Goal: Information Seeking & Learning: Learn about a topic

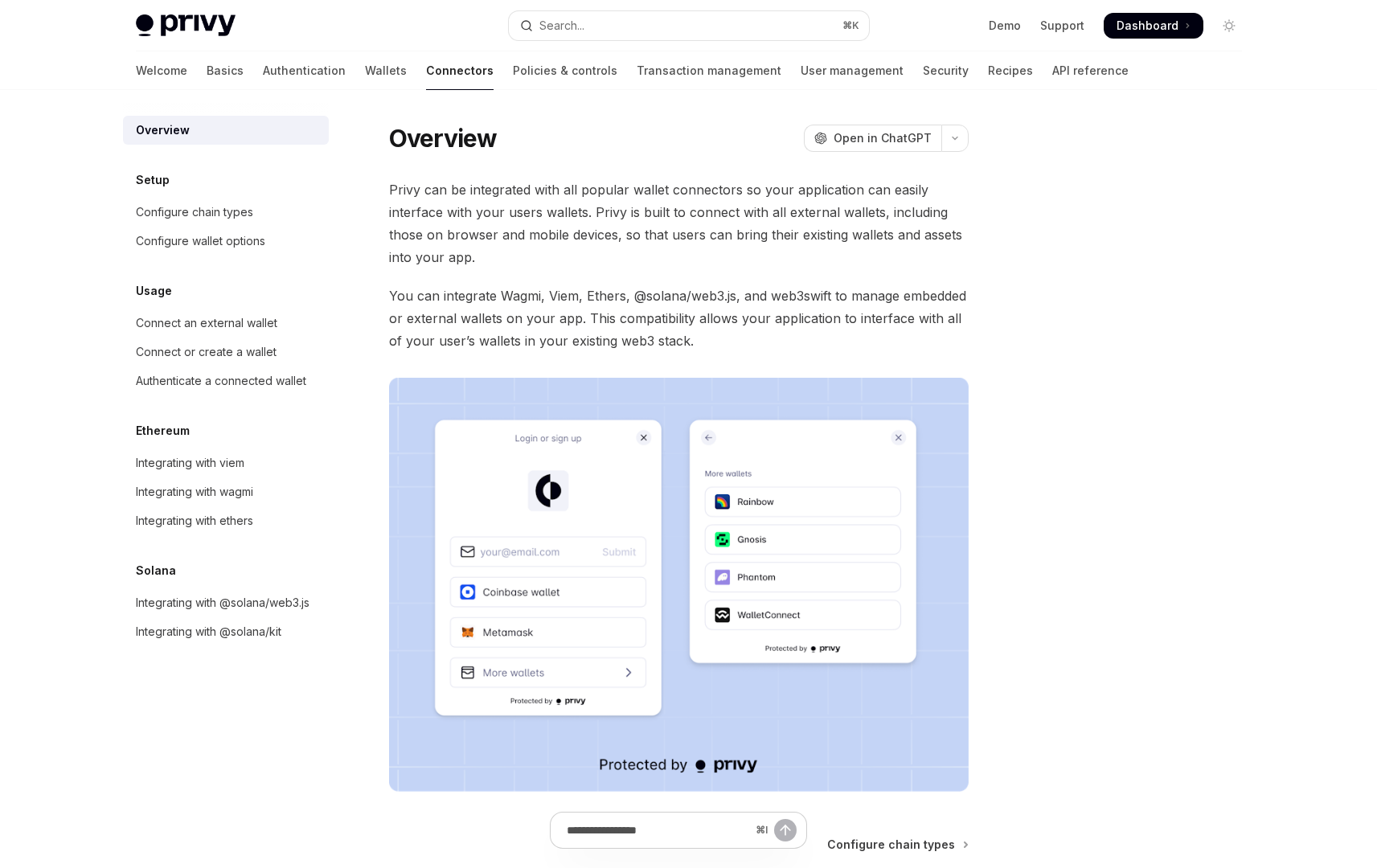
scroll to position [183, 0]
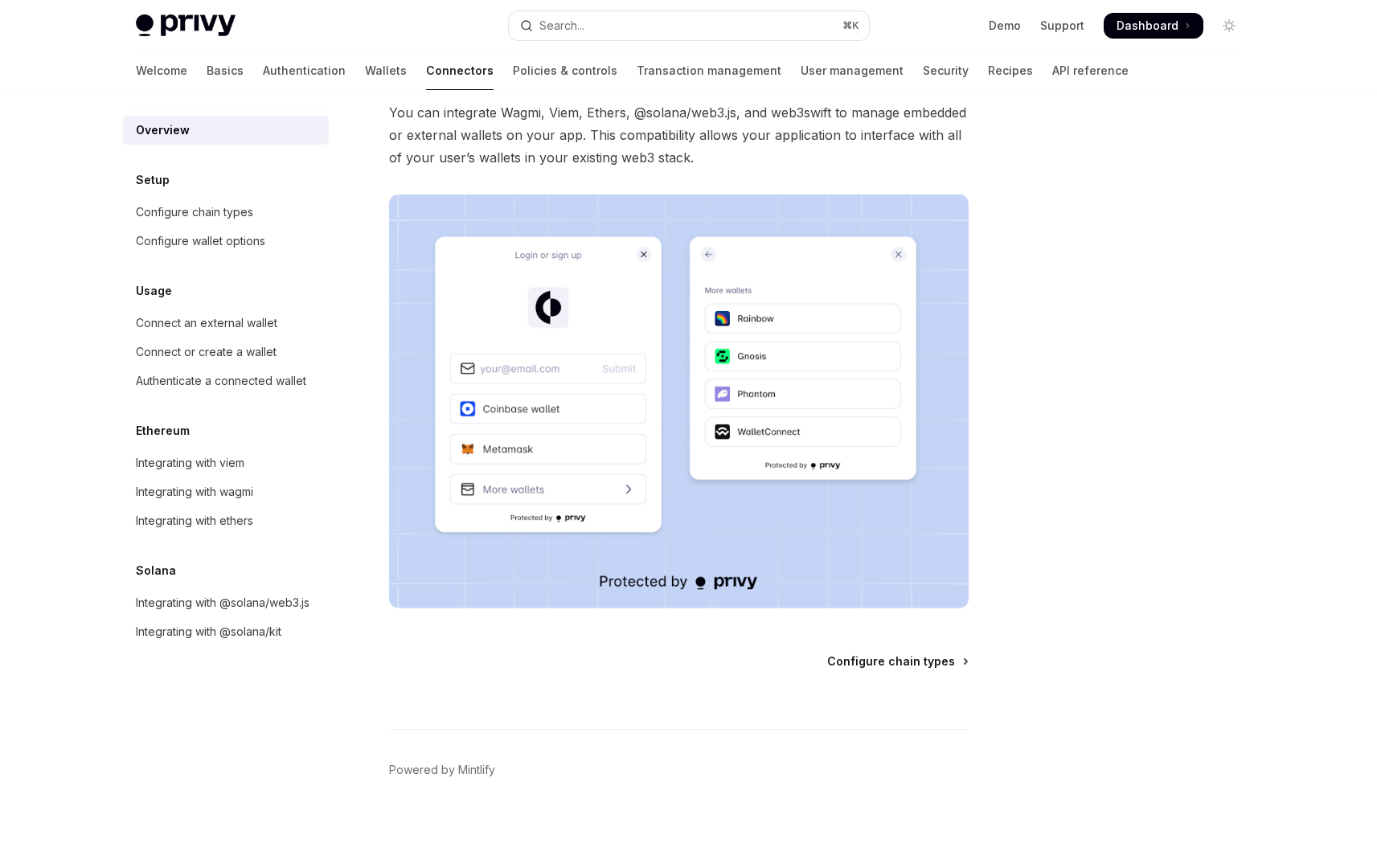
click at [894, 656] on span "Configure chain types" at bounding box center [891, 662] width 128 height 16
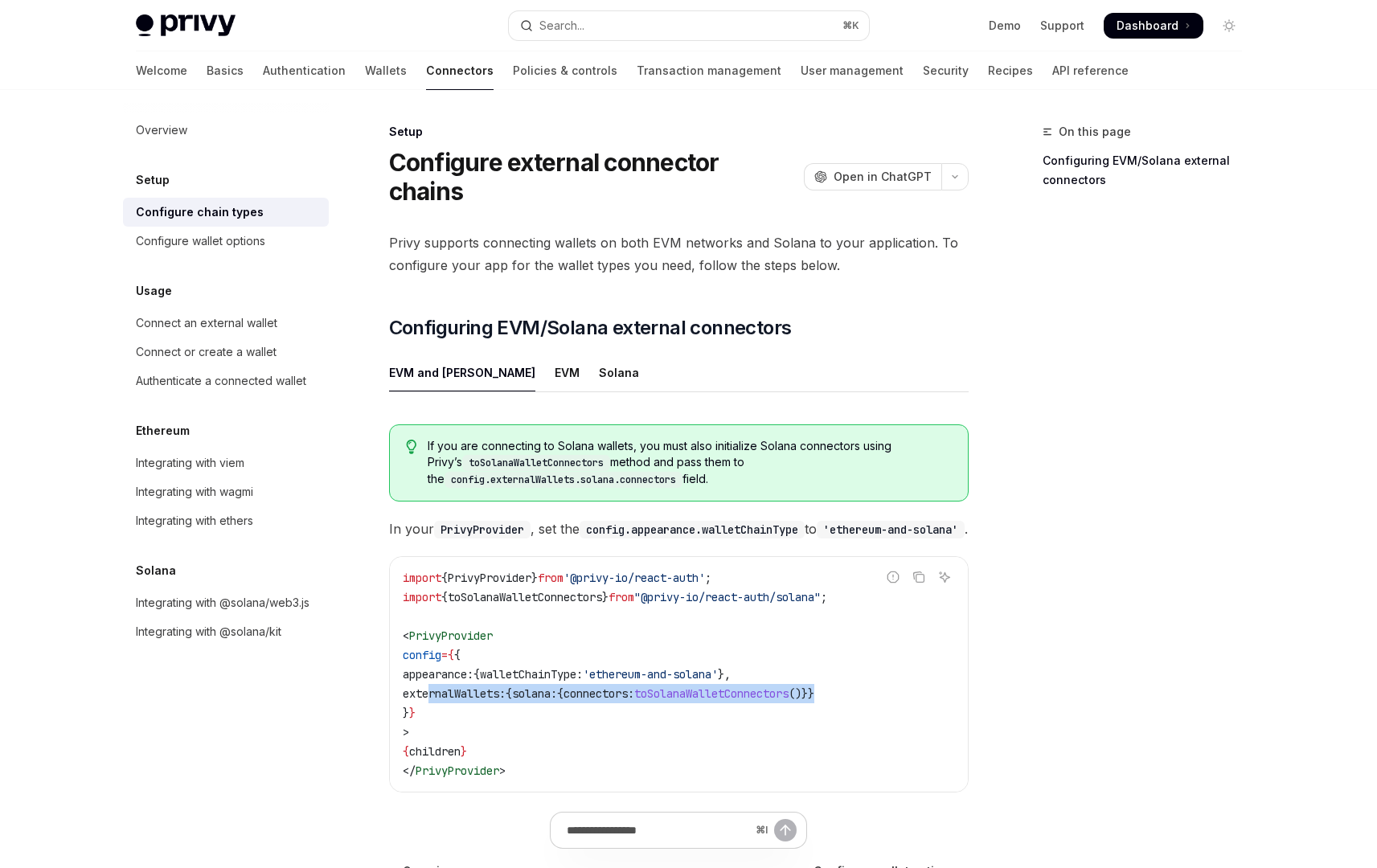
drag, startPoint x: 888, startPoint y: 686, endPoint x: 427, endPoint y: 690, distance: 461.0
click at [427, 690] on code "import { PrivyProvider } from '@privy-io/react-auth' ; import { toSolanaWalletC…" at bounding box center [679, 674] width 552 height 213
copy span "externalWallets: { solana: { connectors: toSolanaWalletConnectors ()}}"
click at [890, 683] on code "import { PrivyProvider } from '@privy-io/react-auth' ; import { toSolanaWalletC…" at bounding box center [679, 674] width 552 height 213
drag, startPoint x: 890, startPoint y: 683, endPoint x: 436, endPoint y: 669, distance: 454.2
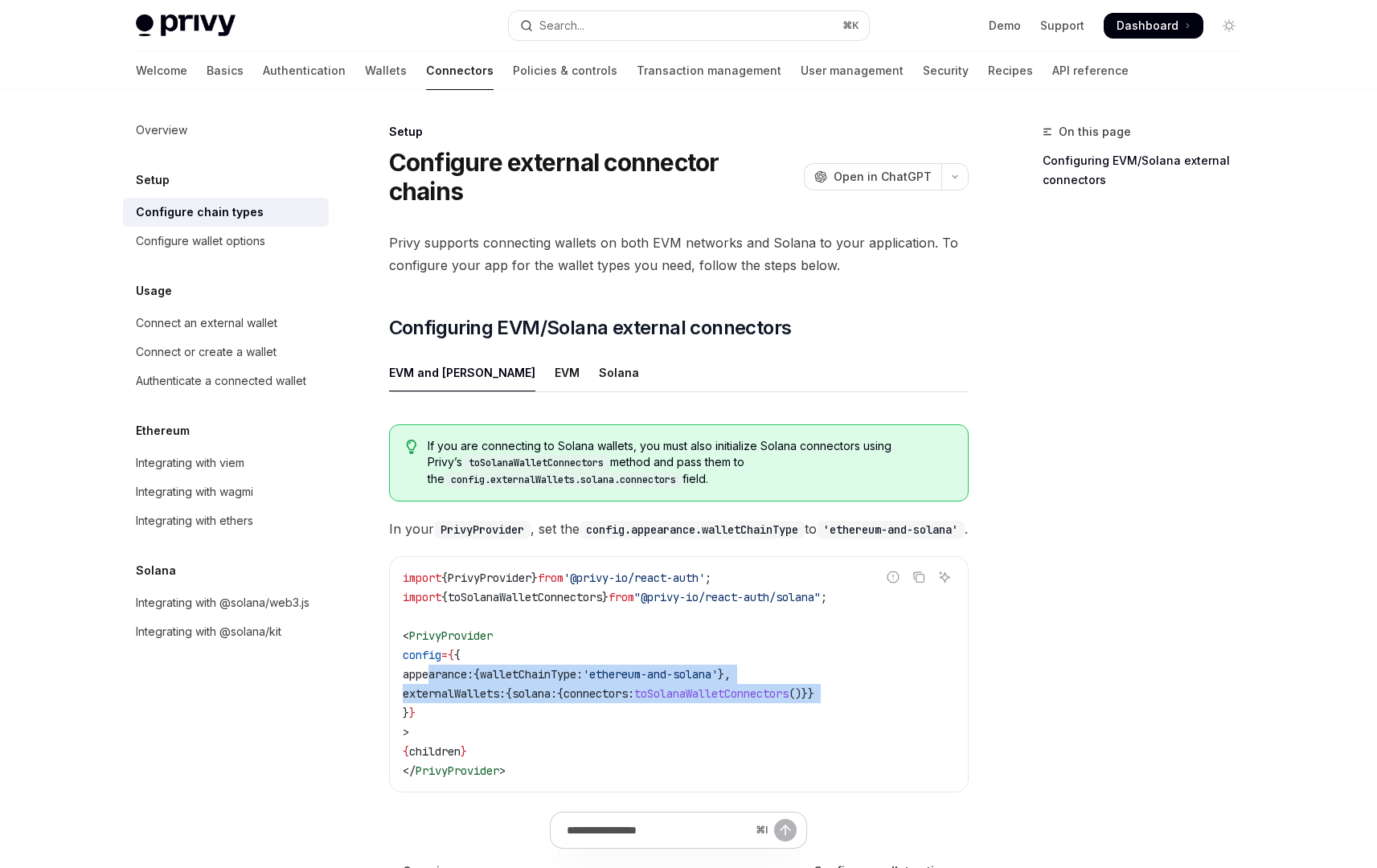
click at [436, 669] on code "import { PrivyProvider } from '@privy-io/react-auth' ; import { toSolanaWalletC…" at bounding box center [679, 674] width 552 height 213
copy code "appearance: { walletChainType: 'ethereum-and-solana' }, externalWallets: { sola…"
drag, startPoint x: 434, startPoint y: 703, endPoint x: 411, endPoint y: 647, distance: 60.5
click at [411, 647] on code "import { PrivyProvider } from '@privy-io/react-auth' ; import { toSolanaWalletC…" at bounding box center [679, 674] width 552 height 213
copy code "config = { { appearance: { walletChainType: 'ethereum-and-solana' }, externalWa…"
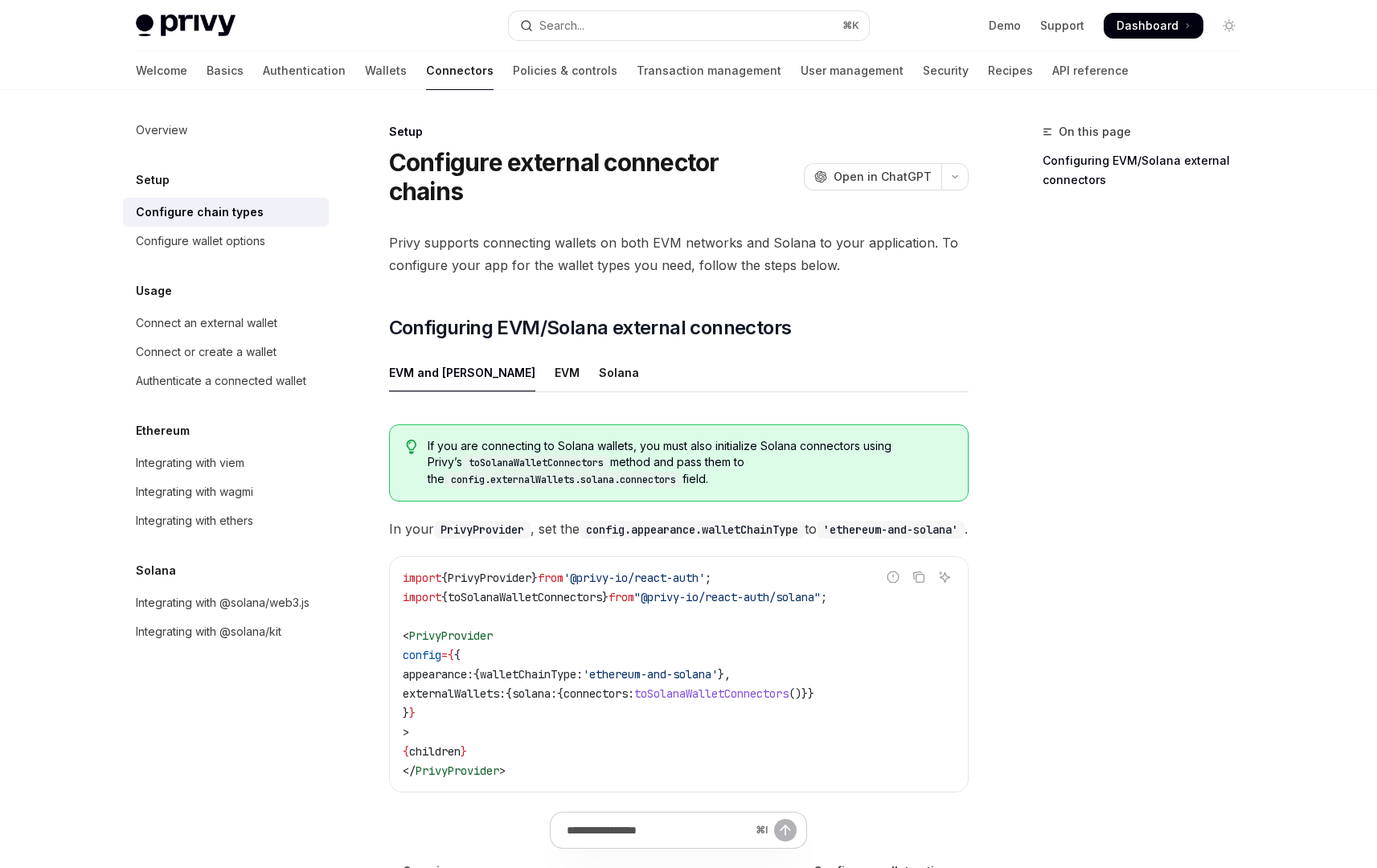
click at [613, 319] on div "Privy supports connecting wallets on both EVM networks and Solana to your appli…" at bounding box center [679, 524] width 580 height 587
drag, startPoint x: 485, startPoint y: 612, endPoint x: 391, endPoint y: 590, distance: 96.5
click at [391, 590] on div "import { PrivyProvider } from '@privy-io/react-auth' ; import { toSolanaWalletC…" at bounding box center [679, 674] width 578 height 235
copy code "import { toSolanaWalletConnectors } from "@privy-io/react-auth/solana" ;"
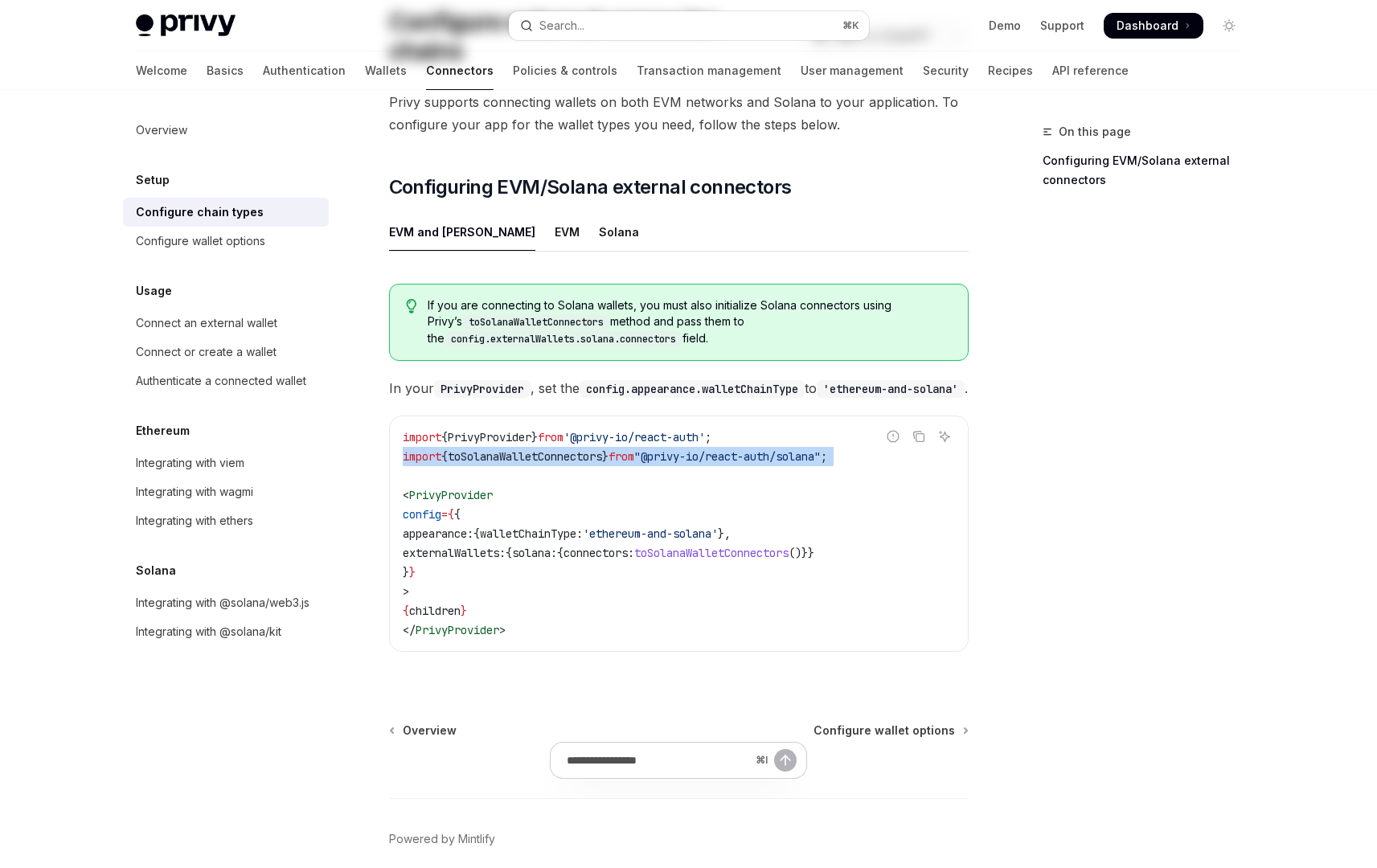
scroll to position [203, 0]
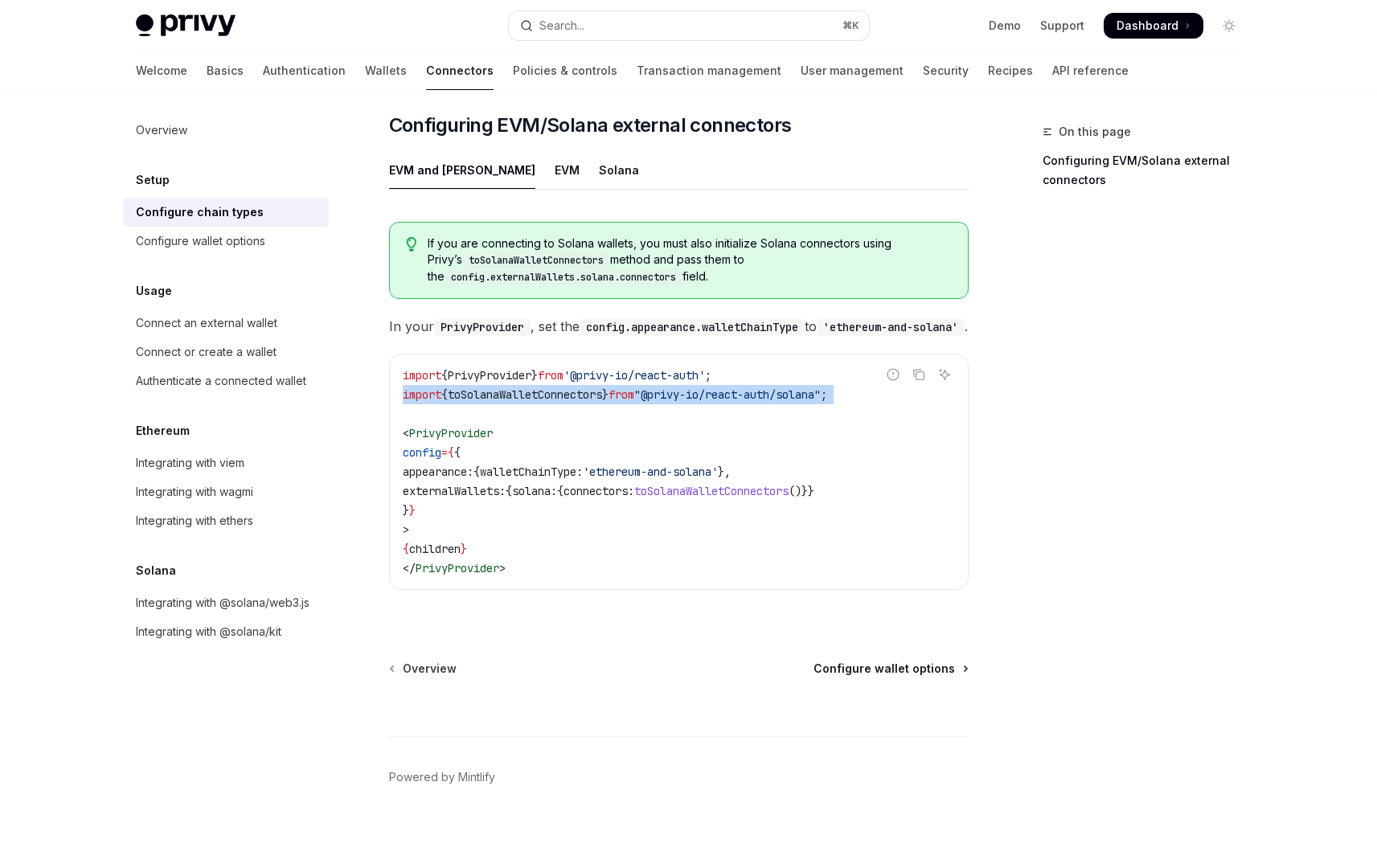
click at [901, 663] on span "Configure wallet options" at bounding box center [884, 669] width 142 height 16
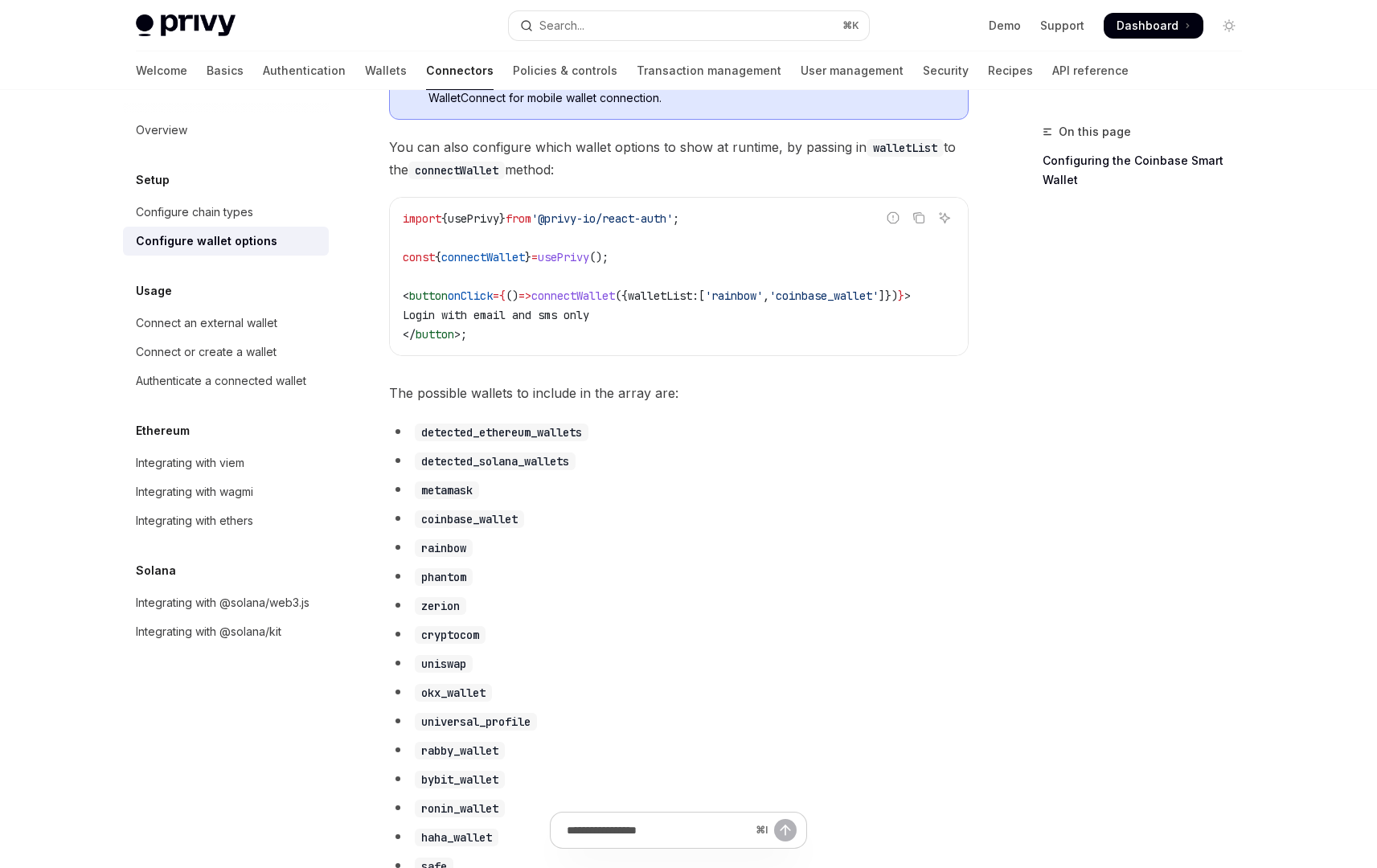
scroll to position [621, 0]
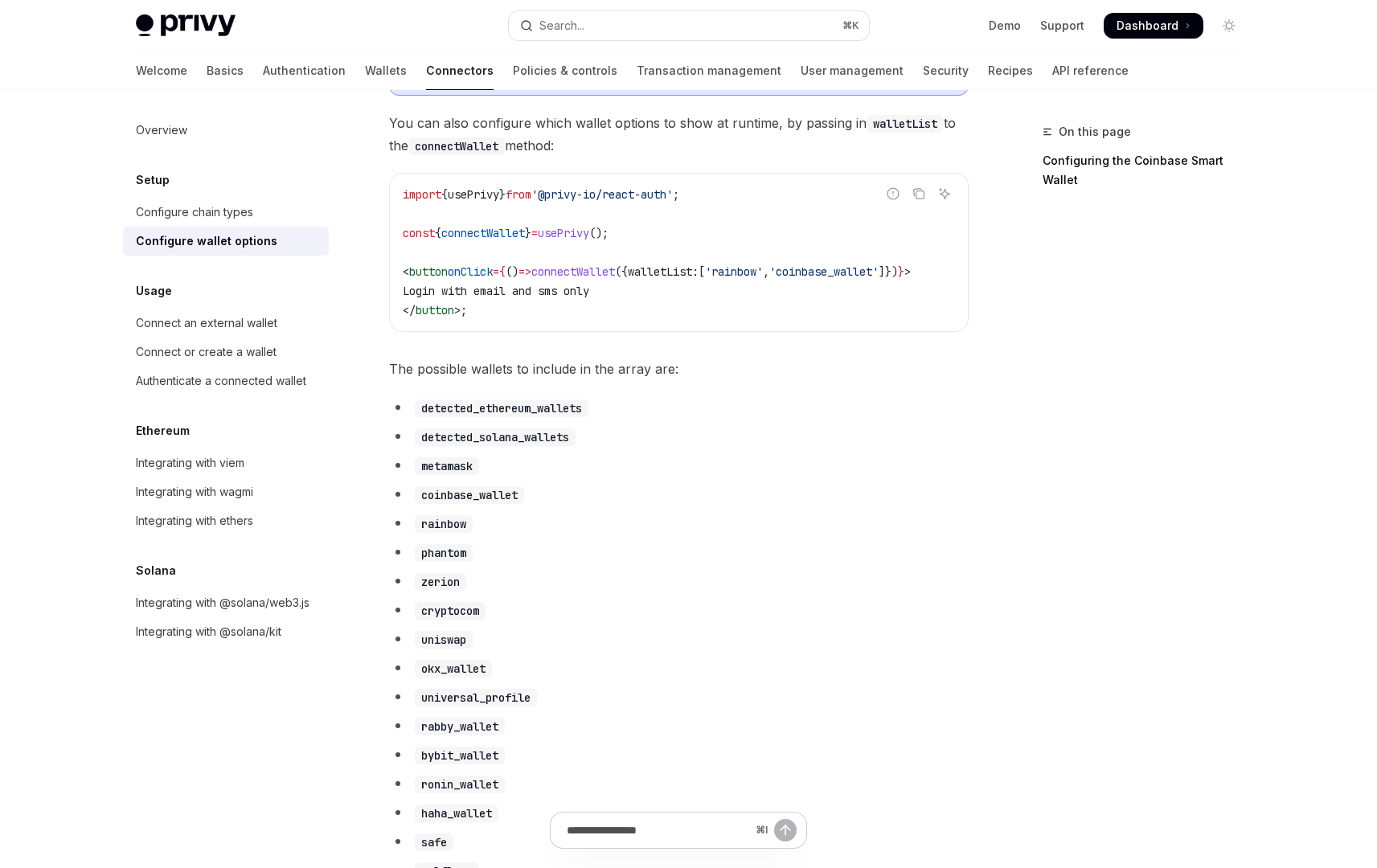
click at [718, 376] on span "The possible wallets to include in the array are:" at bounding box center [679, 369] width 580 height 23
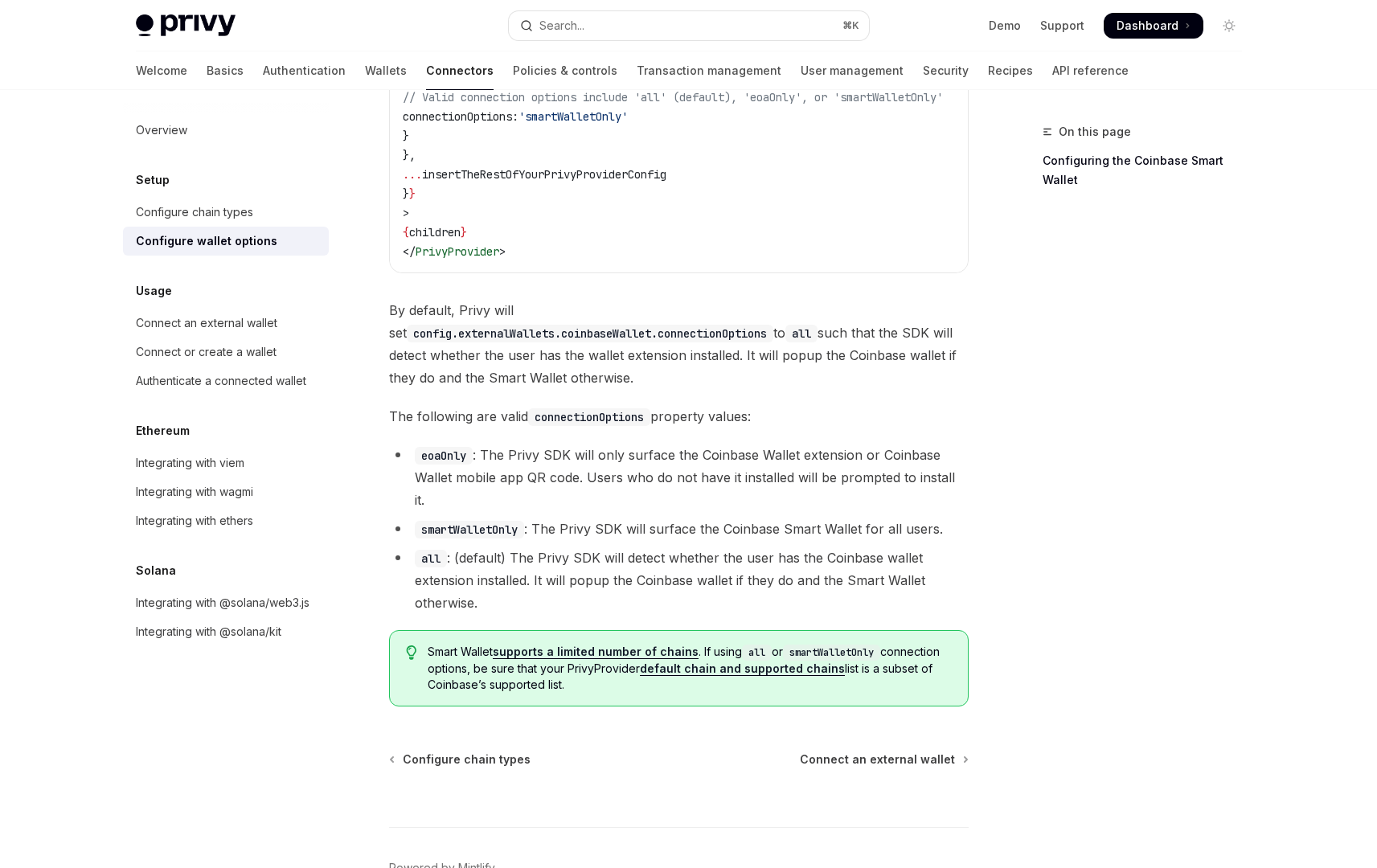
scroll to position [2168, 0]
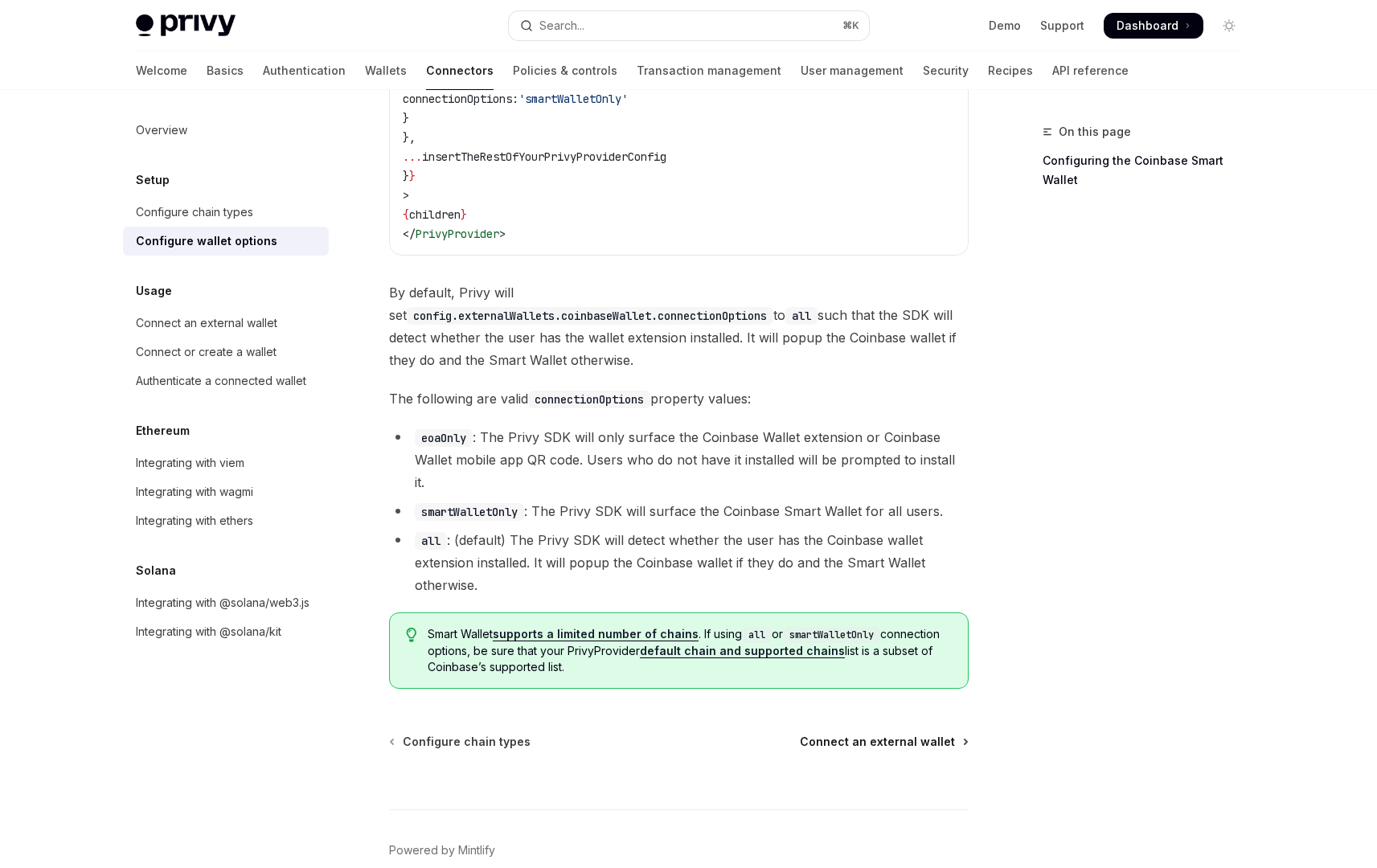
click at [853, 734] on span "Connect an external wallet" at bounding box center [877, 742] width 156 height 16
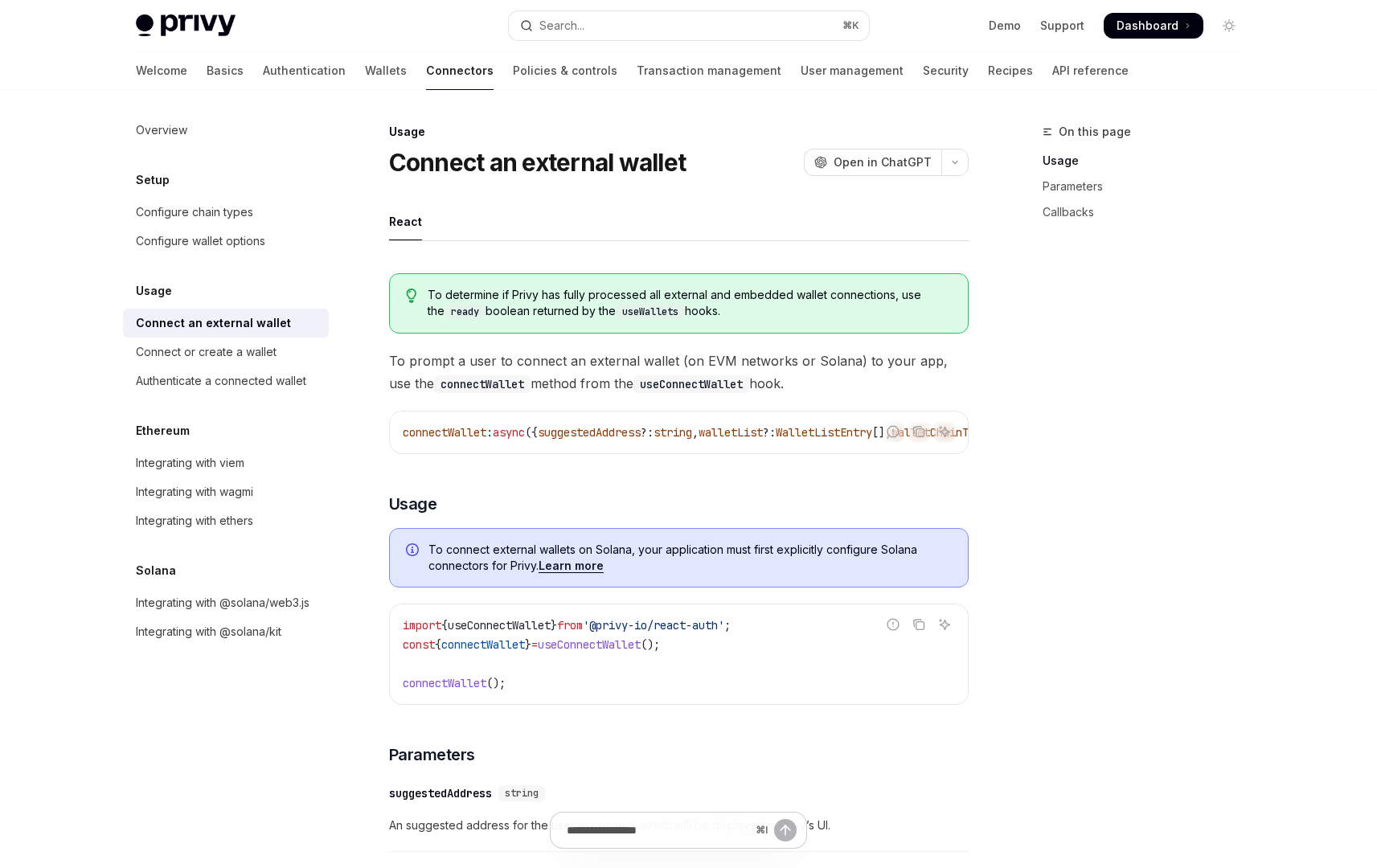
click at [605, 484] on div "To determine if Privy has fully processed all external and embedded wallet conn…" at bounding box center [679, 882] width 580 height 1243
click at [207, 70] on link "Basics" at bounding box center [225, 70] width 37 height 38
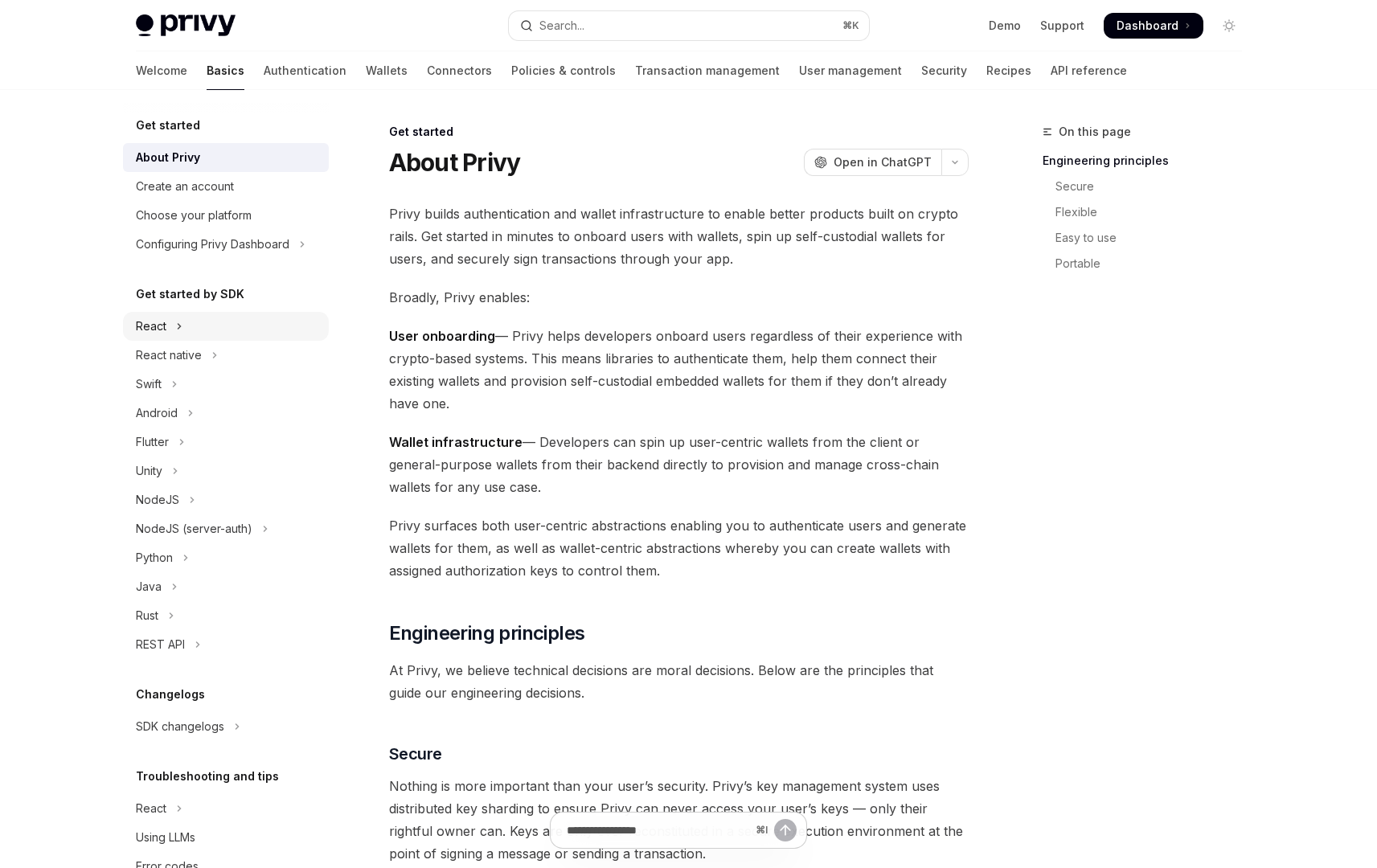
click at [170, 326] on button "React" at bounding box center [226, 327] width 206 height 29
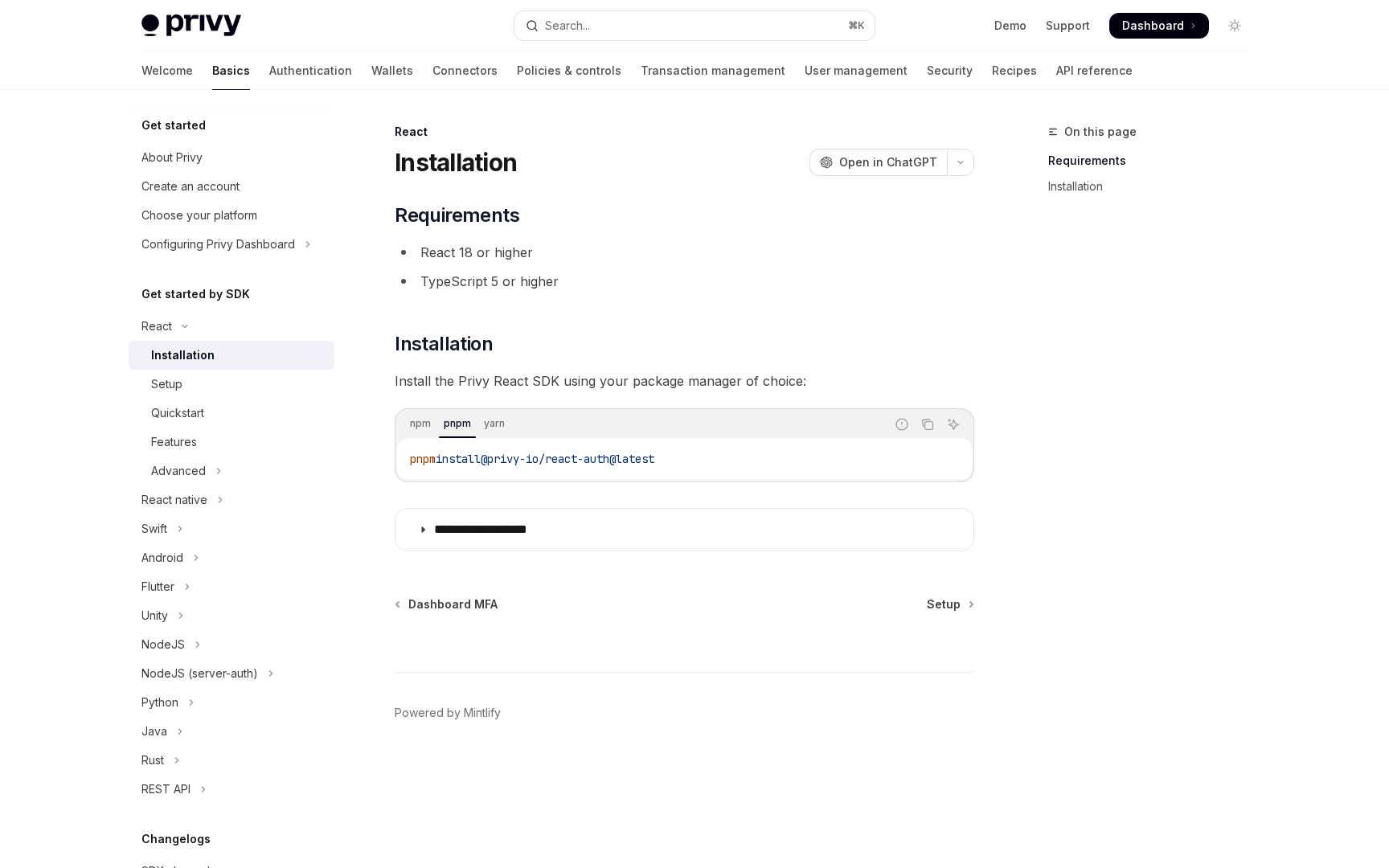
click at [185, 357] on div "Installation" at bounding box center [183, 355] width 64 height 20
drag, startPoint x: 694, startPoint y: 455, endPoint x: 396, endPoint y: 462, distance: 298.1
click at [396, 462] on div "npm pnpm yarn Report incorrect code Copy Ask AI pnpm install @privy-io/react-au…" at bounding box center [685, 445] width 580 height 74
copy span "pnpm install @privy-io/react-auth@latest"
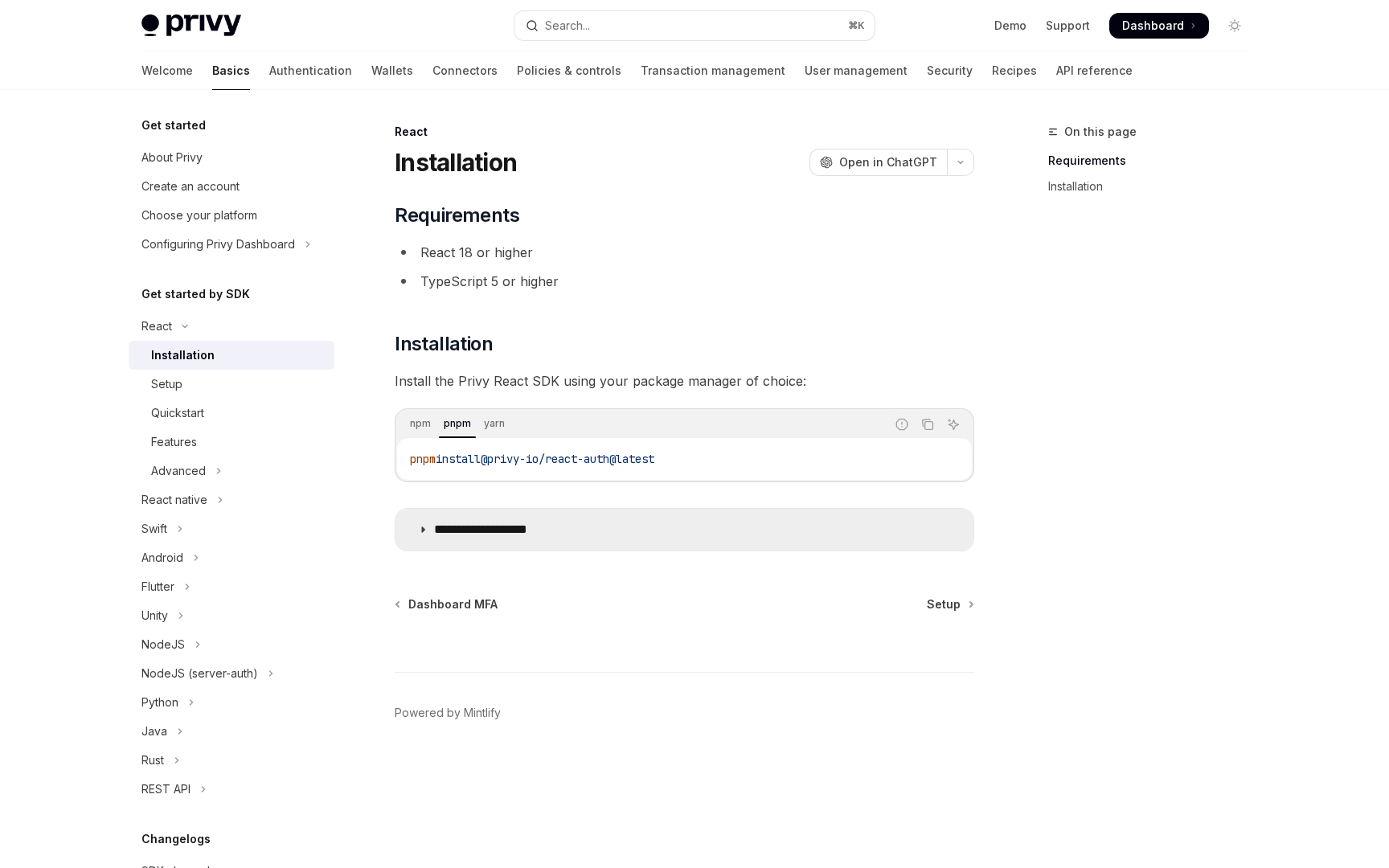
click at [572, 527] on summary "**********" at bounding box center [685, 529] width 578 height 42
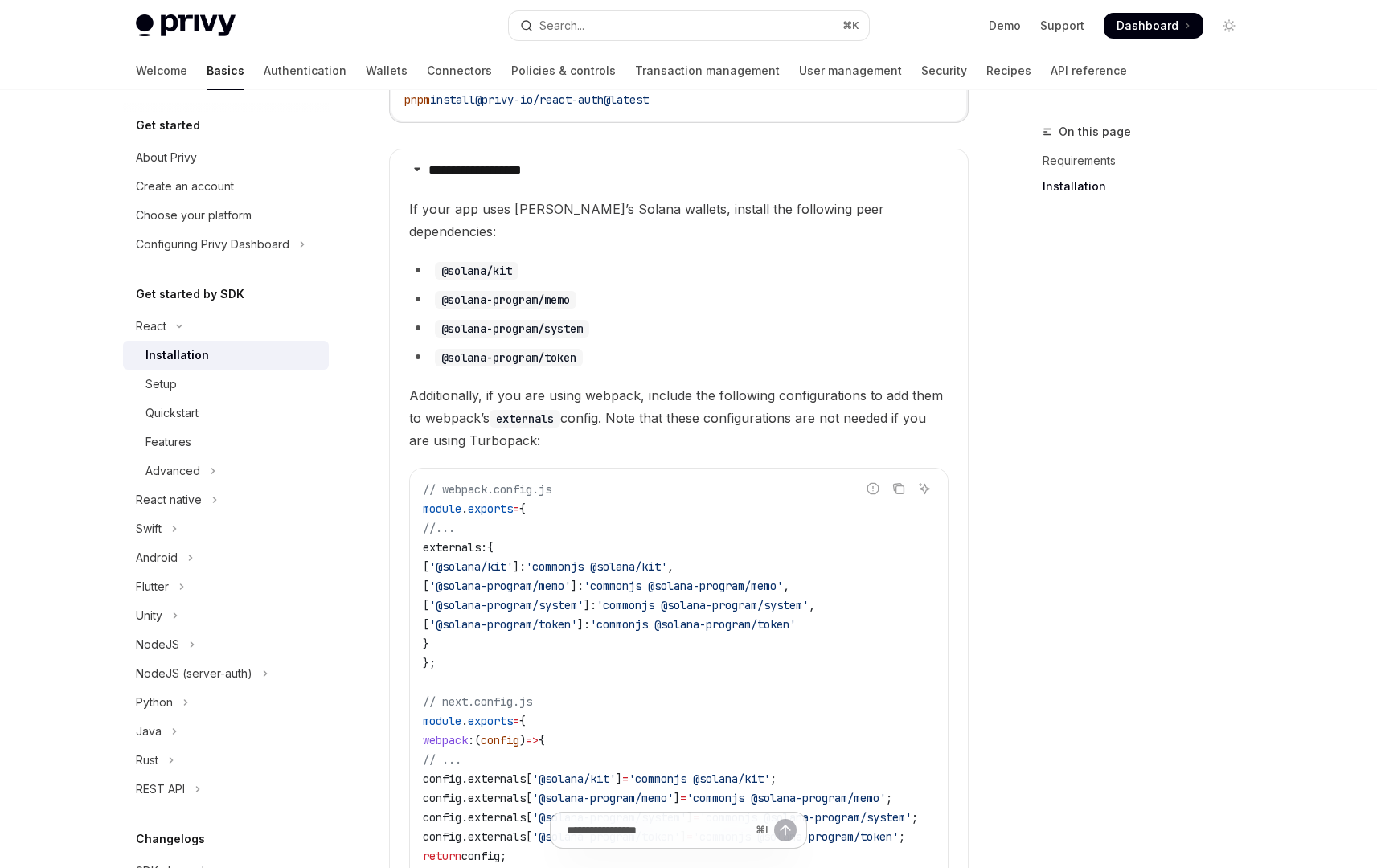
scroll to position [362, 0]
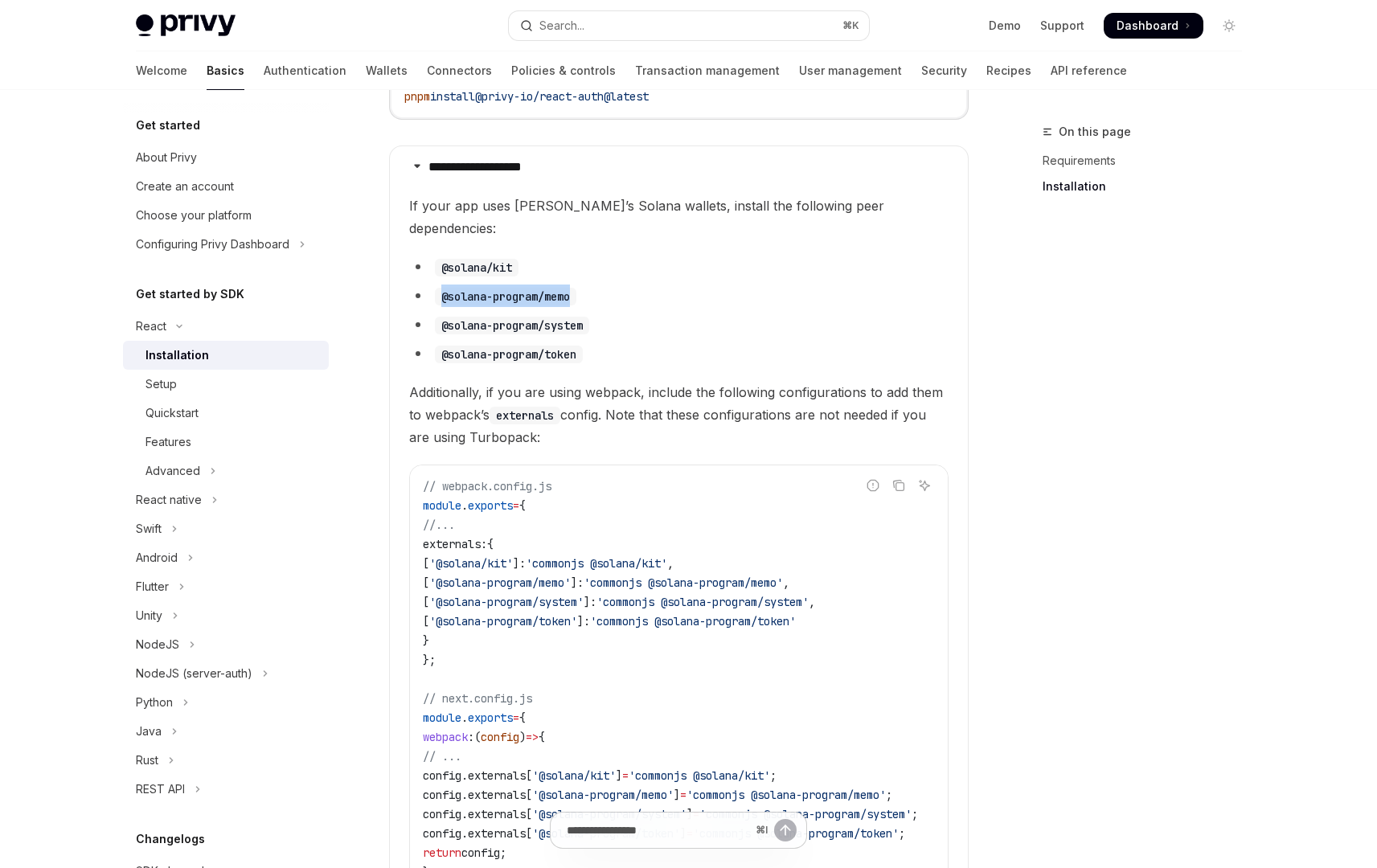
drag, startPoint x: 576, startPoint y: 270, endPoint x: 441, endPoint y: 270, distance: 135.0
click at [440, 287] on code "@solana-program/memo" at bounding box center [506, 296] width 142 height 18
copy code "@solana-program/memo"
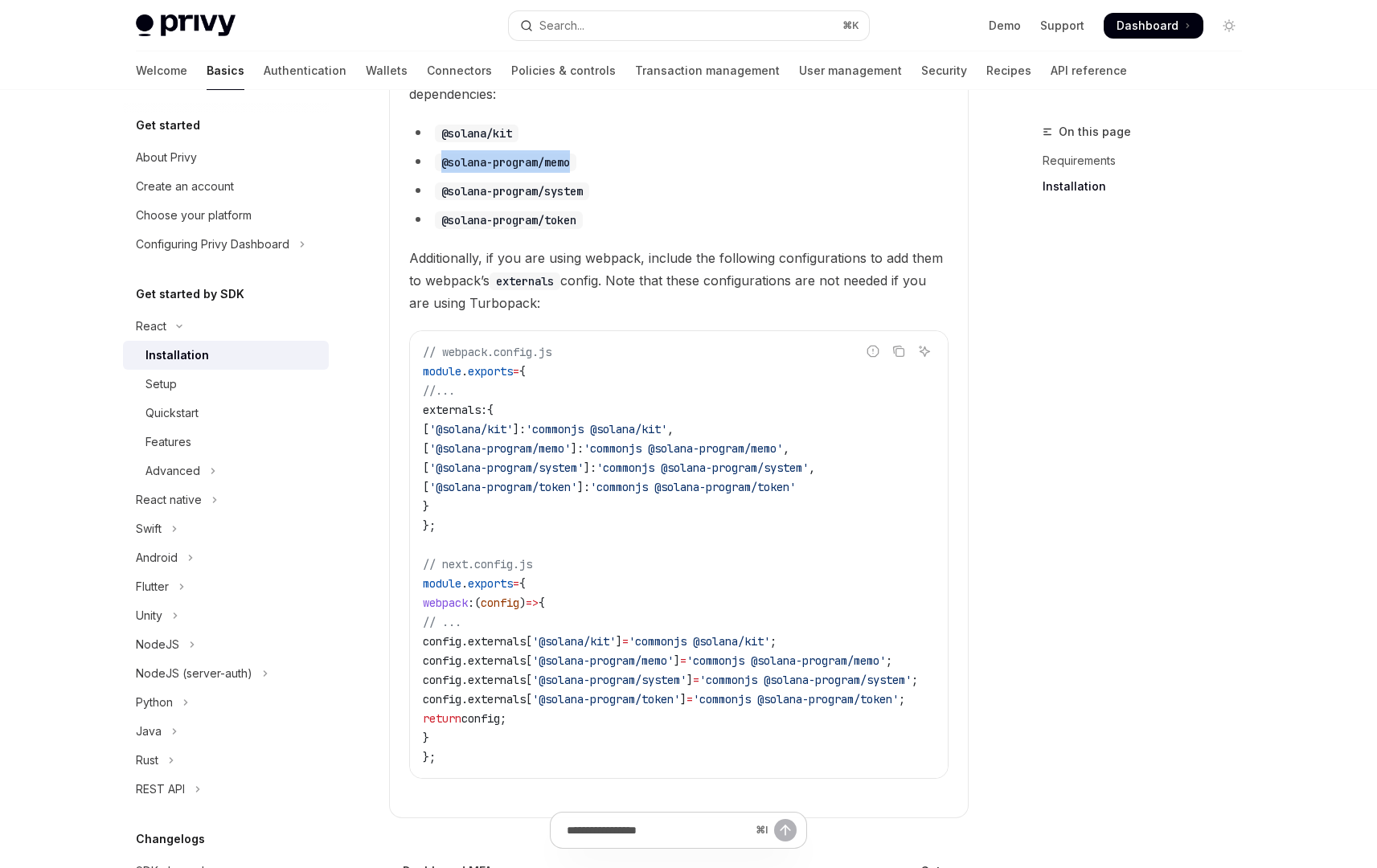
scroll to position [489, 0]
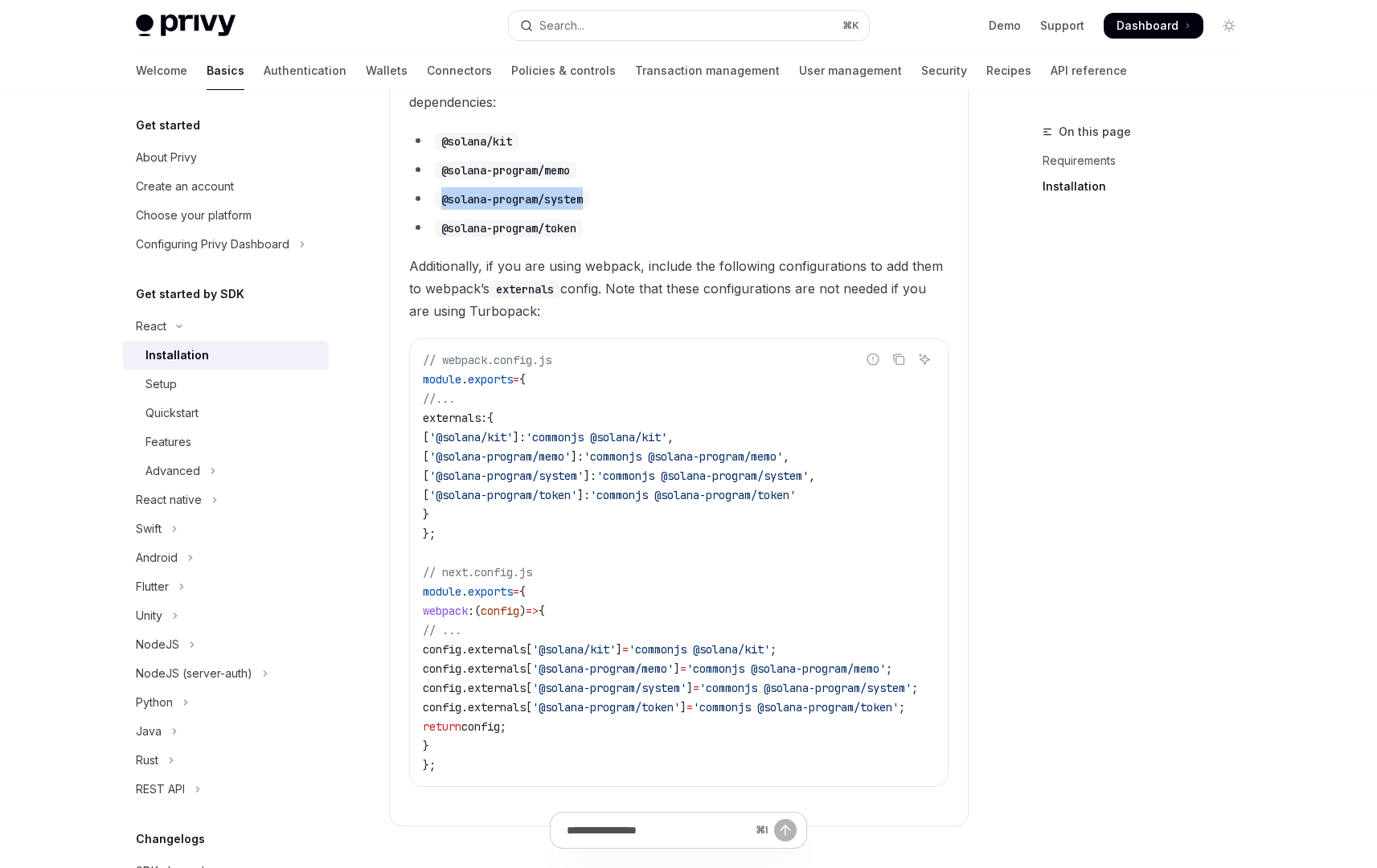
drag, startPoint x: 591, startPoint y: 176, endPoint x: 438, endPoint y: 174, distance: 153.0
click at [438, 191] on code "@solana-program/system" at bounding box center [512, 199] width 155 height 18
copy code "@solana-program/system"
drag, startPoint x: 581, startPoint y: 205, endPoint x: 441, endPoint y: 203, distance: 140.0
click at [441, 219] on code "@solana-program/token" at bounding box center [509, 228] width 148 height 18
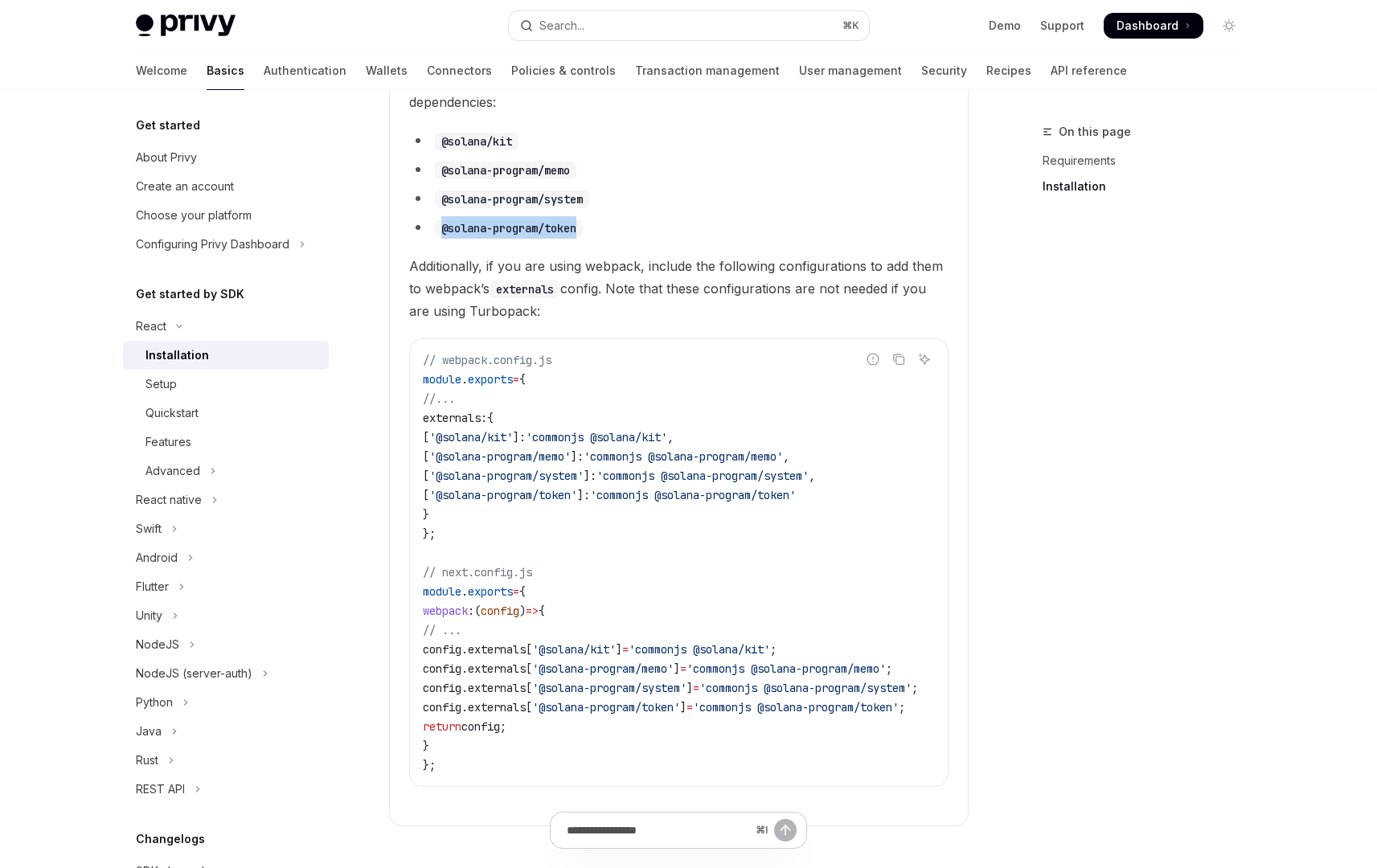
copy code "@solana-program/token"
click at [555, 255] on span "Additionally, if you are using webpack, include the following configurations to…" at bounding box center [678, 288] width 539 height 68
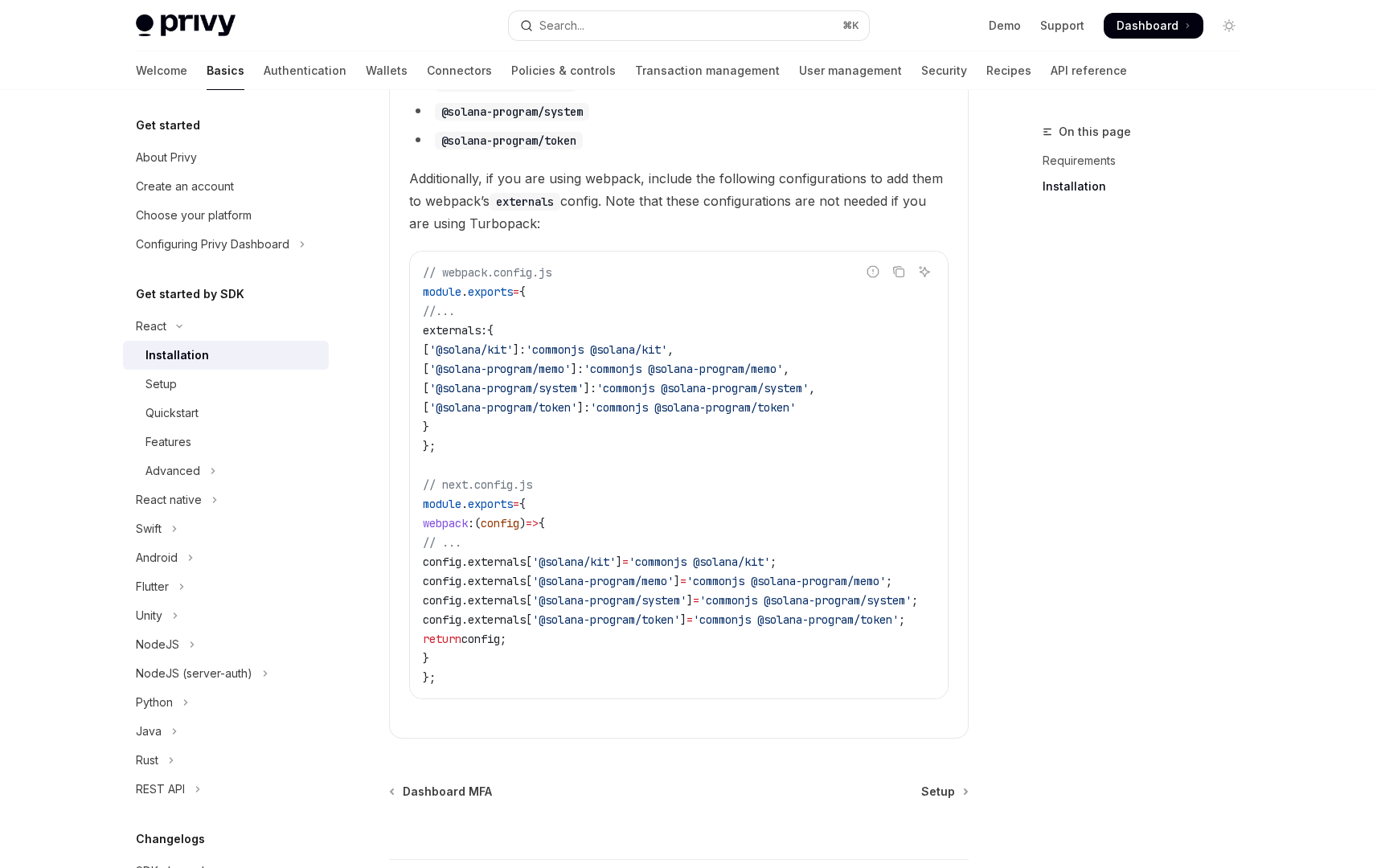
scroll to position [615, 0]
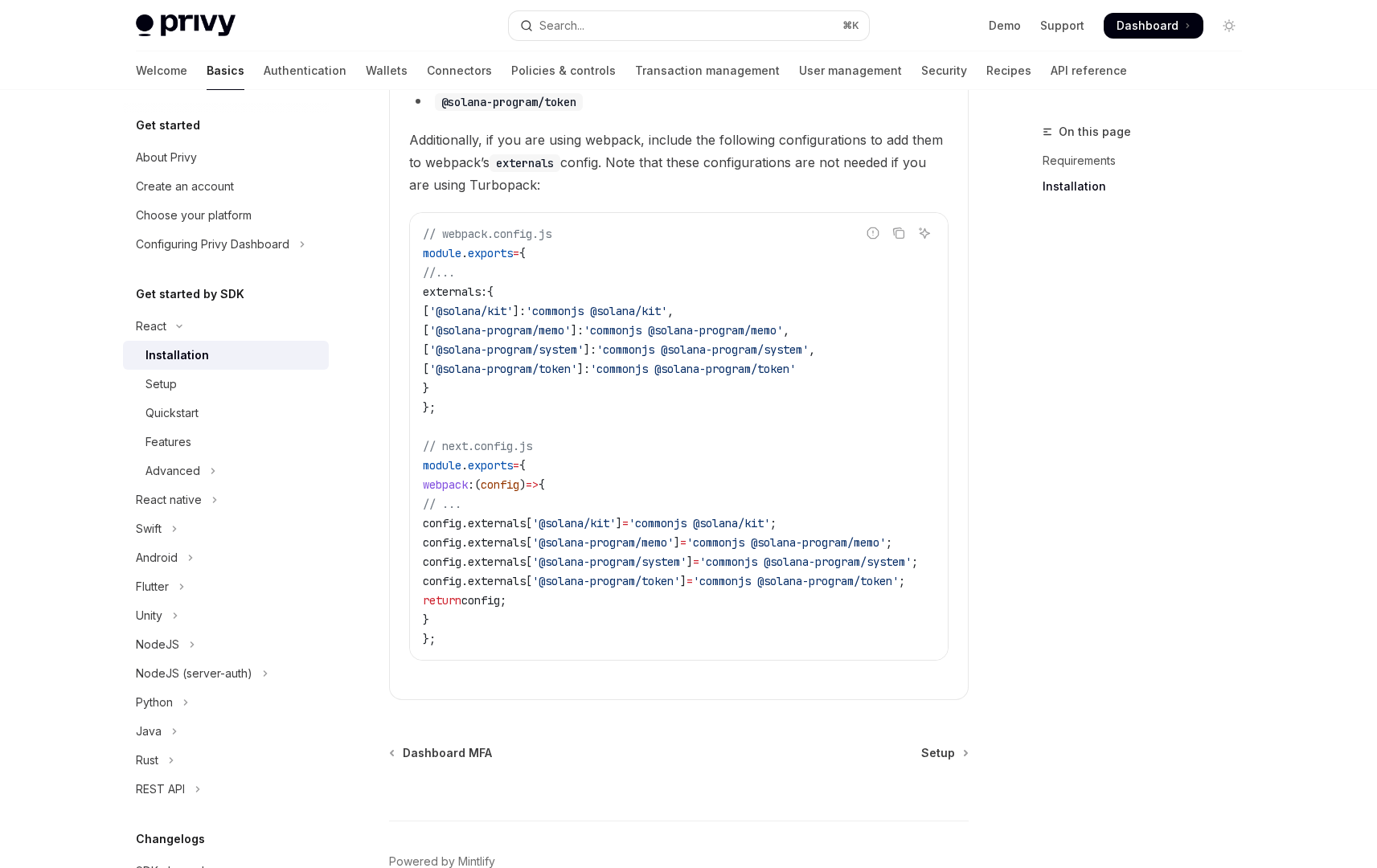
click at [442, 612] on code "// webpack.config.js module . exports = { //... externals: { [ '@solana/kit' ]:…" at bounding box center [689, 436] width 533 height 424
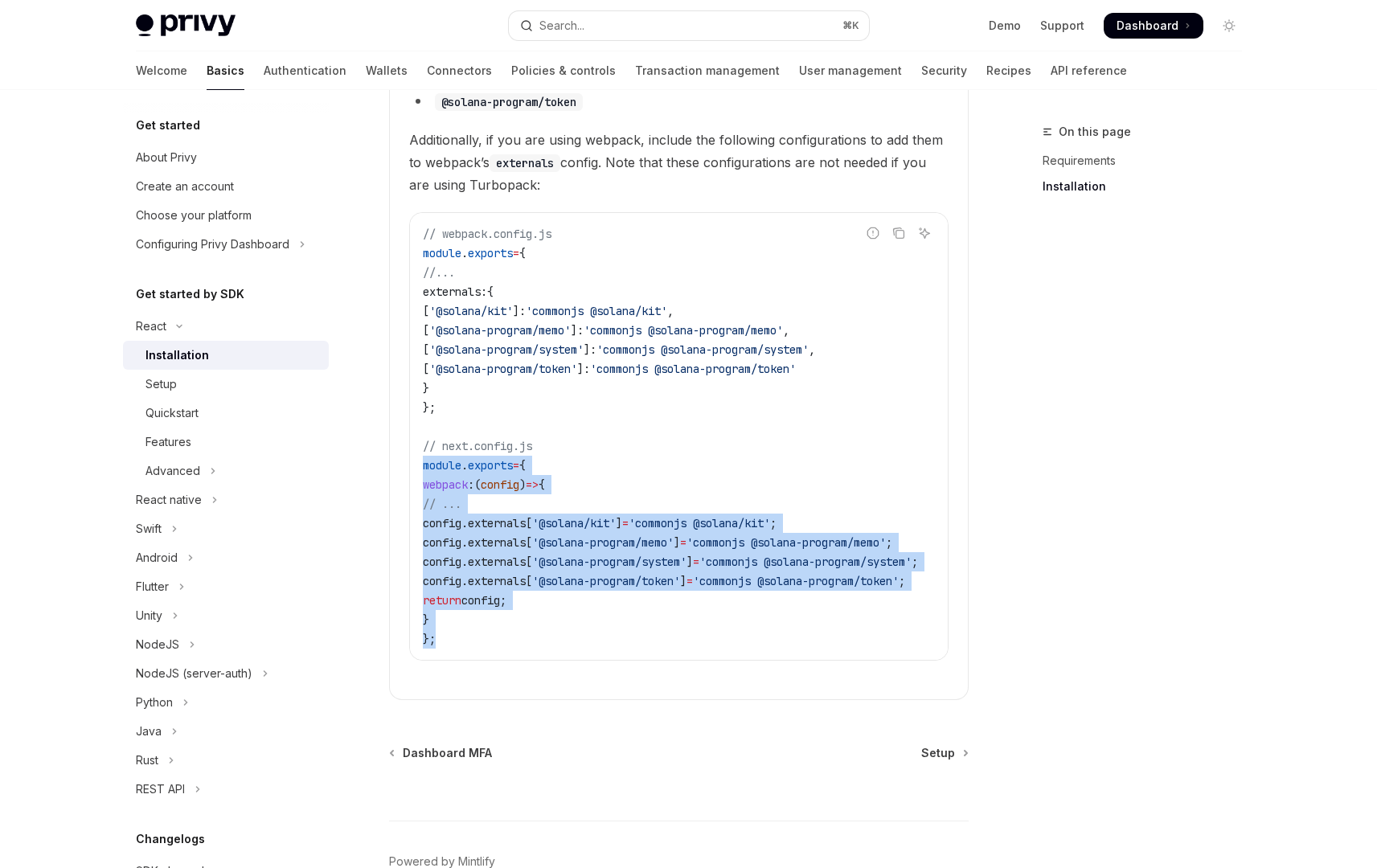
drag, startPoint x: 449, startPoint y: 613, endPoint x: 409, endPoint y: 444, distance: 173.7
click at [410, 444] on div "// webpack.config.js module . exports = { //... externals: { [ '@solana/kit' ]:…" at bounding box center [678, 436] width 537 height 447
copy code "module . exports = { webpack : ( config ) => { // ... config . externals [ '@so…"
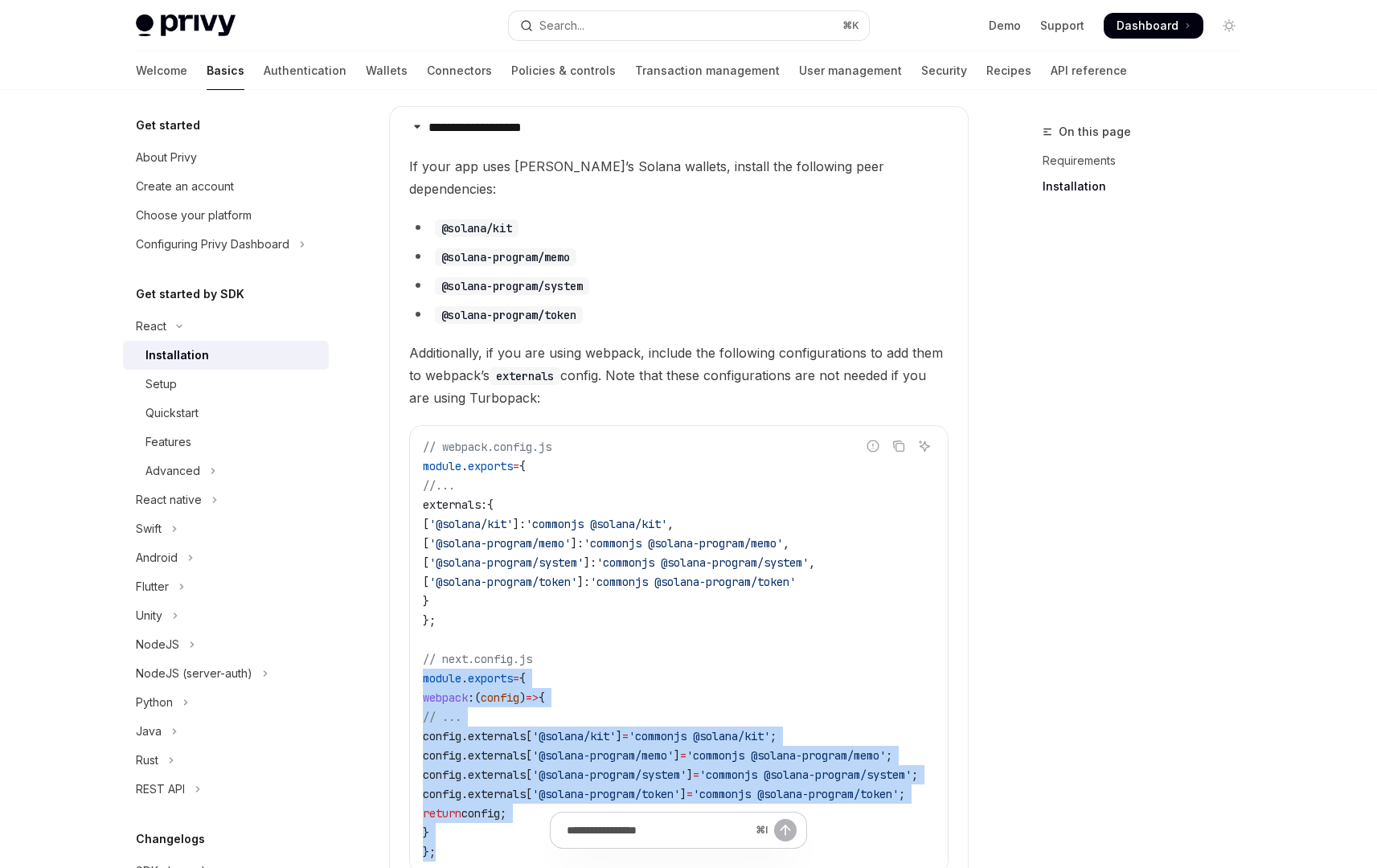
scroll to position [401, 0]
click at [921, 68] on link "Security" at bounding box center [944, 70] width 46 height 38
type textarea "*"
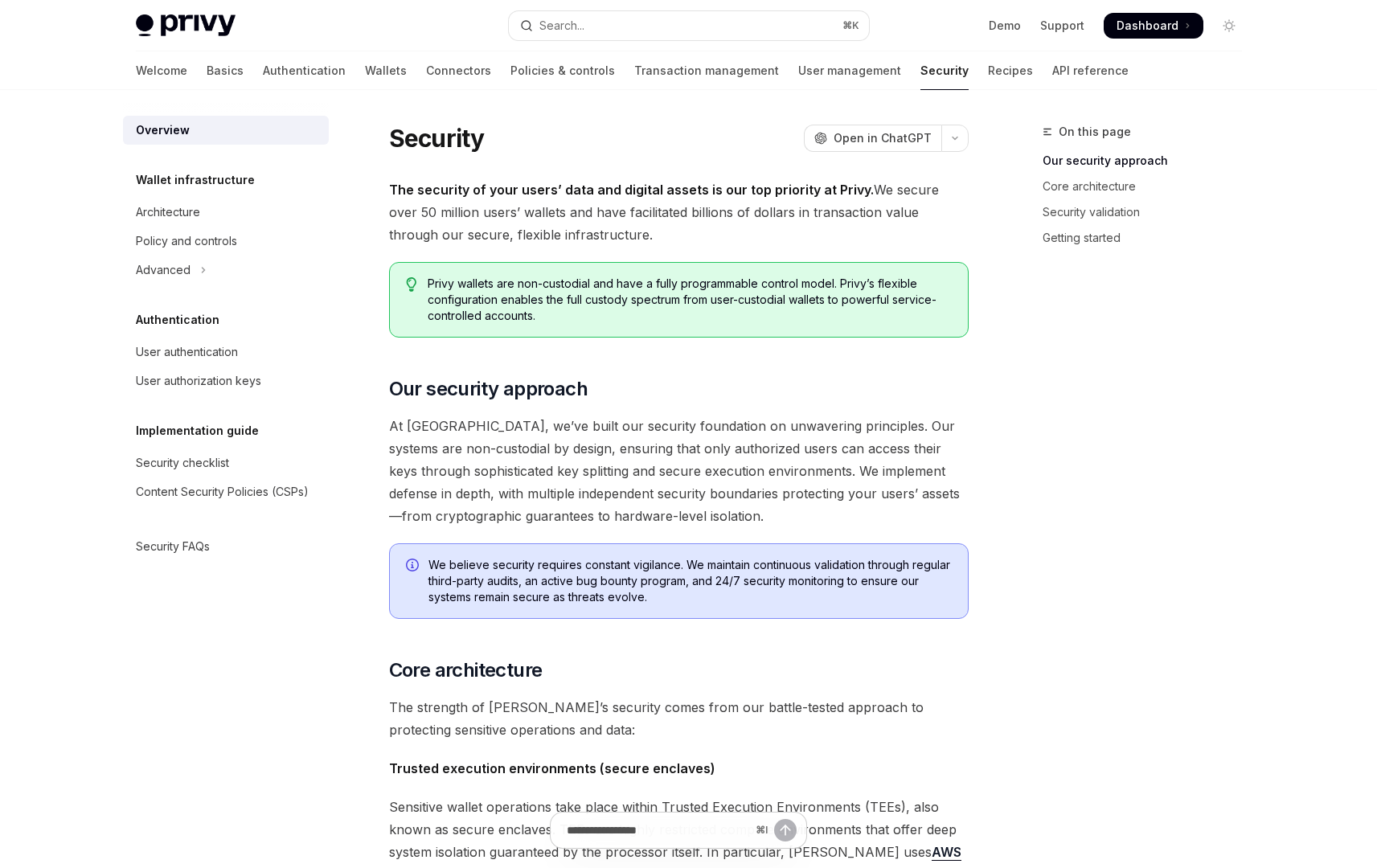
click at [1141, 15] on span at bounding box center [1153, 26] width 99 height 26
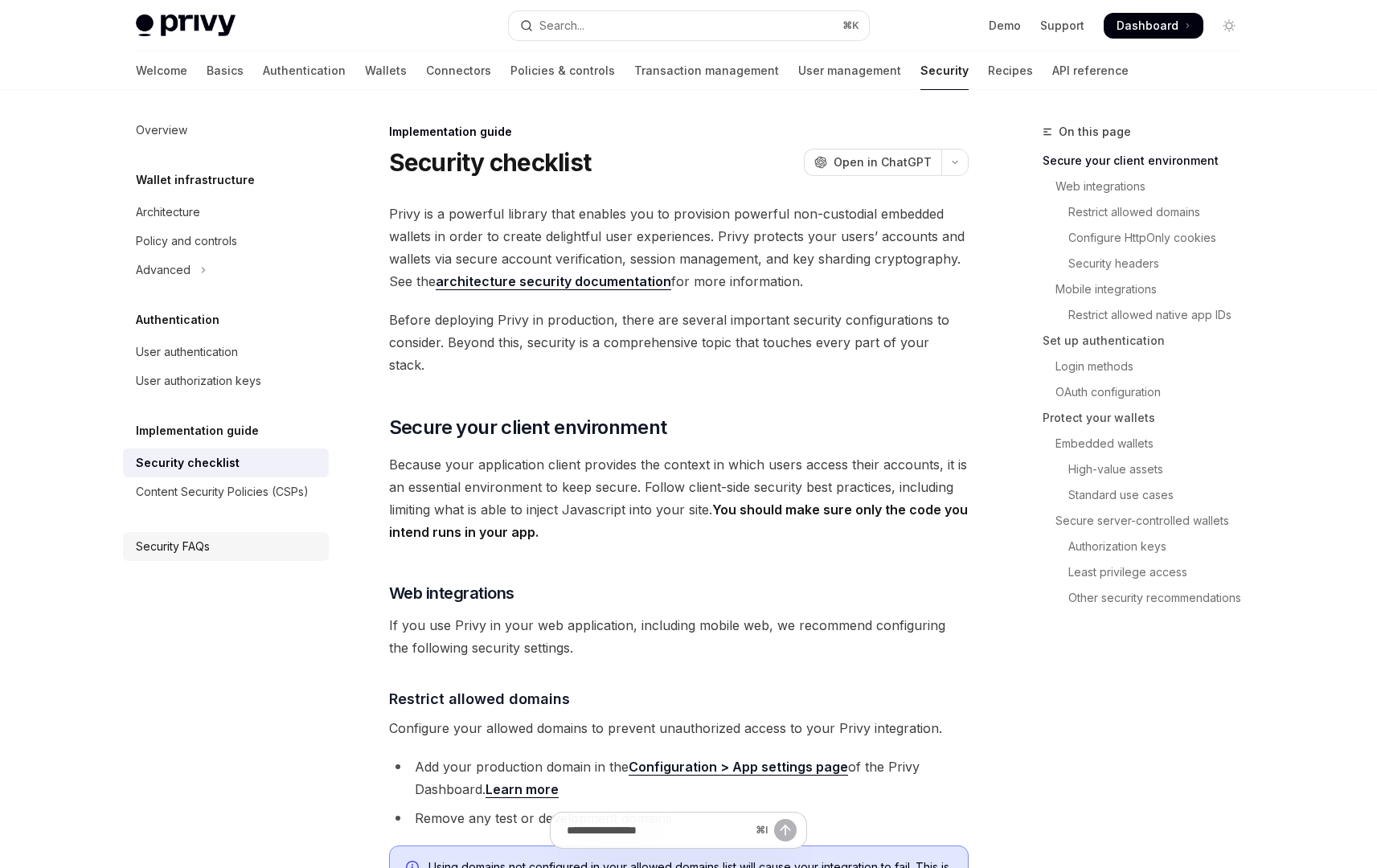
click at [190, 555] on div "Security FAQs" at bounding box center [173, 546] width 74 height 20
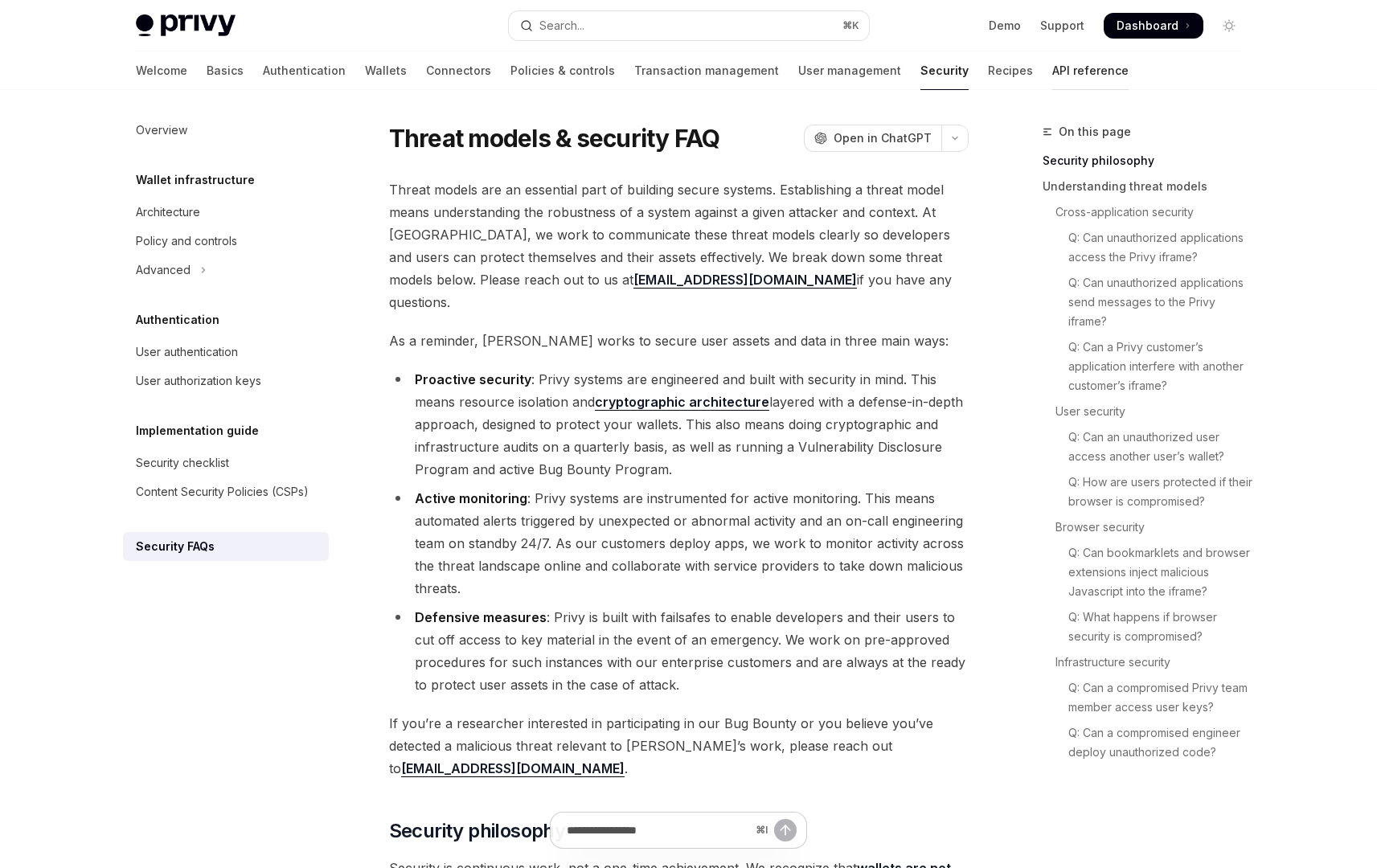
click at [1052, 73] on link "API reference" at bounding box center [1090, 70] width 77 height 38
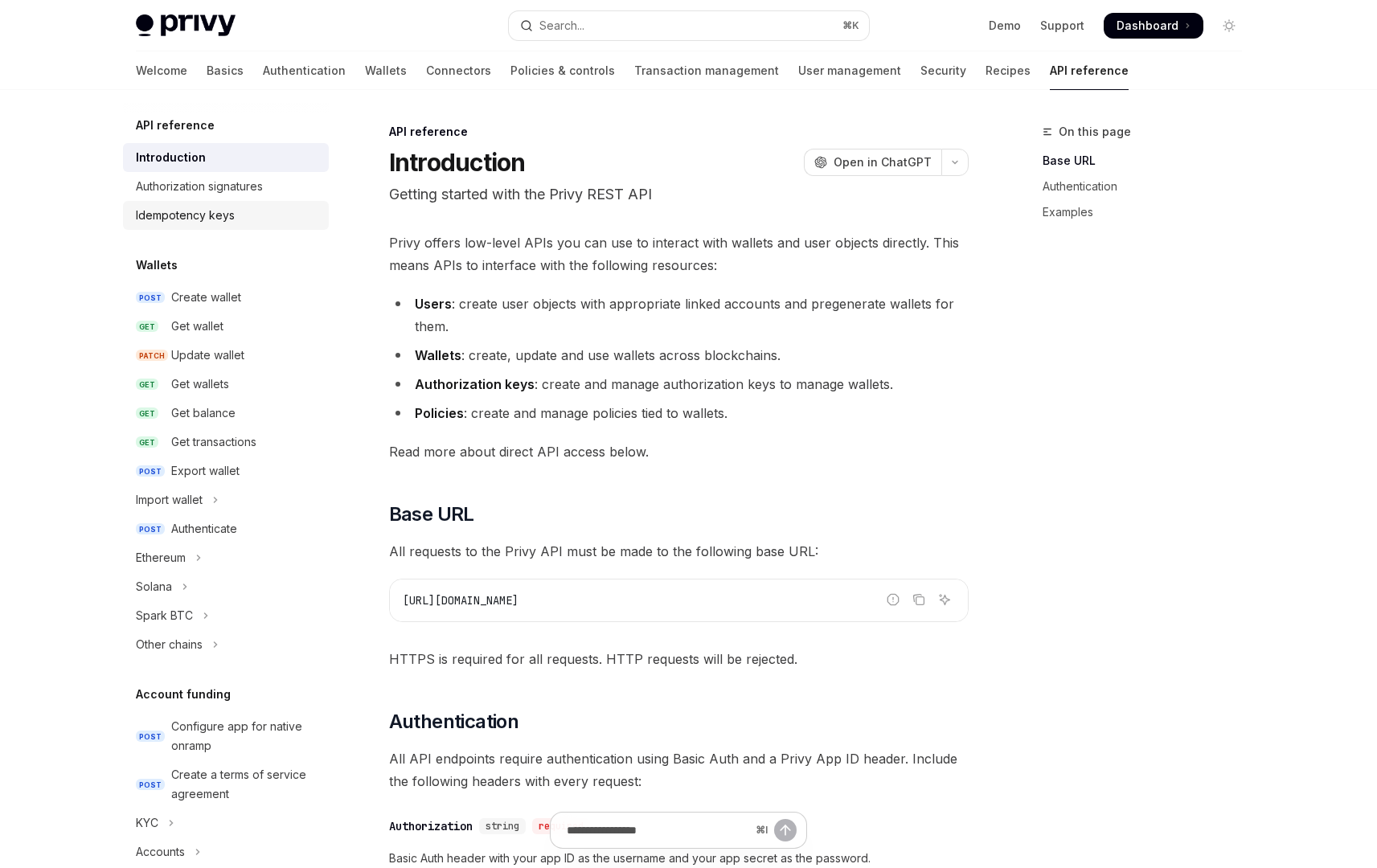
click at [204, 206] on div "Idempotency keys" at bounding box center [185, 216] width 99 height 20
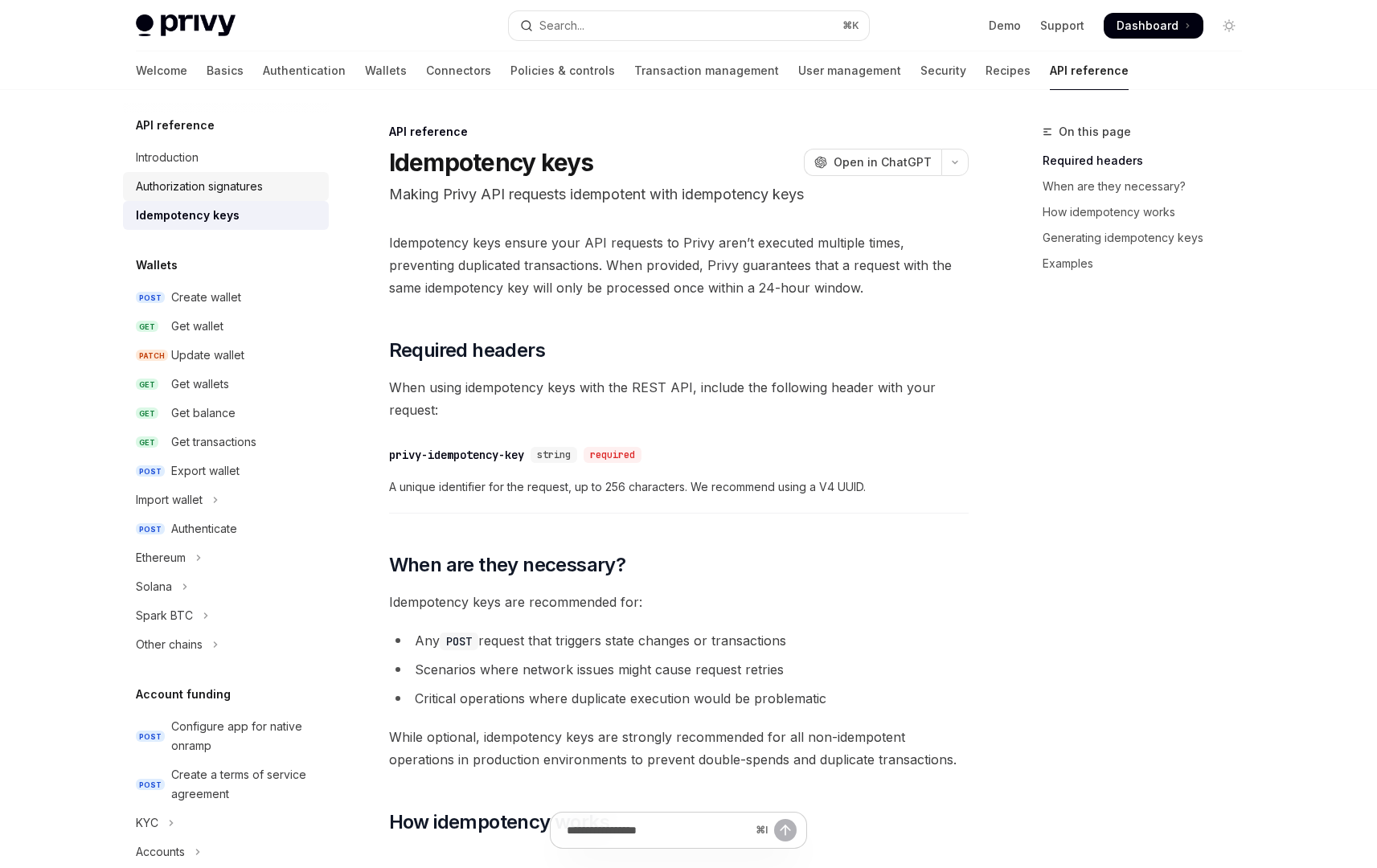
click at [208, 186] on div "Authorization signatures" at bounding box center [200, 186] width 127 height 20
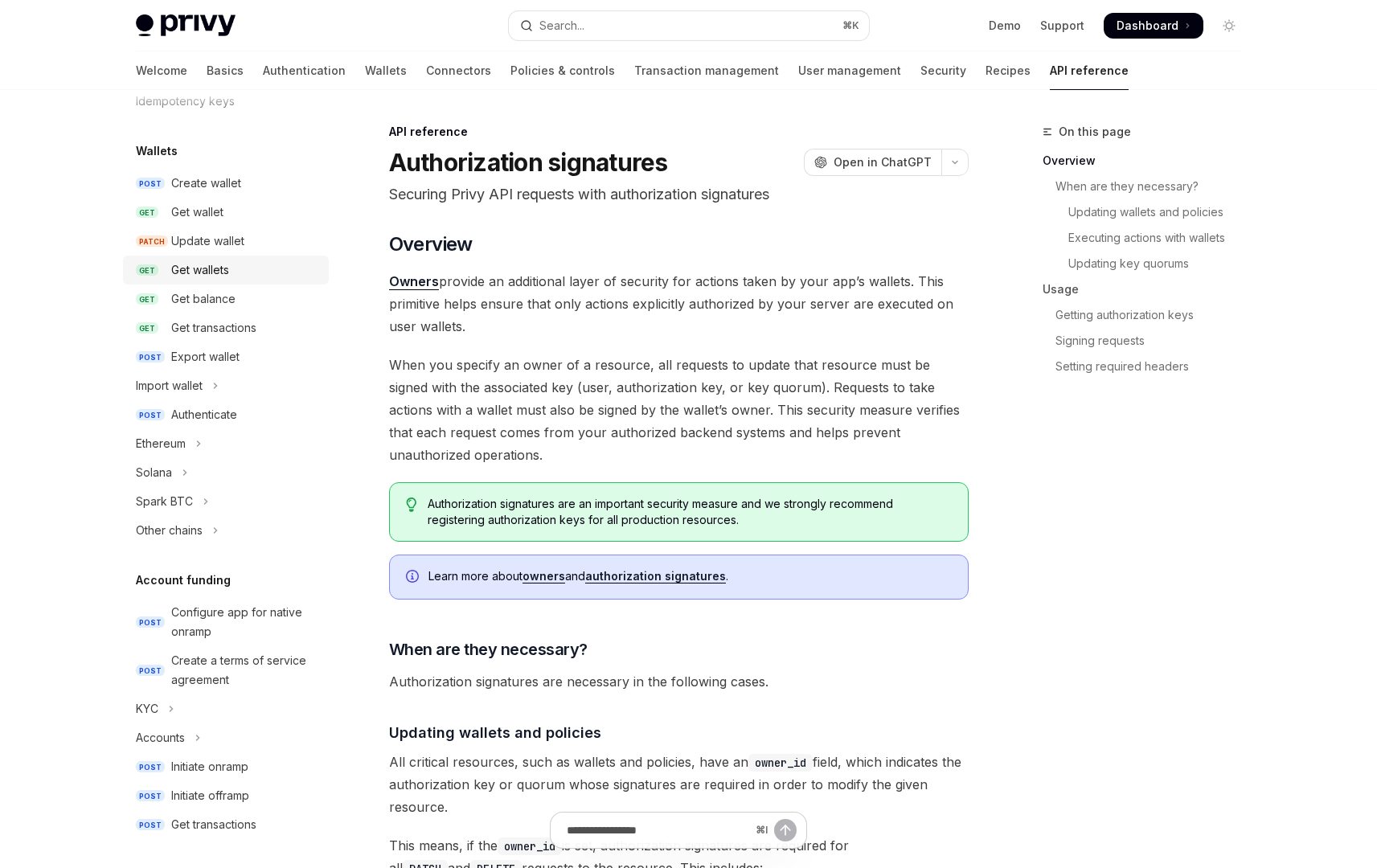
scroll to position [142, 0]
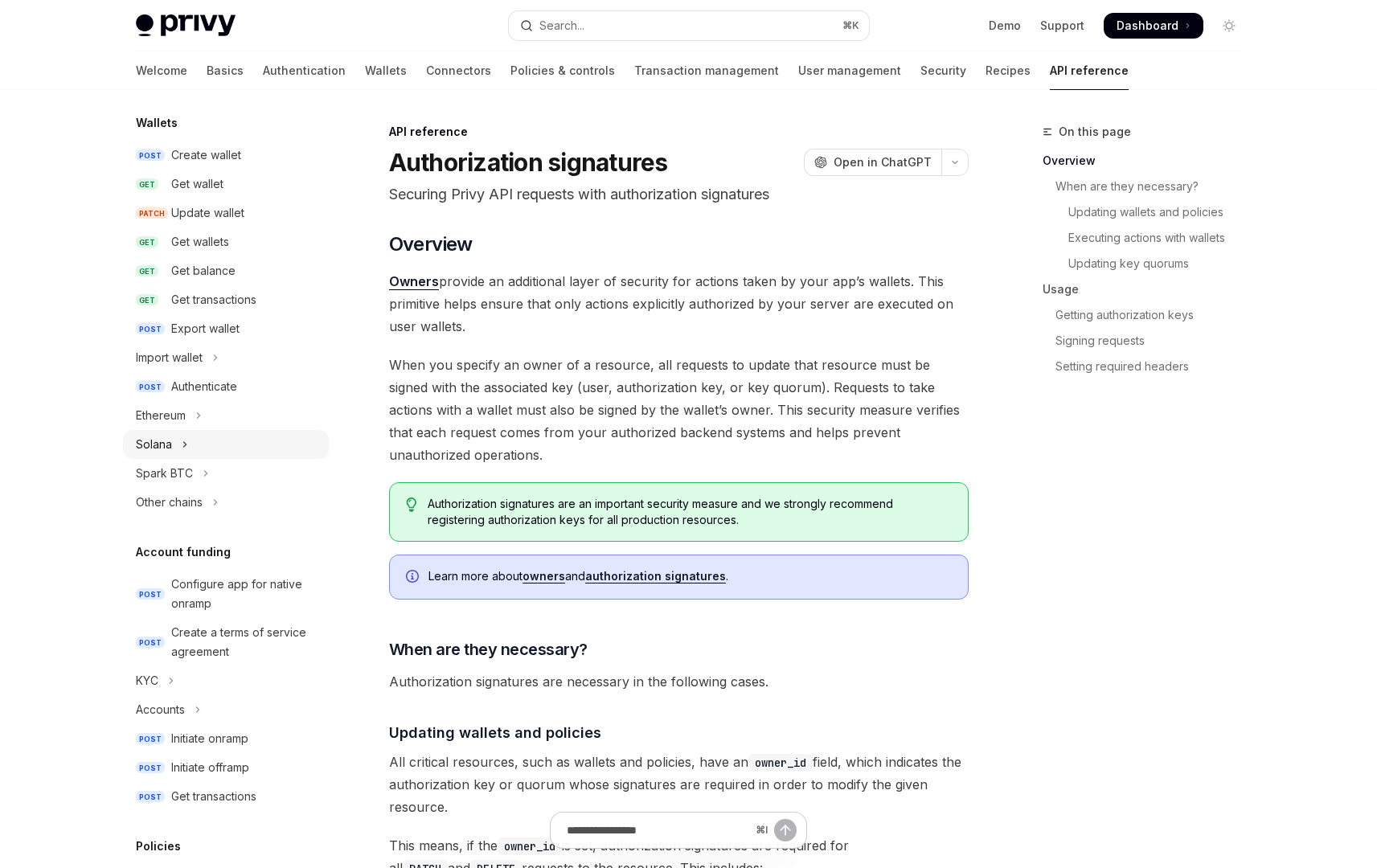
click at [187, 439] on button "Solana" at bounding box center [226, 445] width 206 height 29
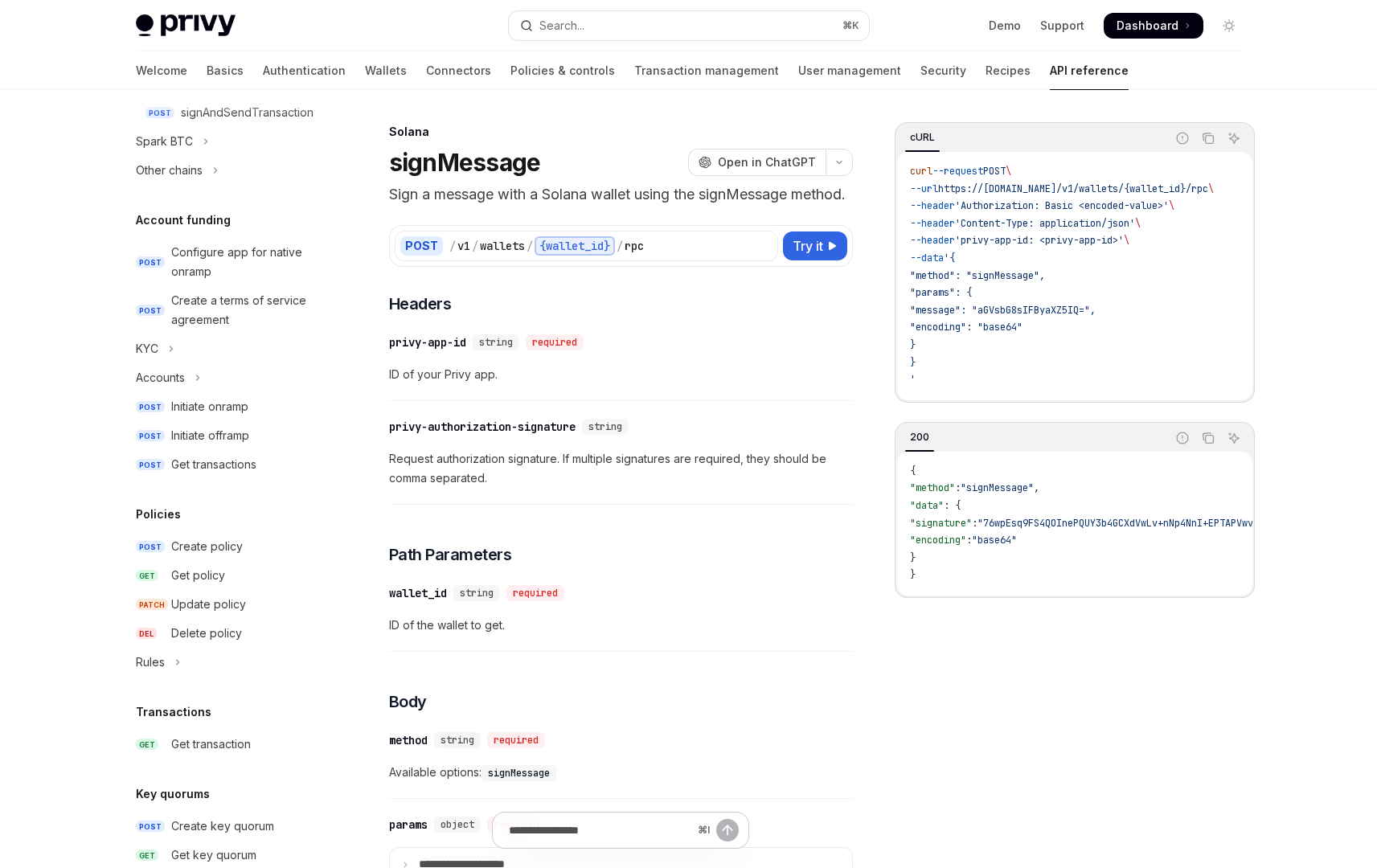
scroll to position [559, 0]
click at [169, 349] on icon "Toggle KYC section" at bounding box center [170, 350] width 2 height 5
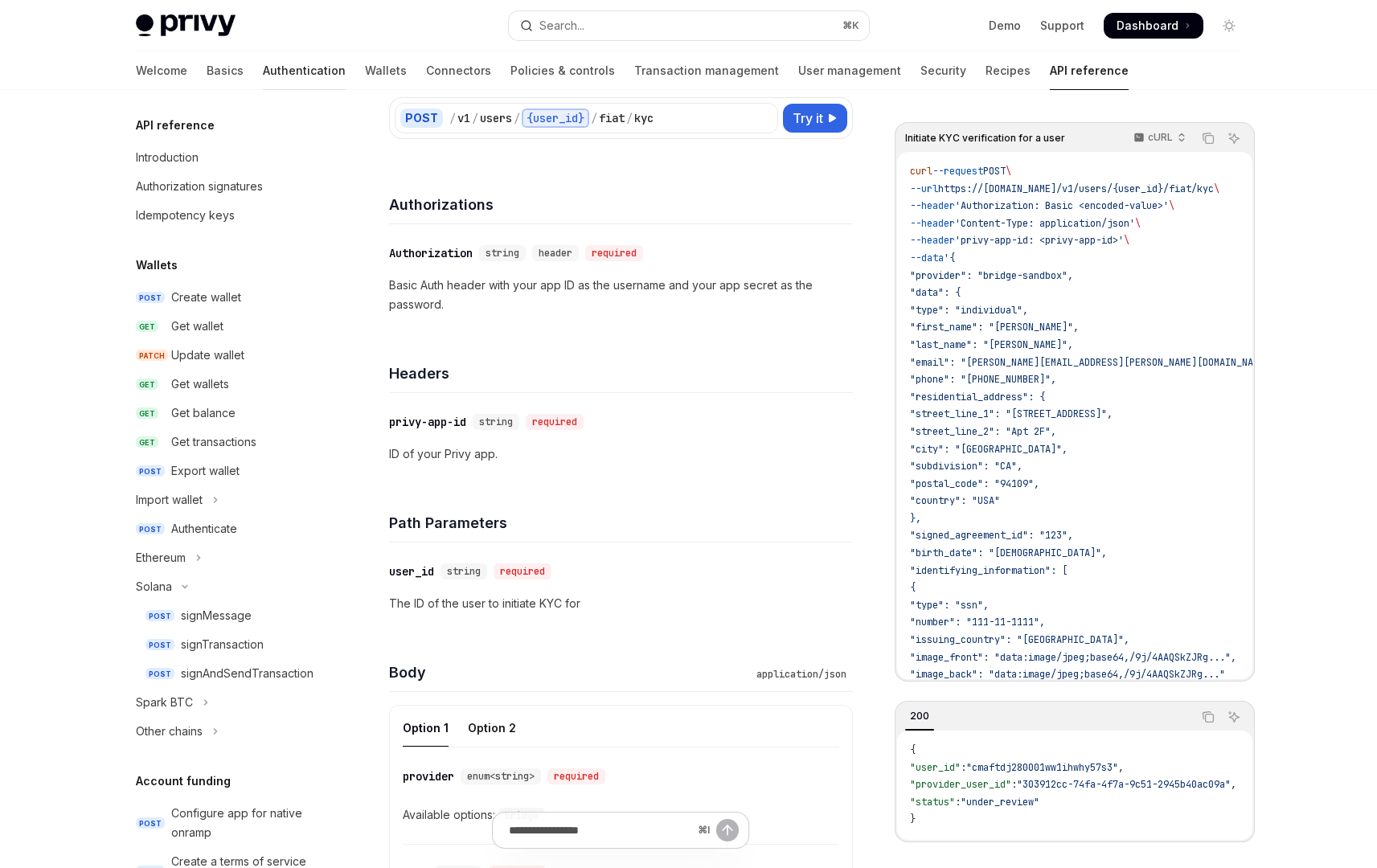
click at [263, 76] on link "Authentication" at bounding box center [305, 70] width 83 height 38
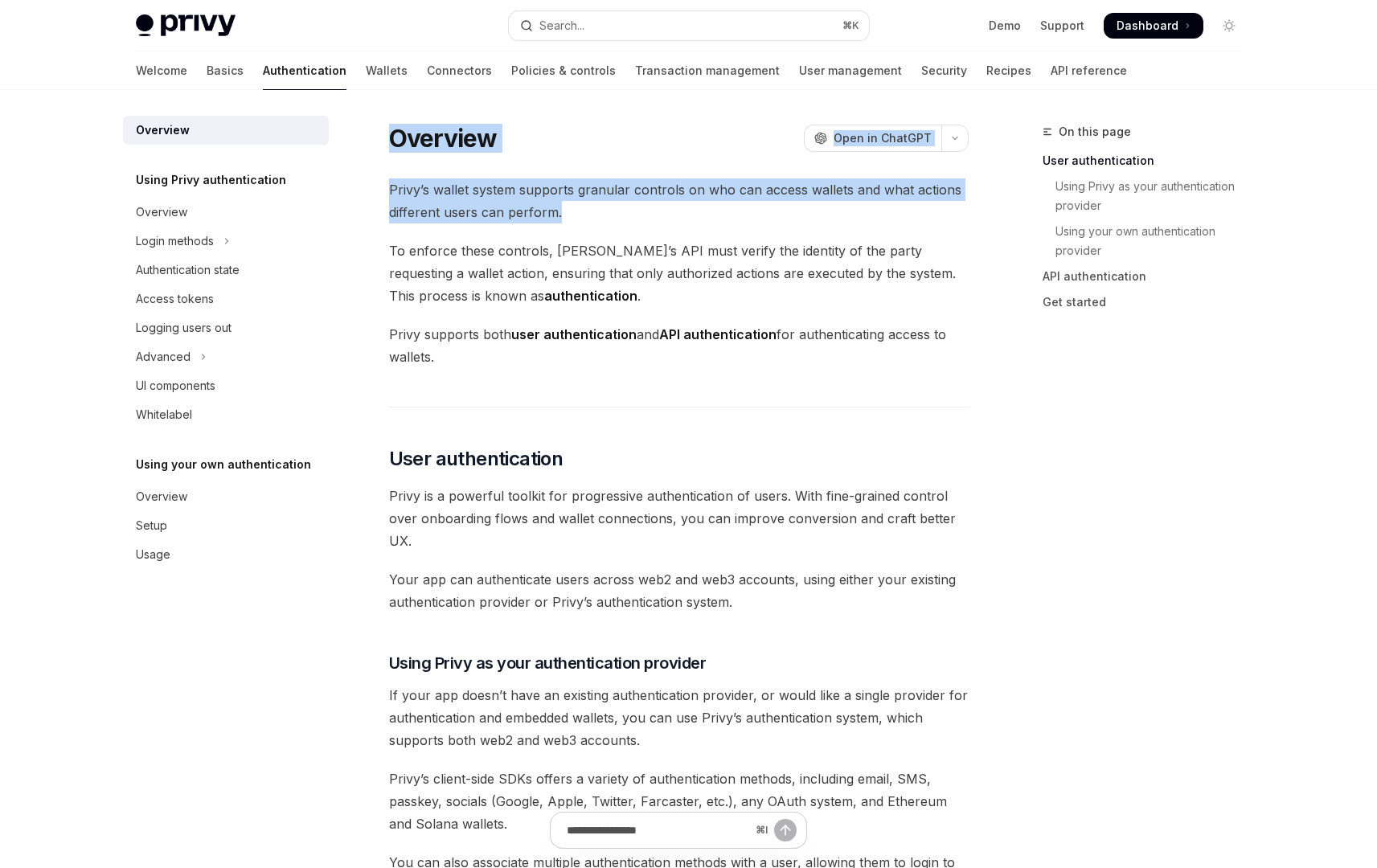
drag, startPoint x: 392, startPoint y: 140, endPoint x: 564, endPoint y: 212, distance: 186.5
click at [564, 212] on span "Privy’s wallet system supports granular controls on who can access wallets and …" at bounding box center [679, 200] width 580 height 45
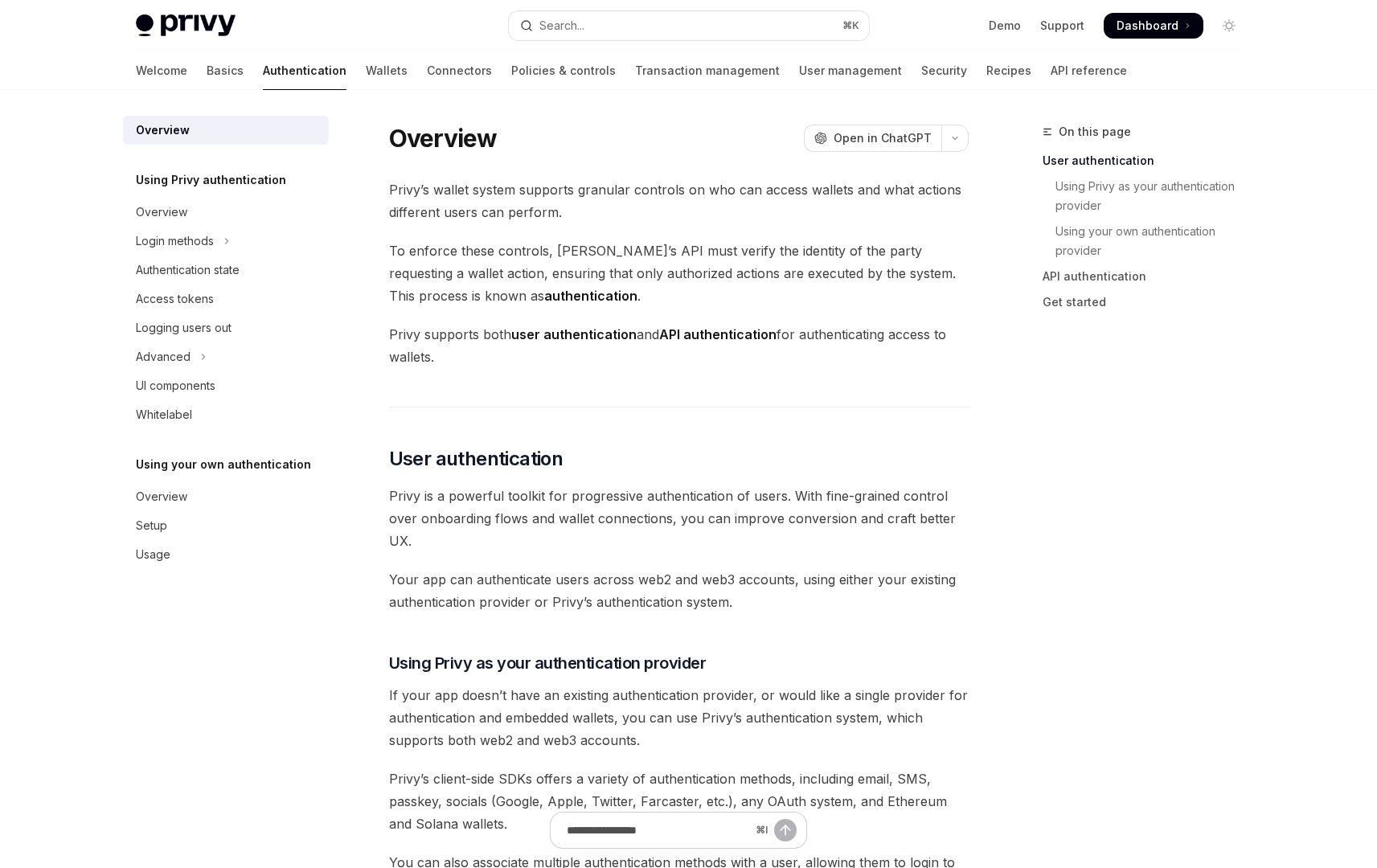
drag, startPoint x: 439, startPoint y: 357, endPoint x: 388, endPoint y: 147, distance: 216.1
click at [604, 215] on span "Privy’s wallet system supports granular controls on who can access wallets and …" at bounding box center [679, 200] width 580 height 45
click at [207, 74] on link "Basics" at bounding box center [225, 70] width 37 height 38
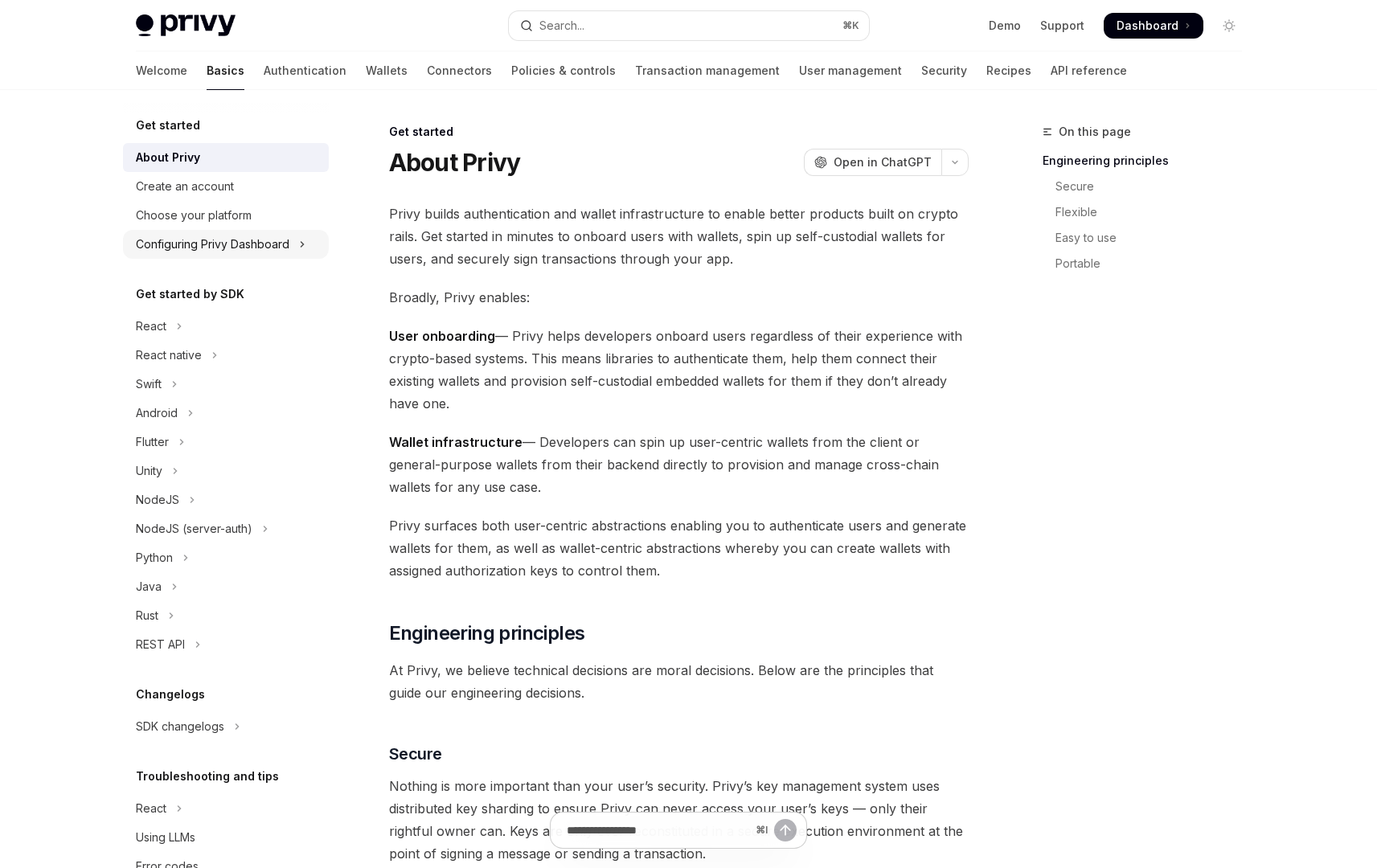
click at [240, 244] on div "Configuring Privy Dashboard" at bounding box center [213, 244] width 154 height 20
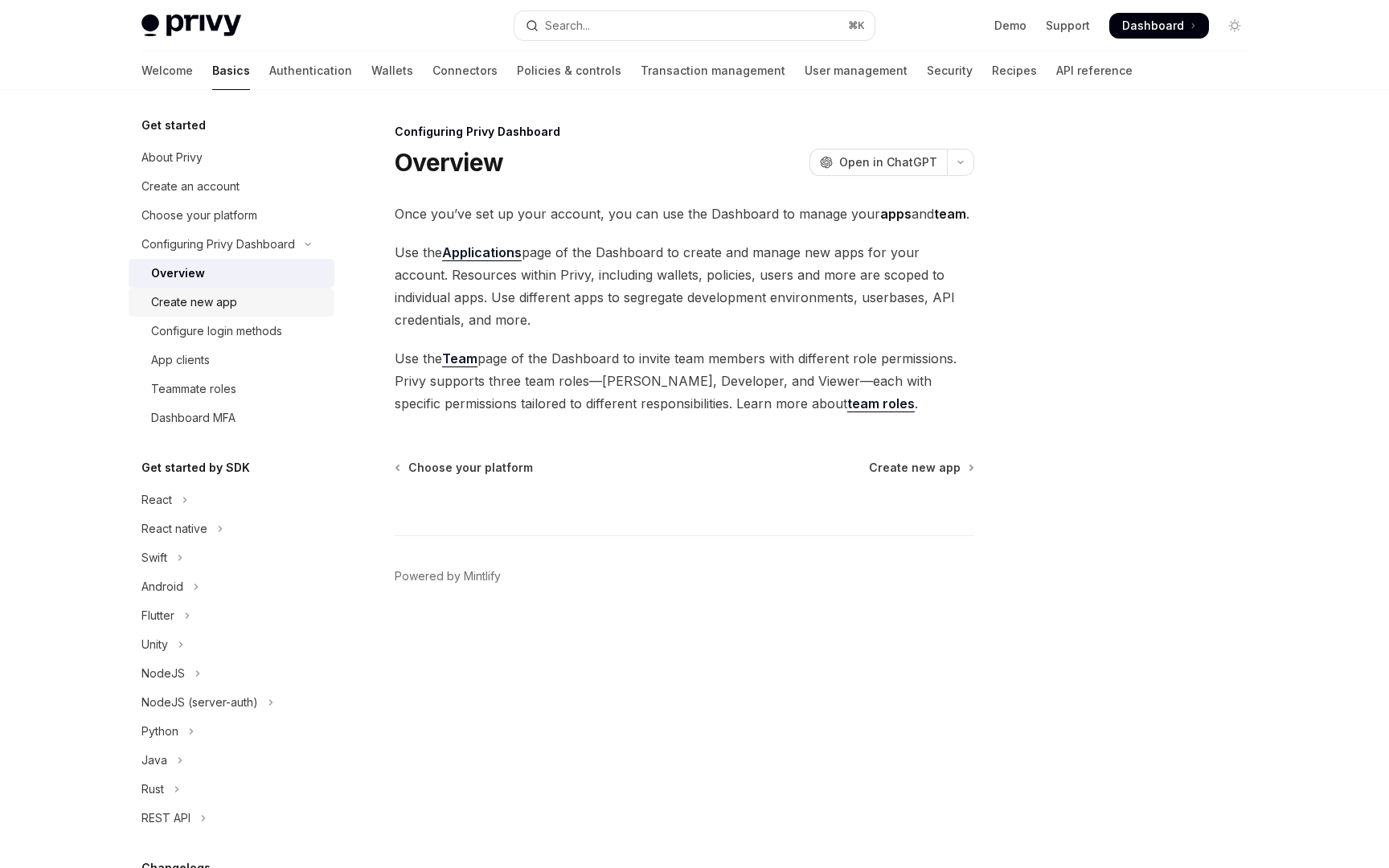
click at [212, 297] on div "Create new app" at bounding box center [195, 302] width 86 height 20
type textarea "*"
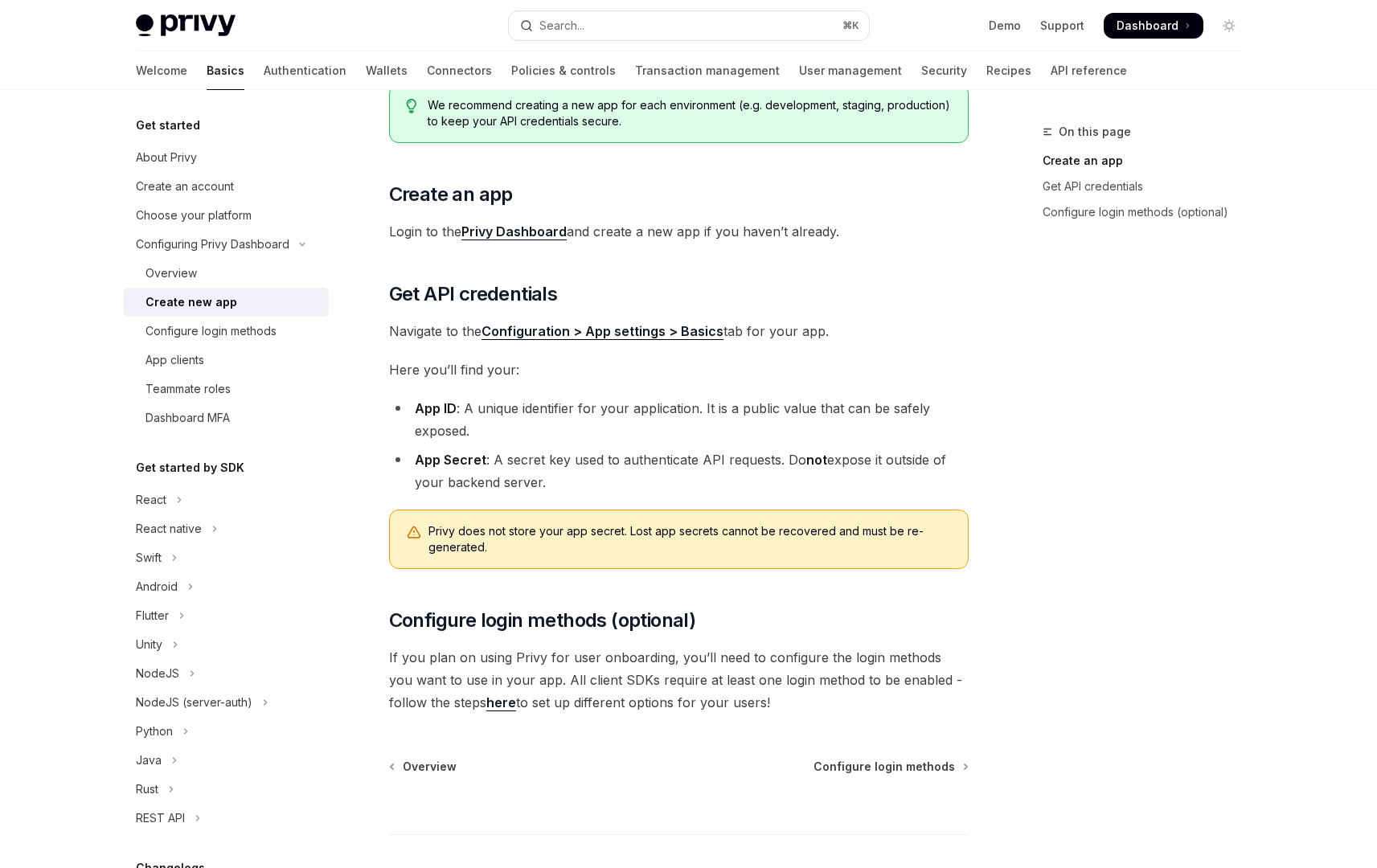
scroll to position [243, 0]
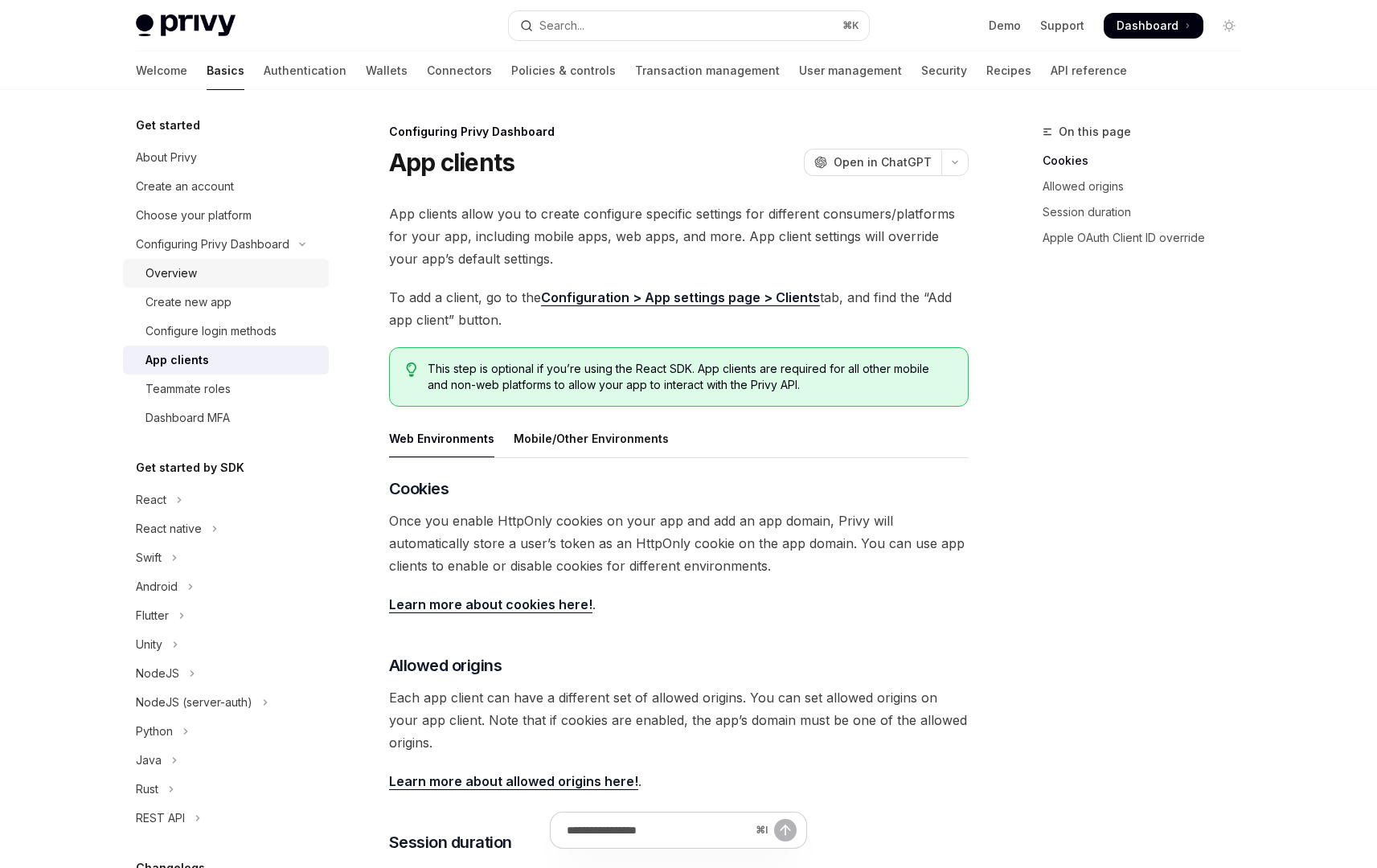
click at [188, 268] on div "Overview" at bounding box center [171, 274] width 51 height 20
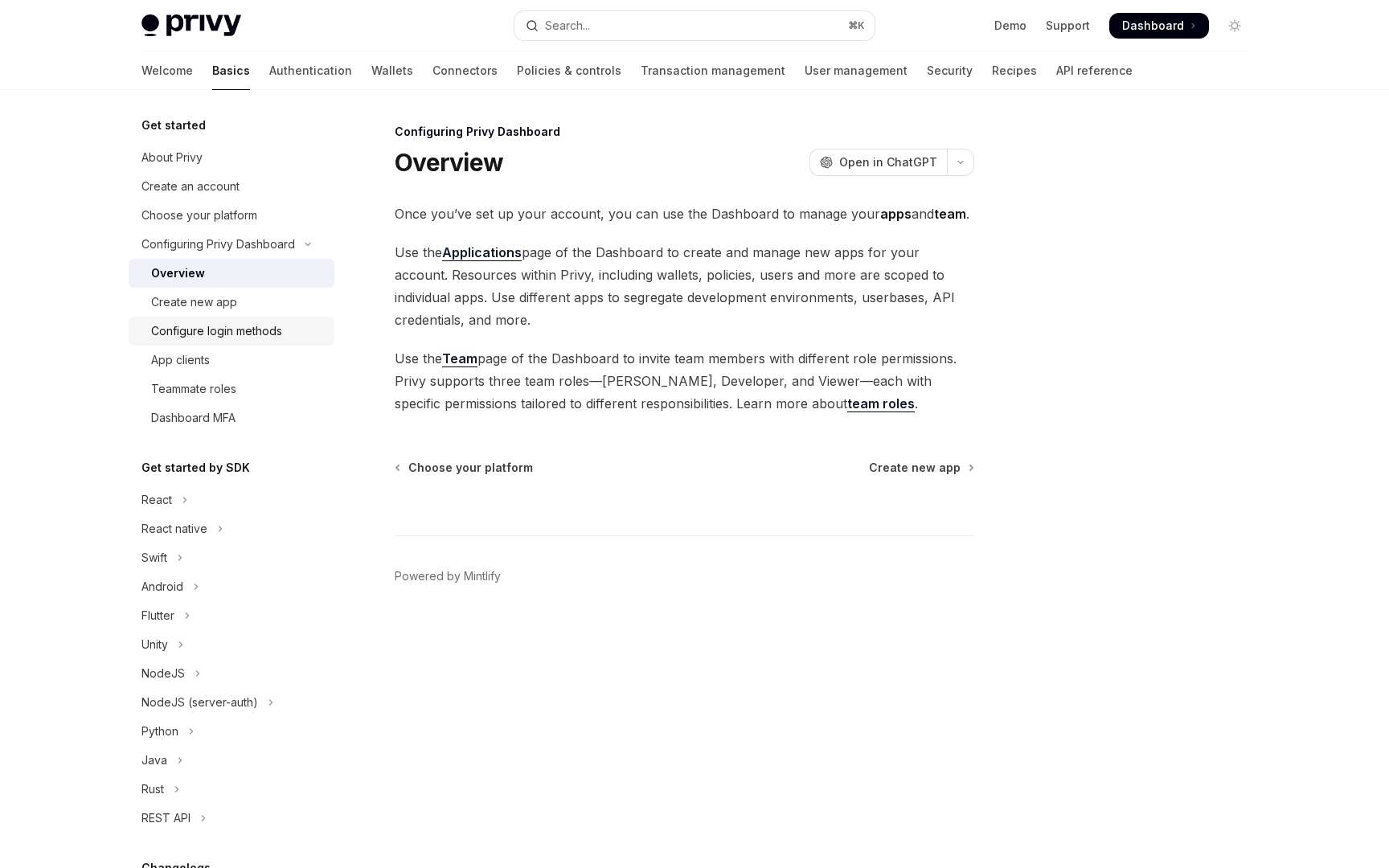
click at [208, 335] on div "Configure login methods" at bounding box center [217, 331] width 131 height 20
type textarea "*"
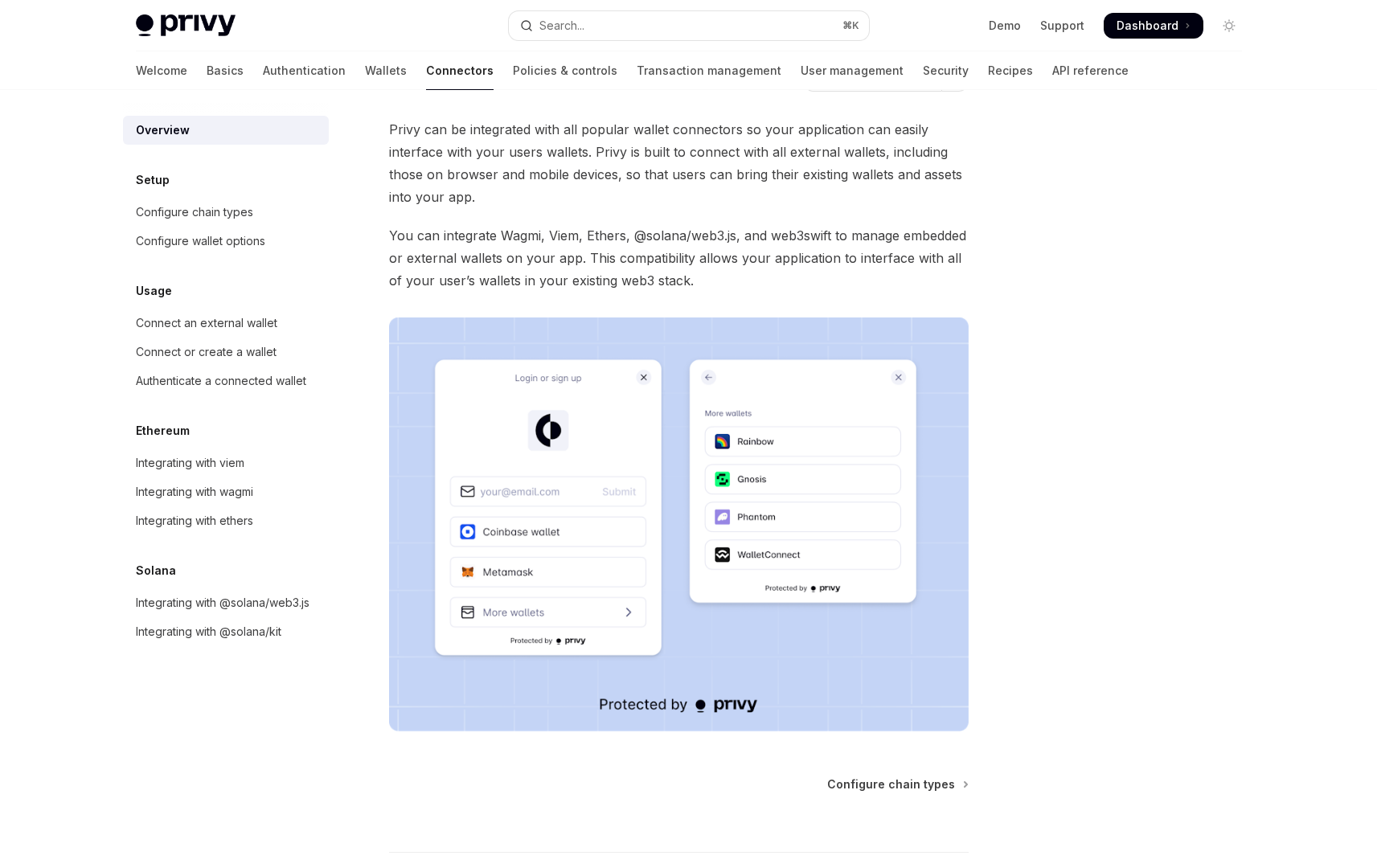
scroll to position [67, 0]
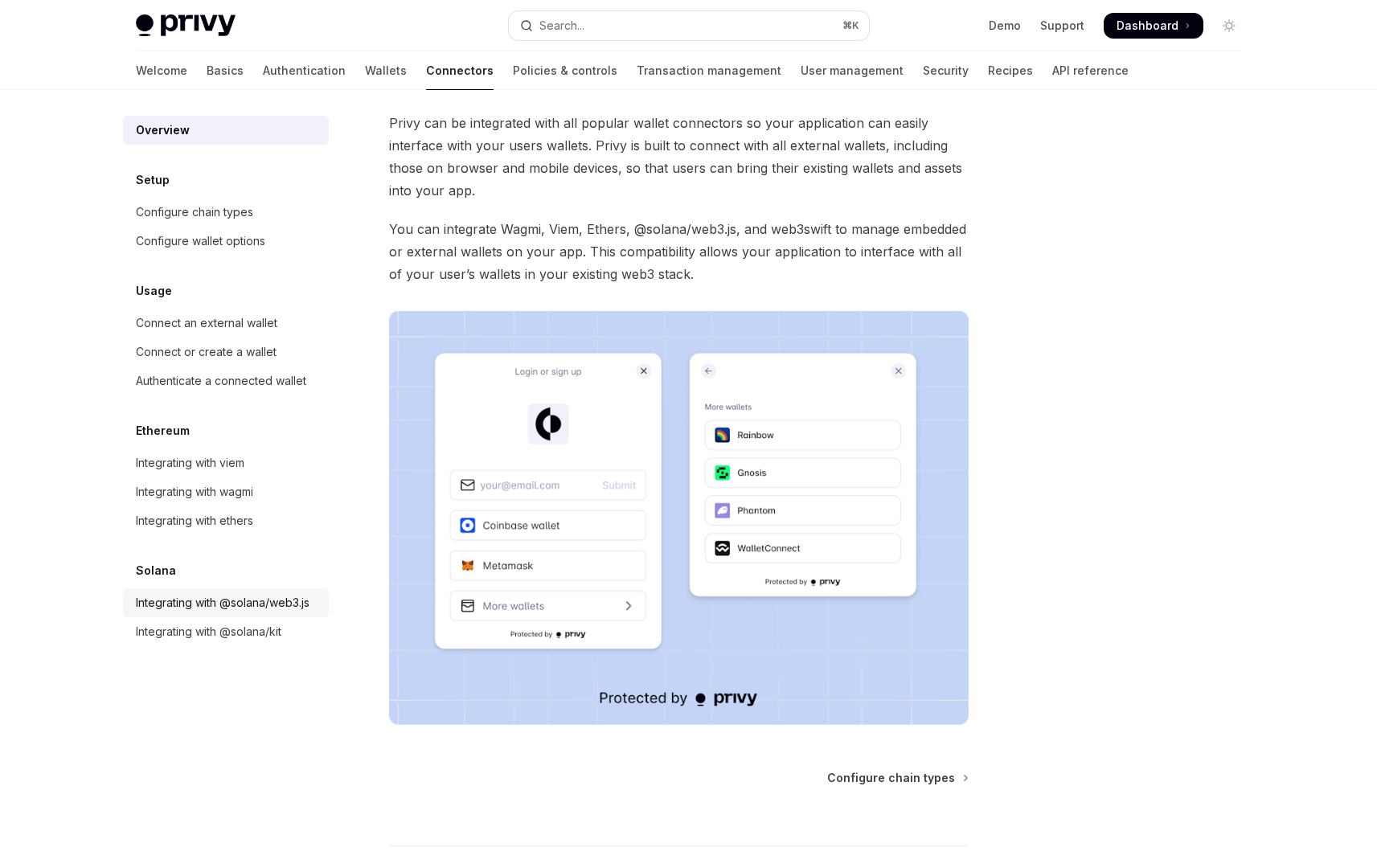
click at [243, 599] on div "Integrating with @solana/web3.js" at bounding box center [222, 603] width 173 height 20
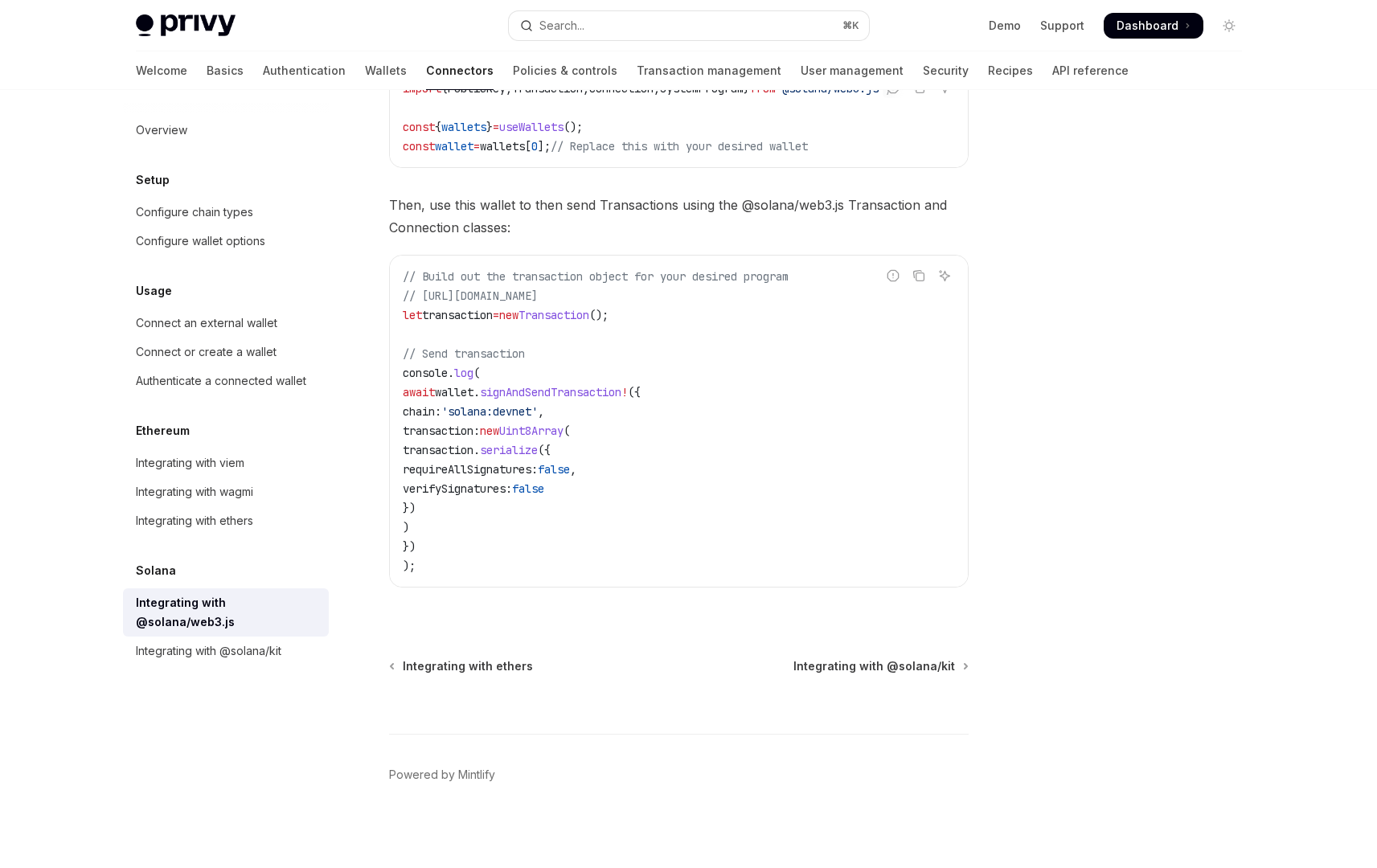
scroll to position [344, 0]
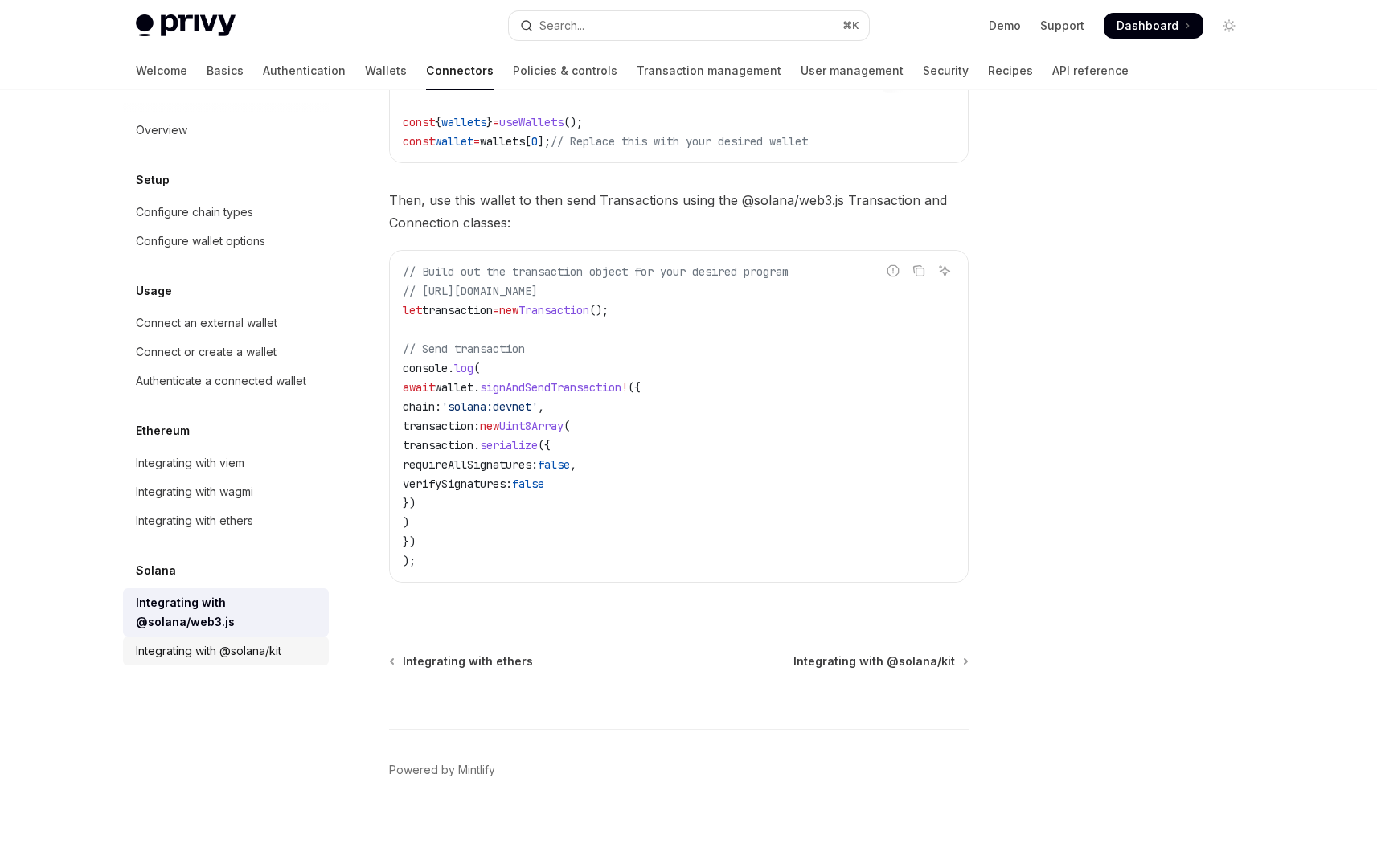
click at [236, 642] on div "Integrating with @solana/kit" at bounding box center [208, 651] width 146 height 20
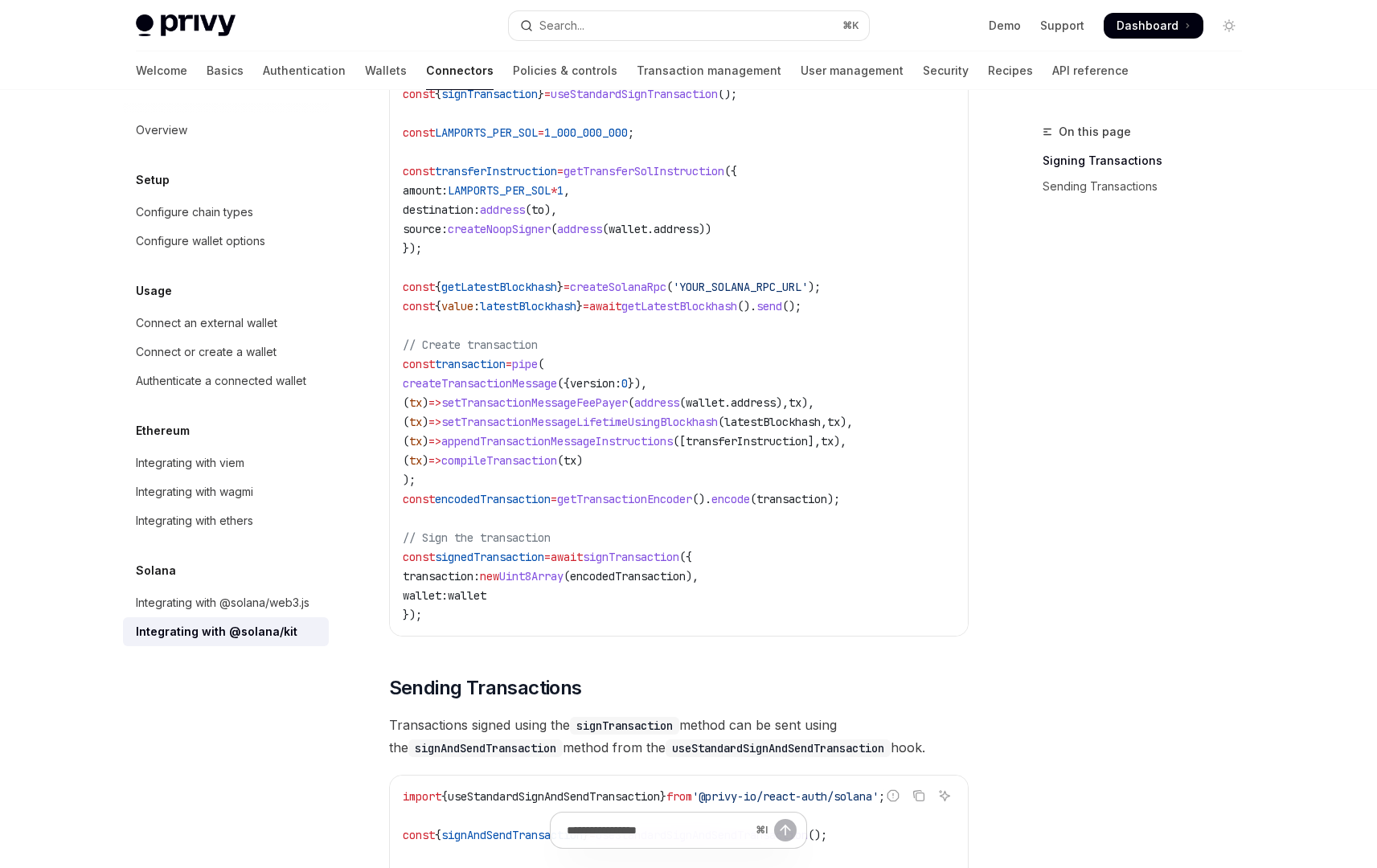
scroll to position [837, 0]
click at [236, 322] on div "Connect an external wallet" at bounding box center [207, 323] width 142 height 20
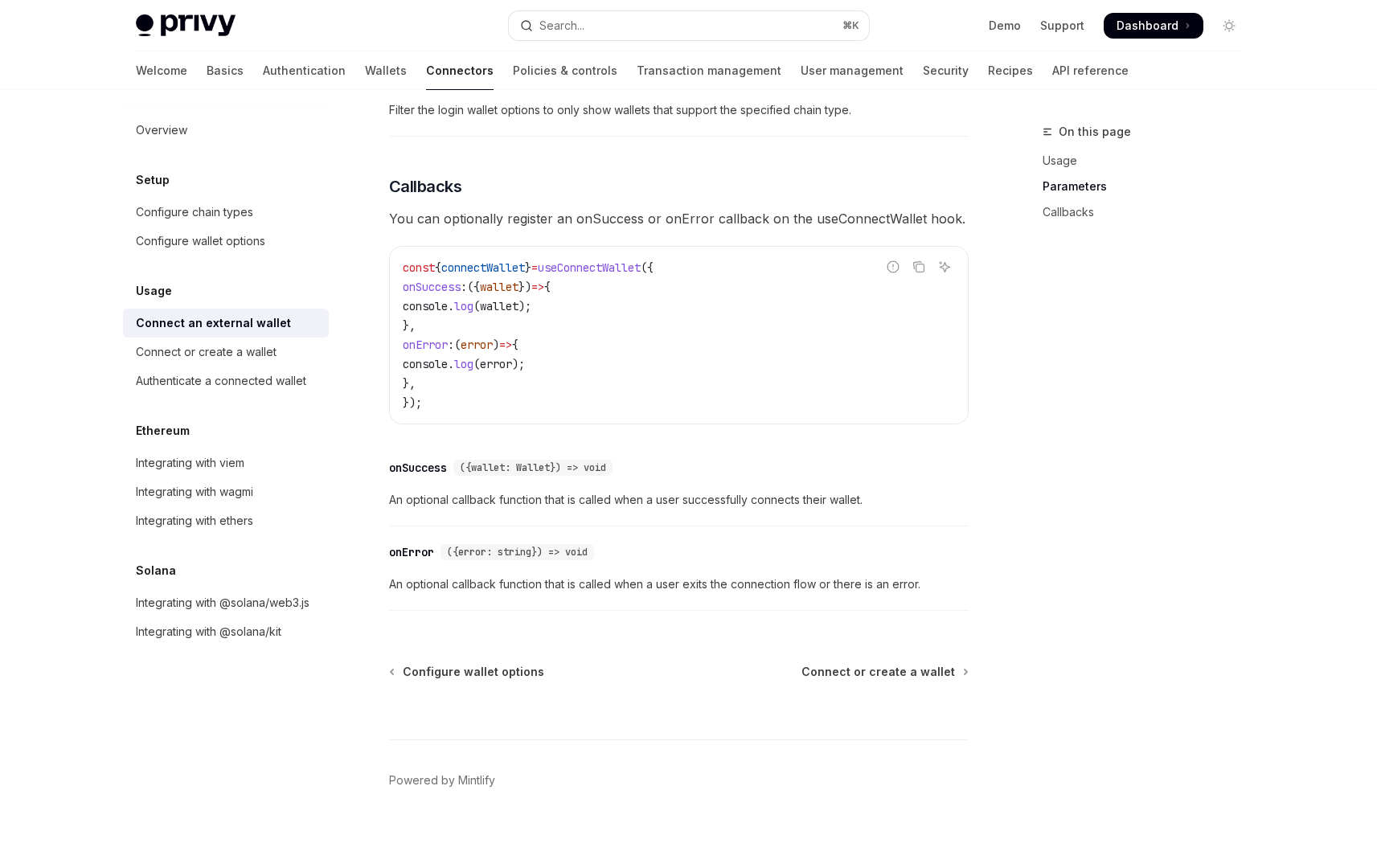
scroll to position [877, 0]
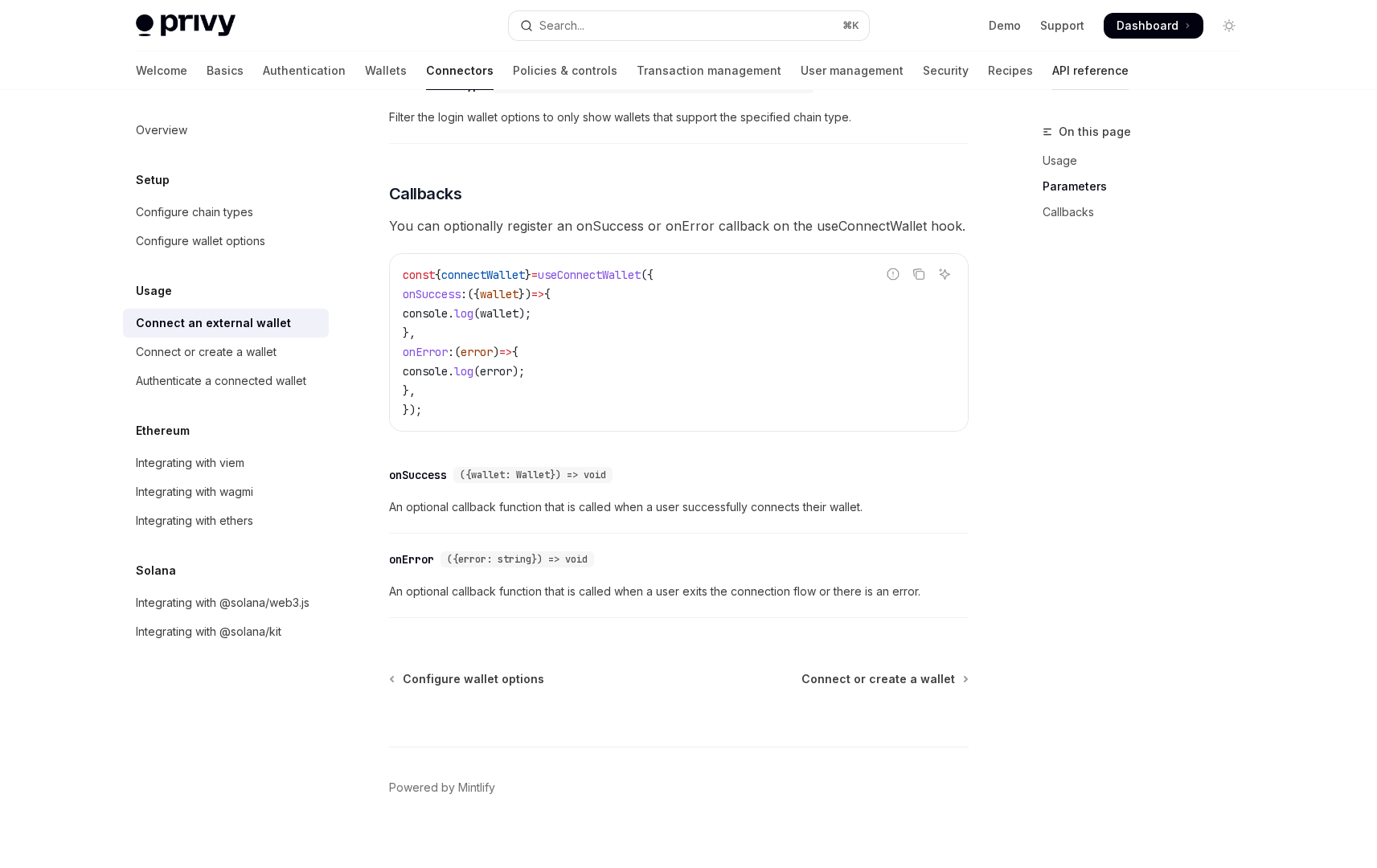
click at [1052, 75] on link "API reference" at bounding box center [1090, 70] width 77 height 38
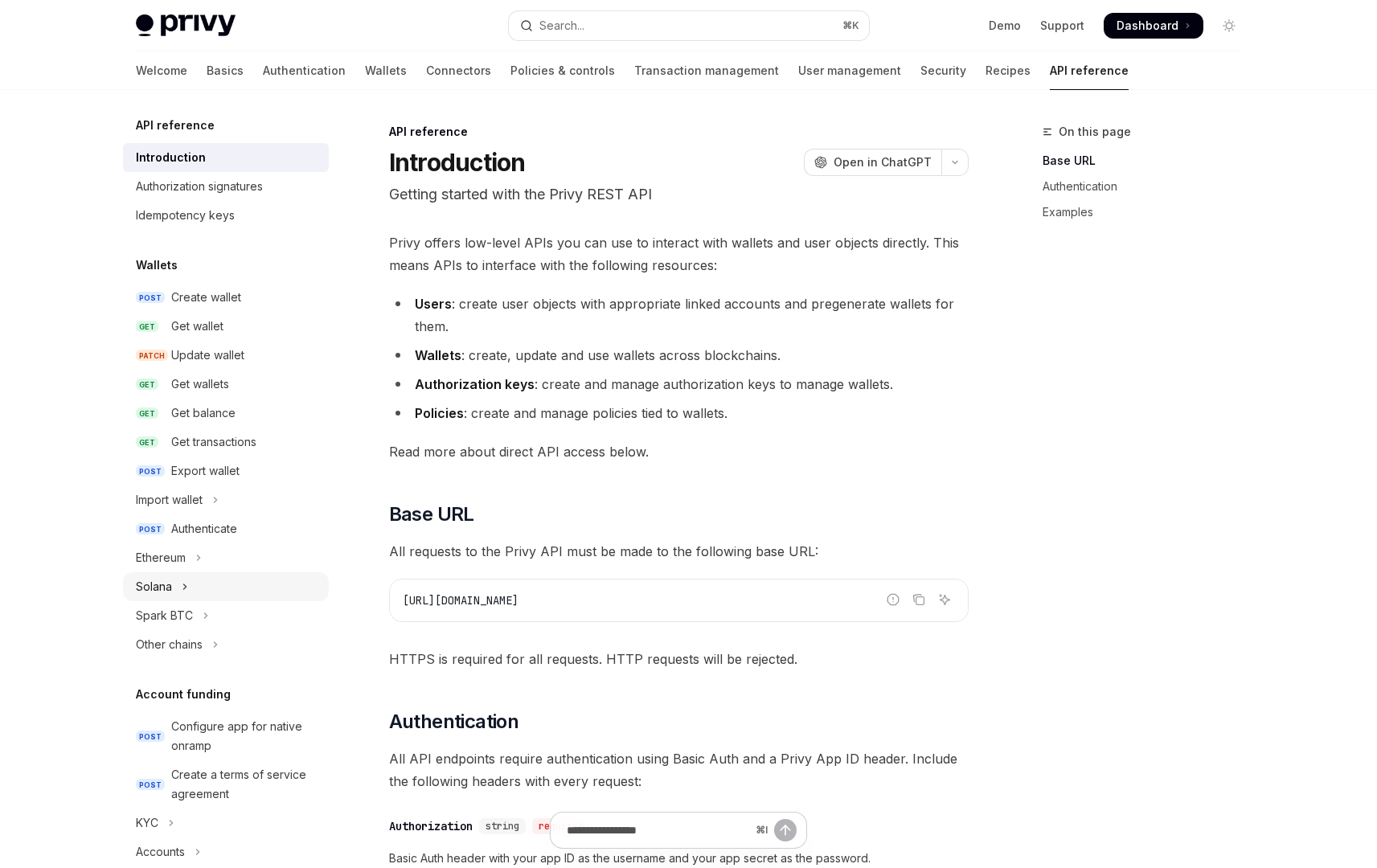
click at [192, 586] on button "Solana" at bounding box center [226, 587] width 206 height 29
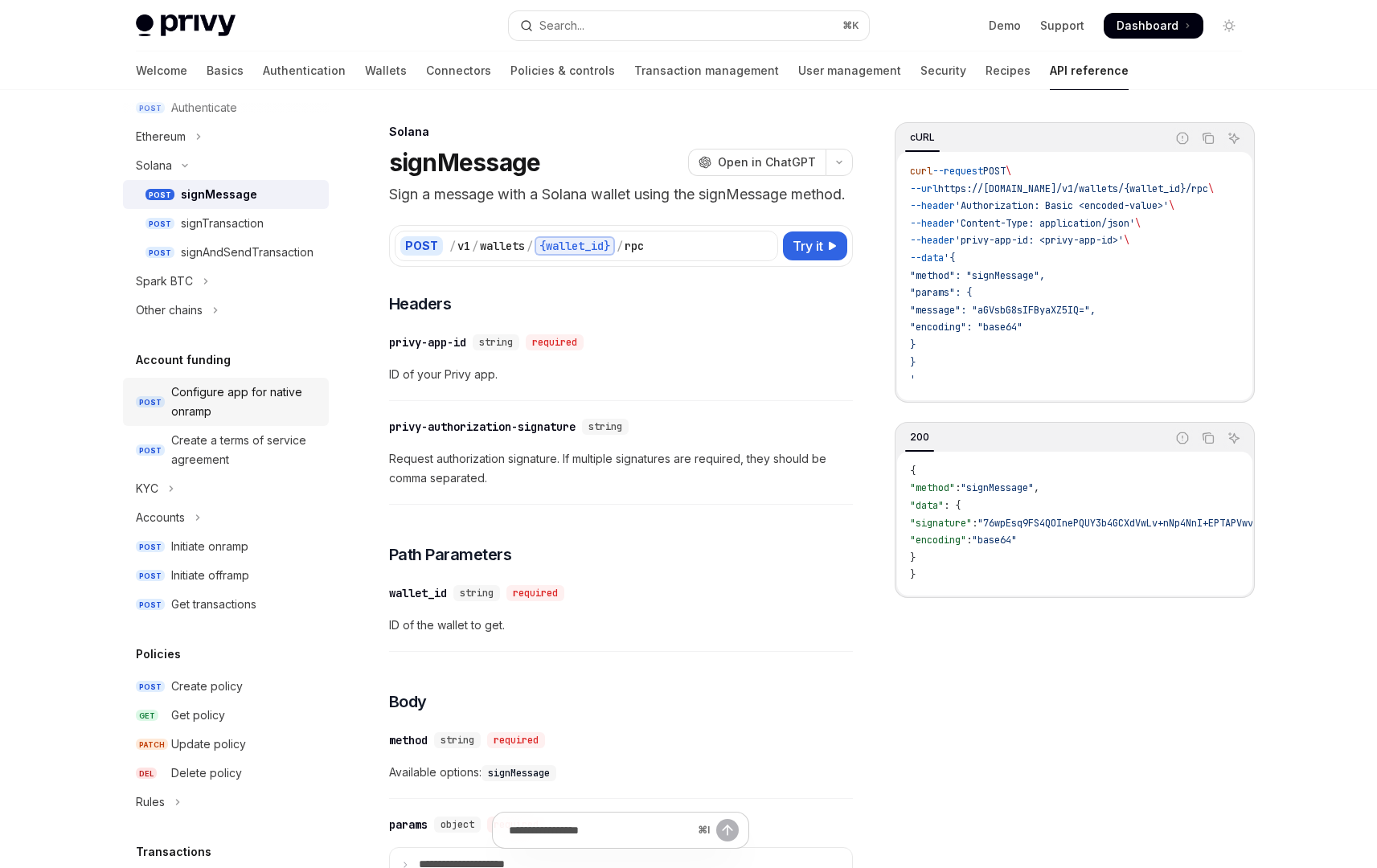
scroll to position [447, 0]
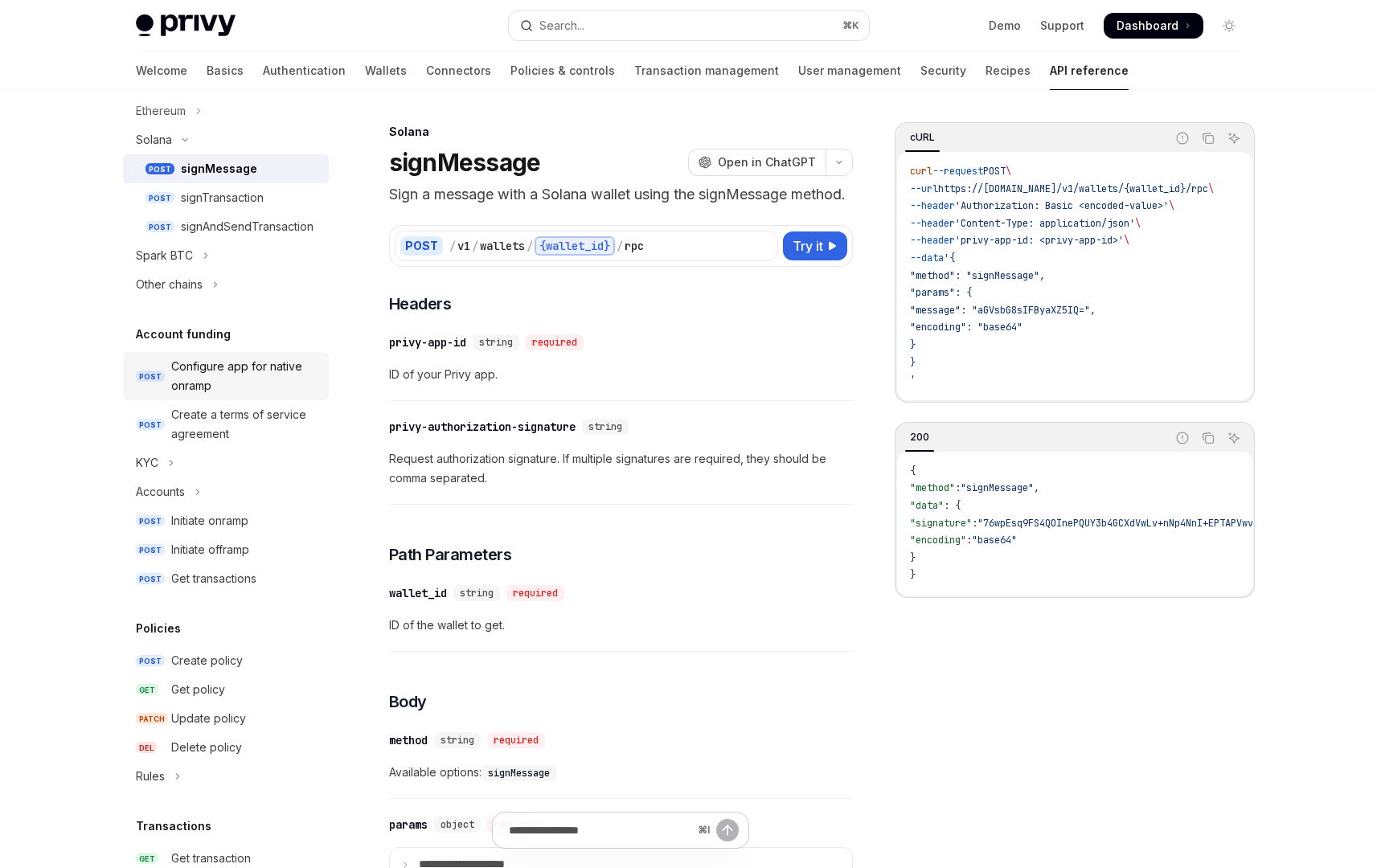
click at [246, 387] on div "Configure app for native onramp" at bounding box center [245, 375] width 148 height 38
type textarea "*"
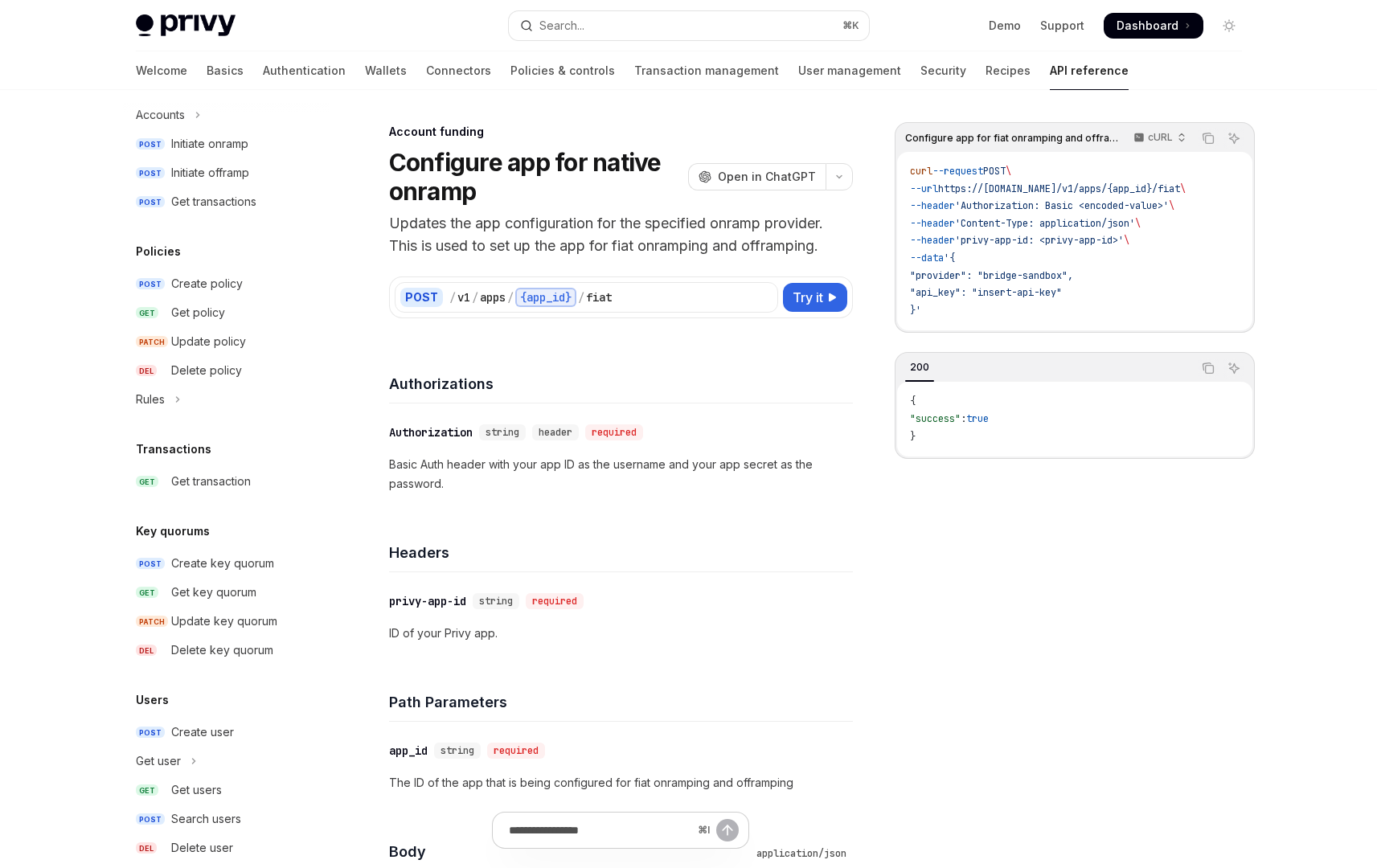
scroll to position [909, 0]
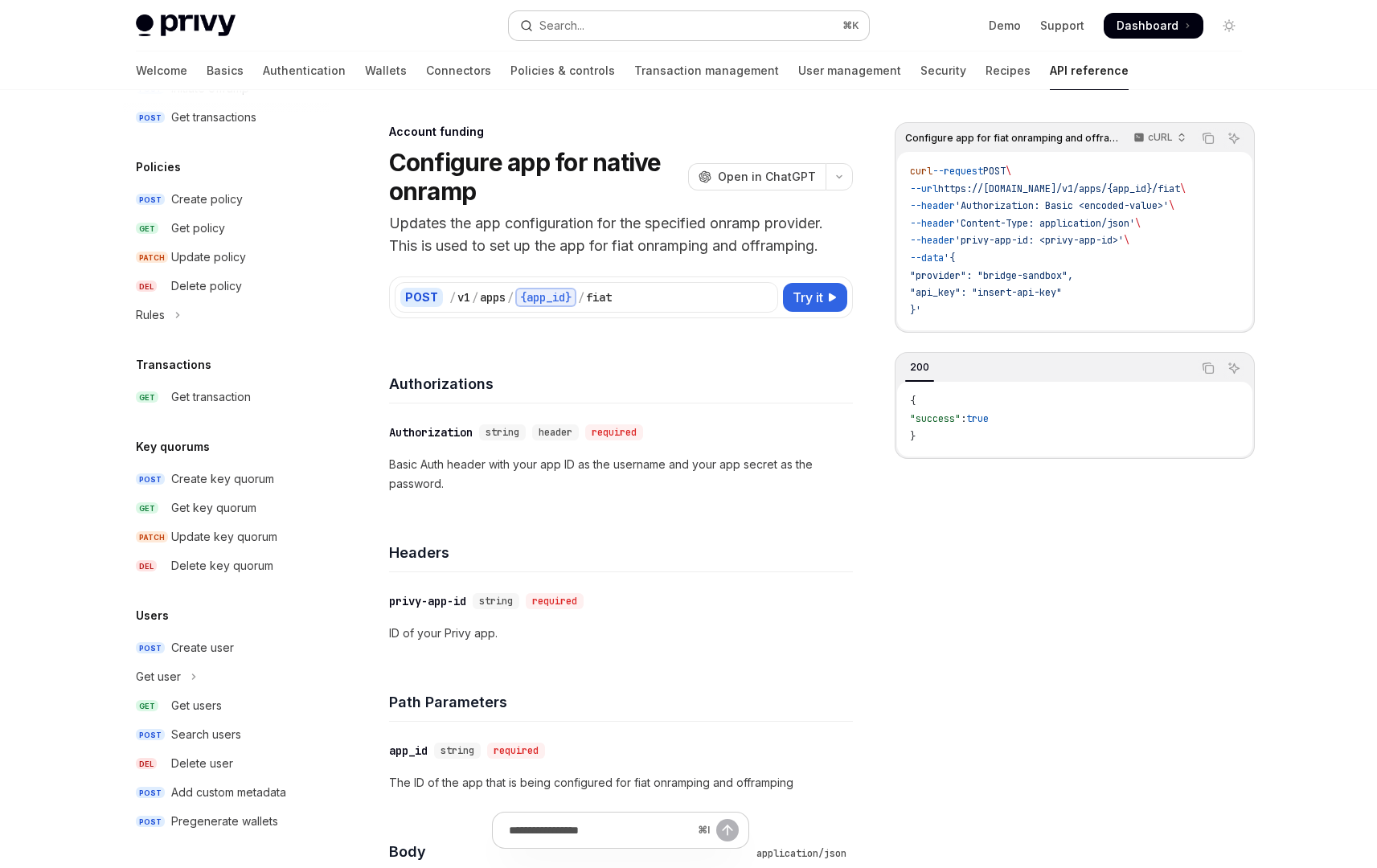
click at [736, 37] on button "Search... ⌘ K" at bounding box center [689, 26] width 360 height 29
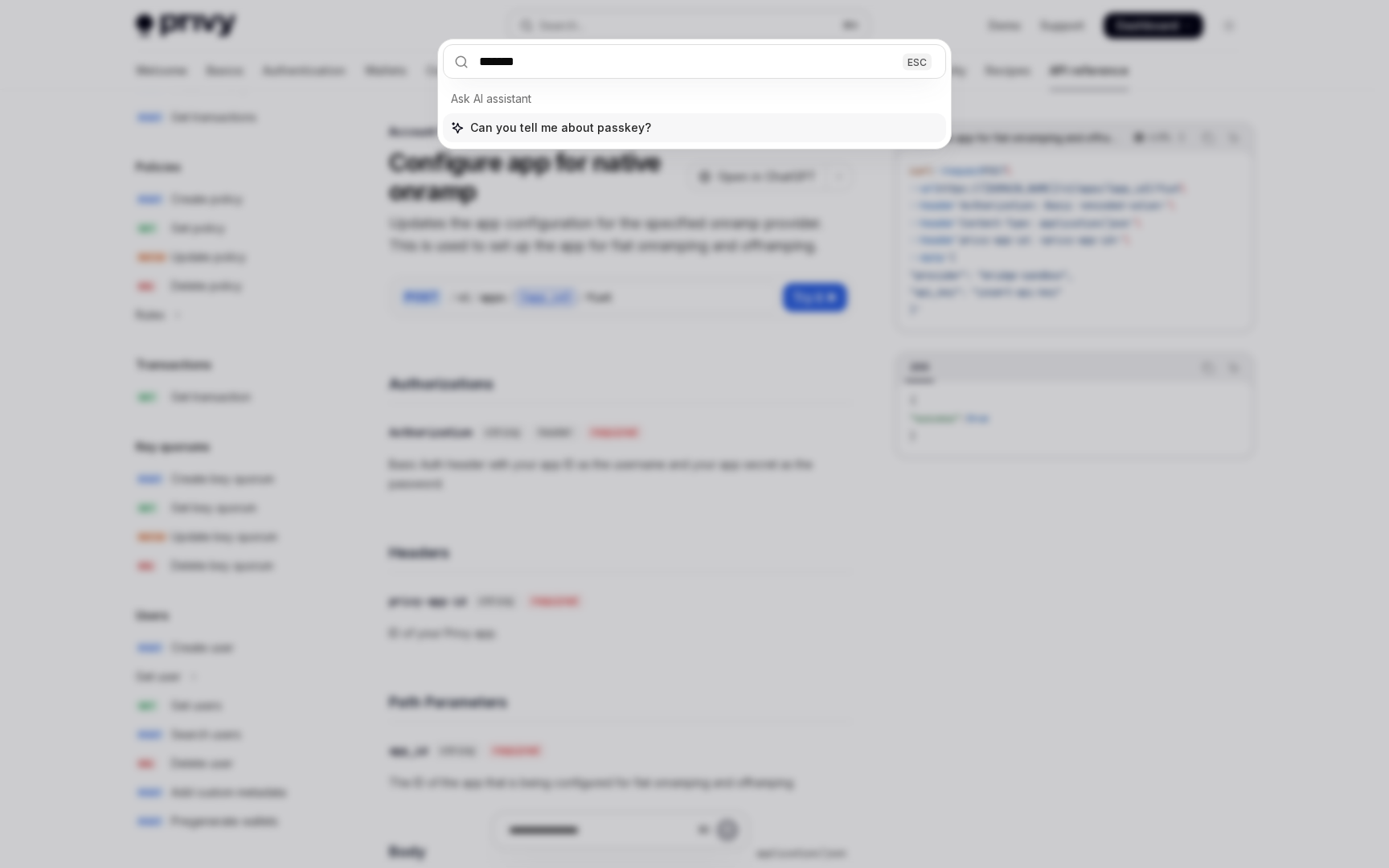
type input "********"
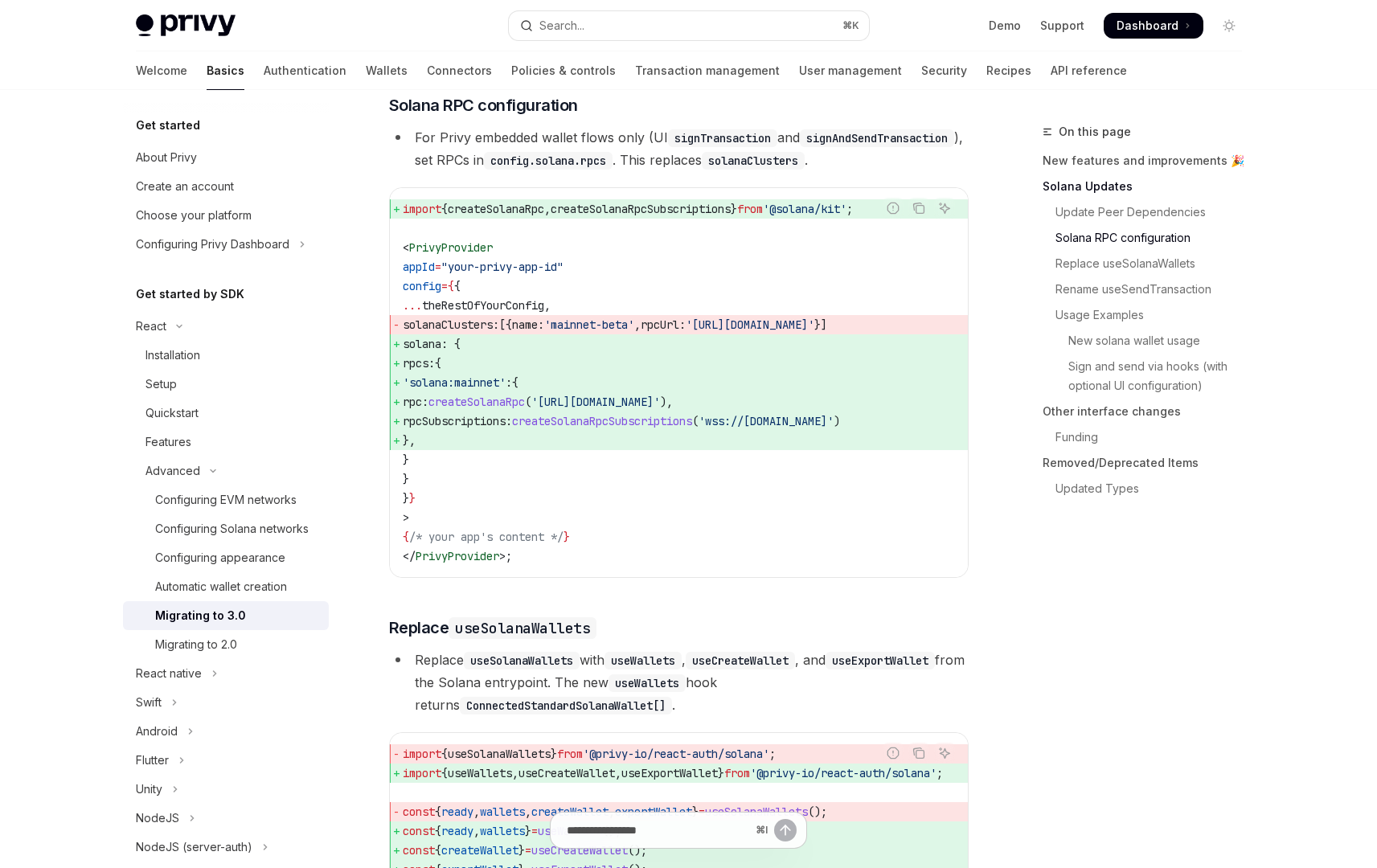
scroll to position [921, 0]
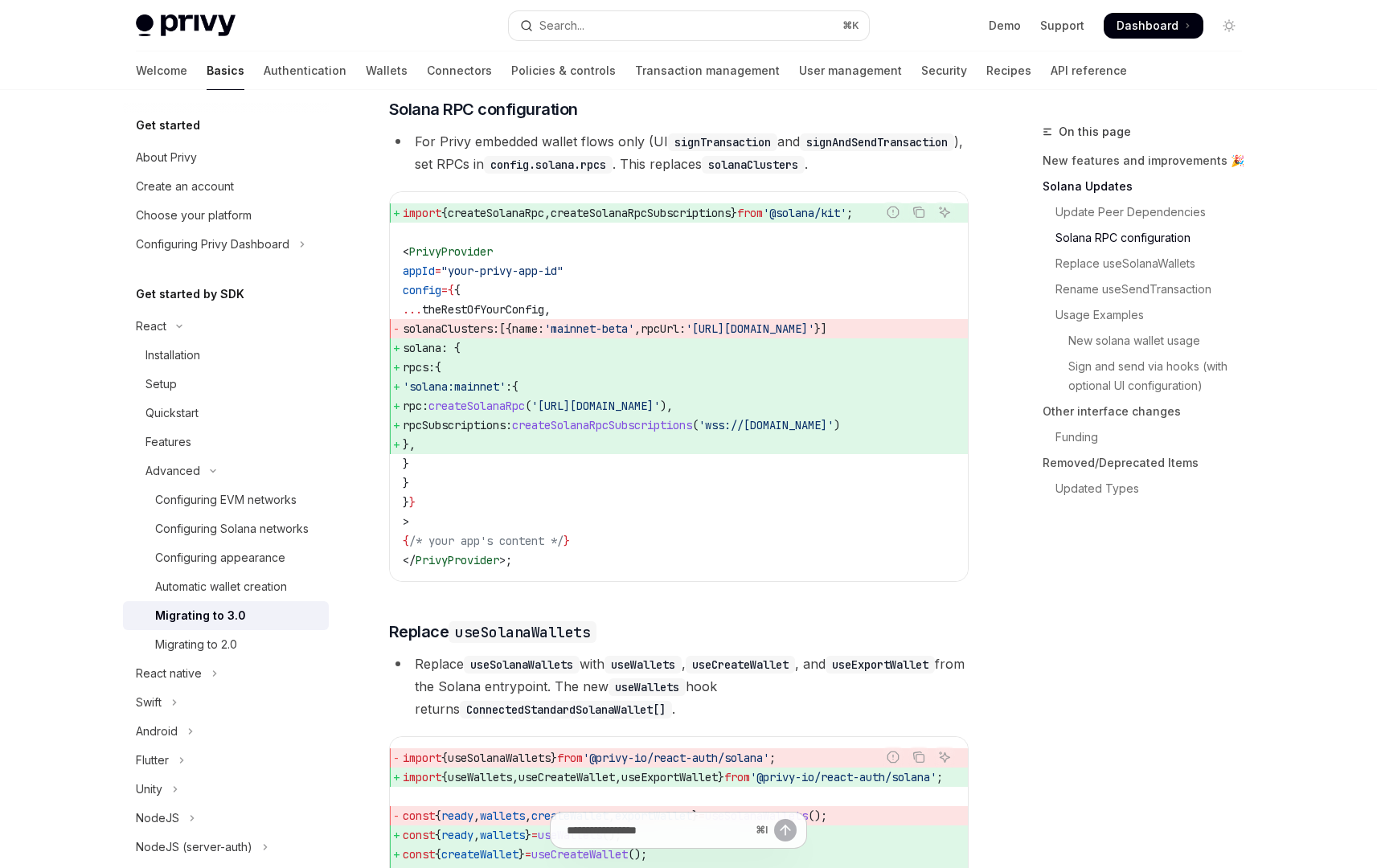
drag, startPoint x: 460, startPoint y: 480, endPoint x: 430, endPoint y: 370, distance: 114.0
click at [430, 370] on code "import { createSolanaRpc , createSolanaRpcSubscriptions } from '@solana/kit' ; …" at bounding box center [679, 387] width 552 height 366
copy code "solana : { rpcs: { 'solana:mainnet' : { rpc: createSolanaRpc ( '[URL][DOMAIN_NA…"
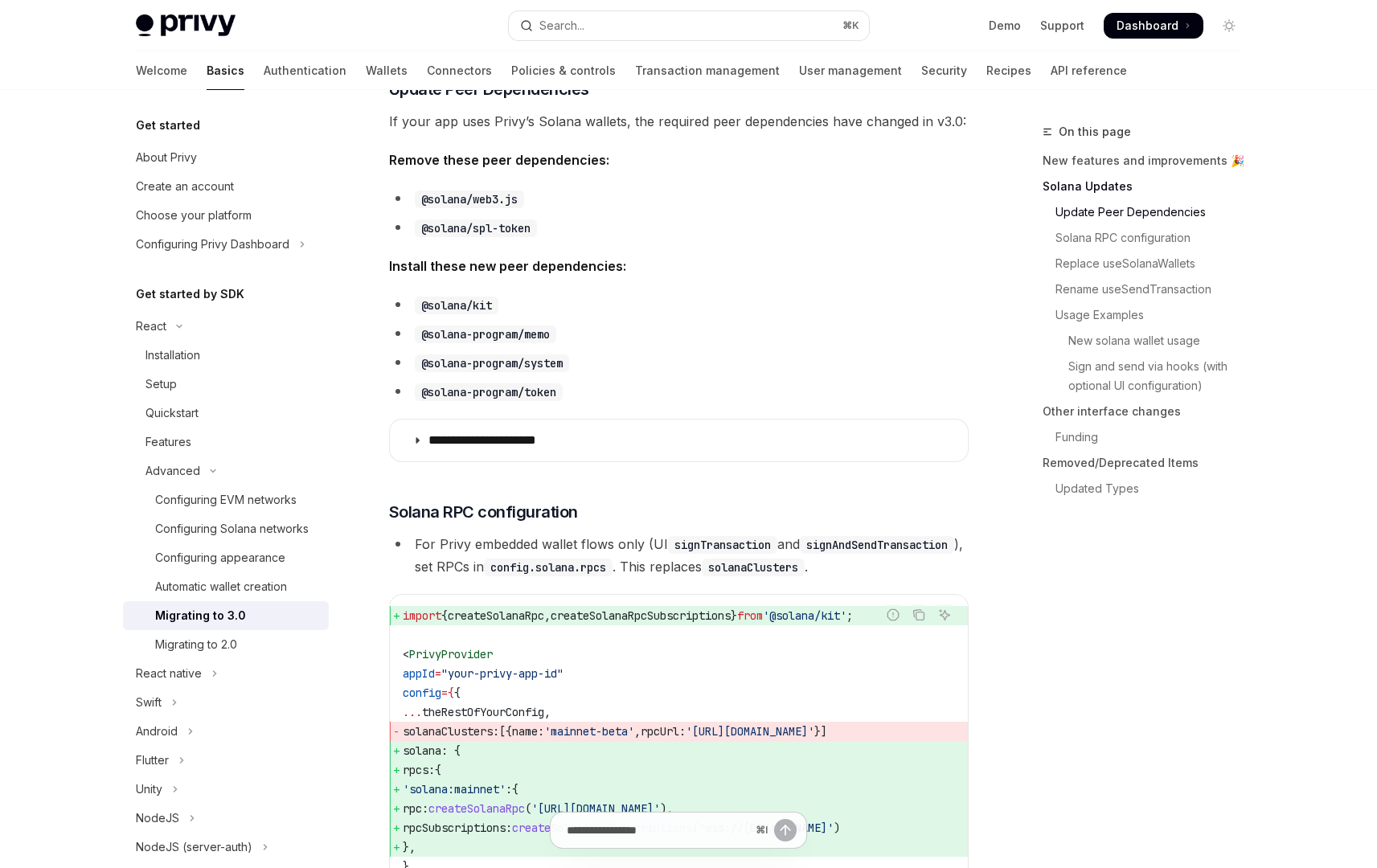
scroll to position [515, 0]
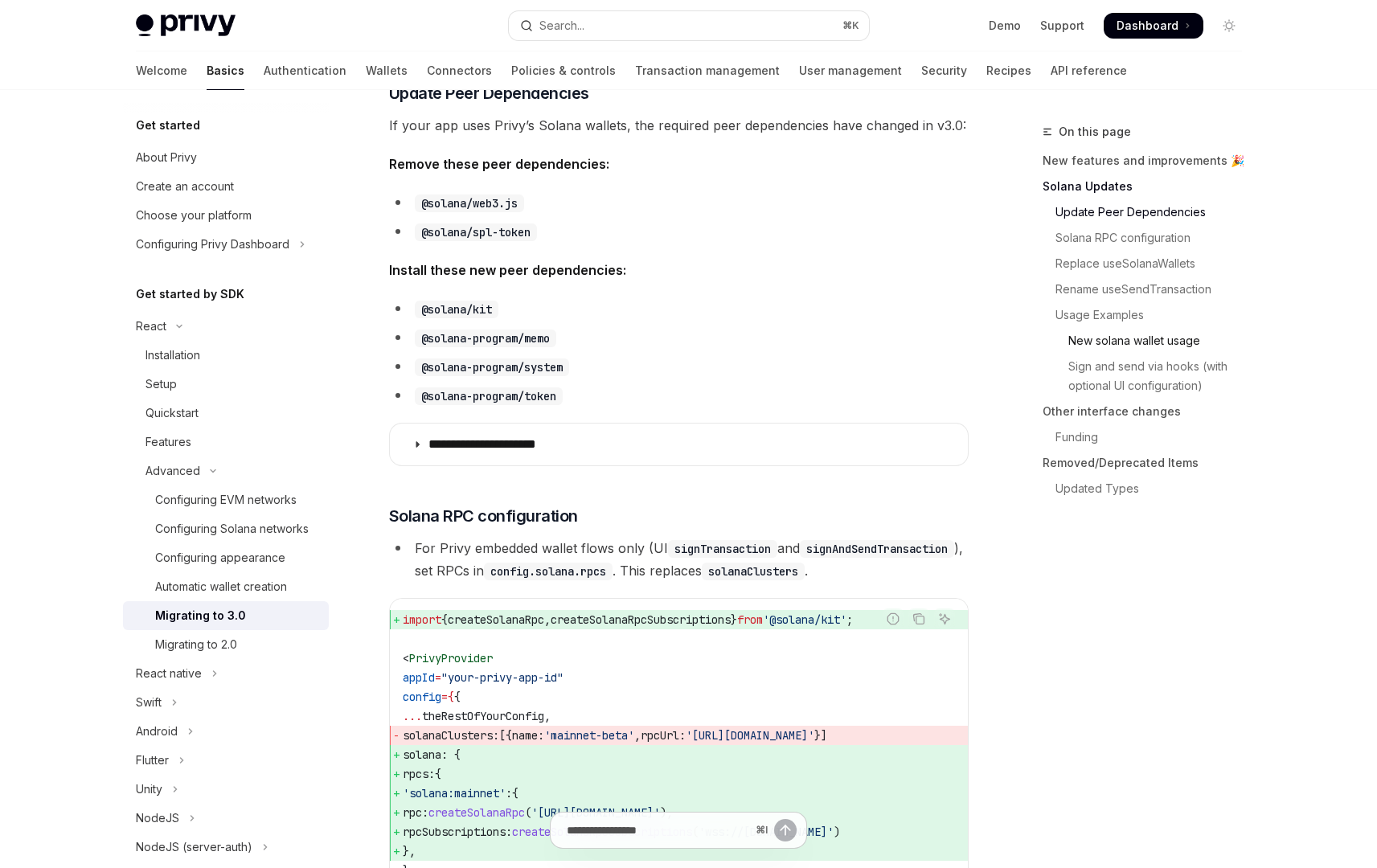
click at [1108, 337] on link "New solana wallet usage" at bounding box center [1148, 341] width 213 height 26
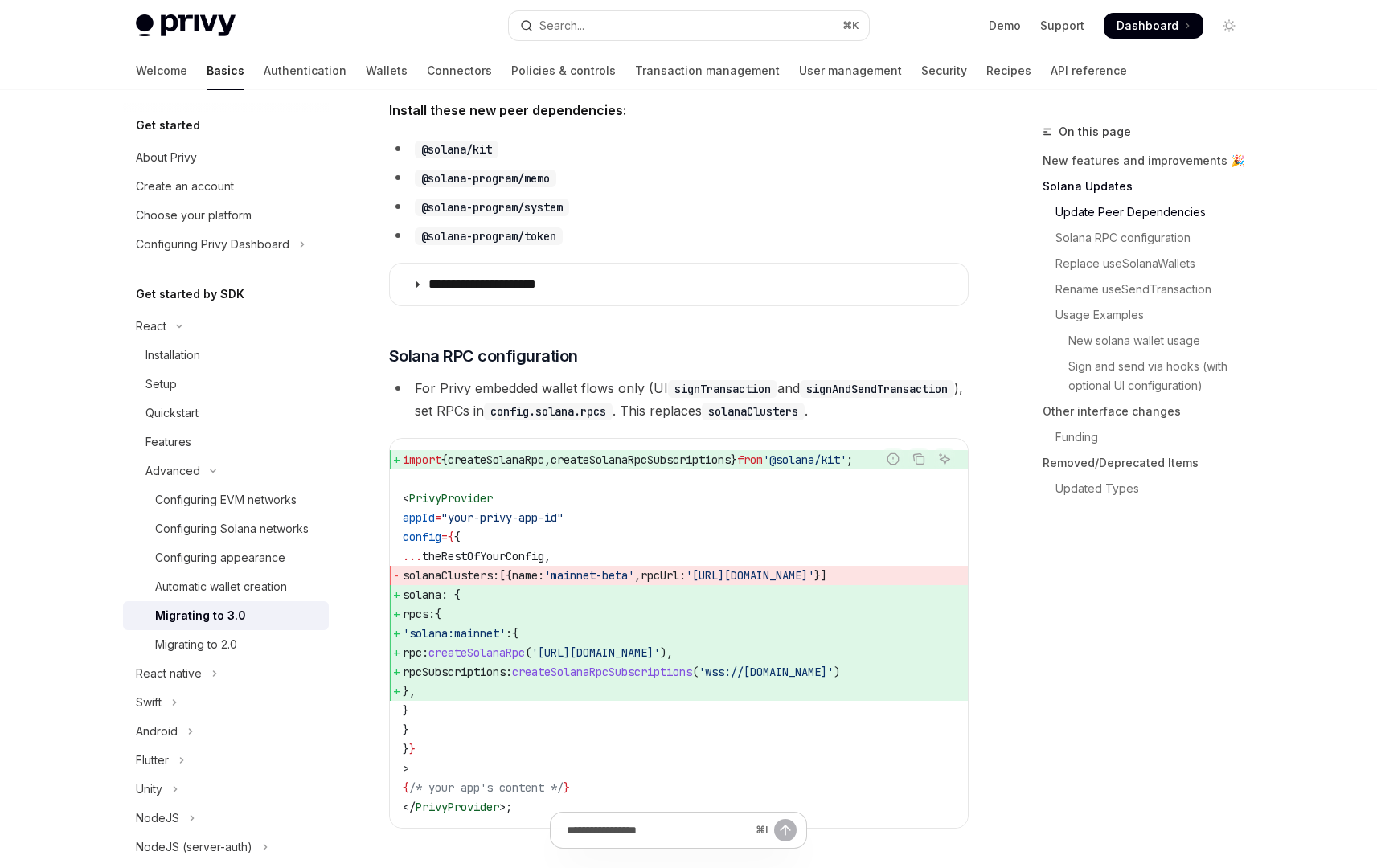
scroll to position [673, 0]
click at [656, 515] on code "import { createSolanaRpc , createSolanaRpcSubscriptions } from '@solana/kit' ; …" at bounding box center [679, 635] width 552 height 366
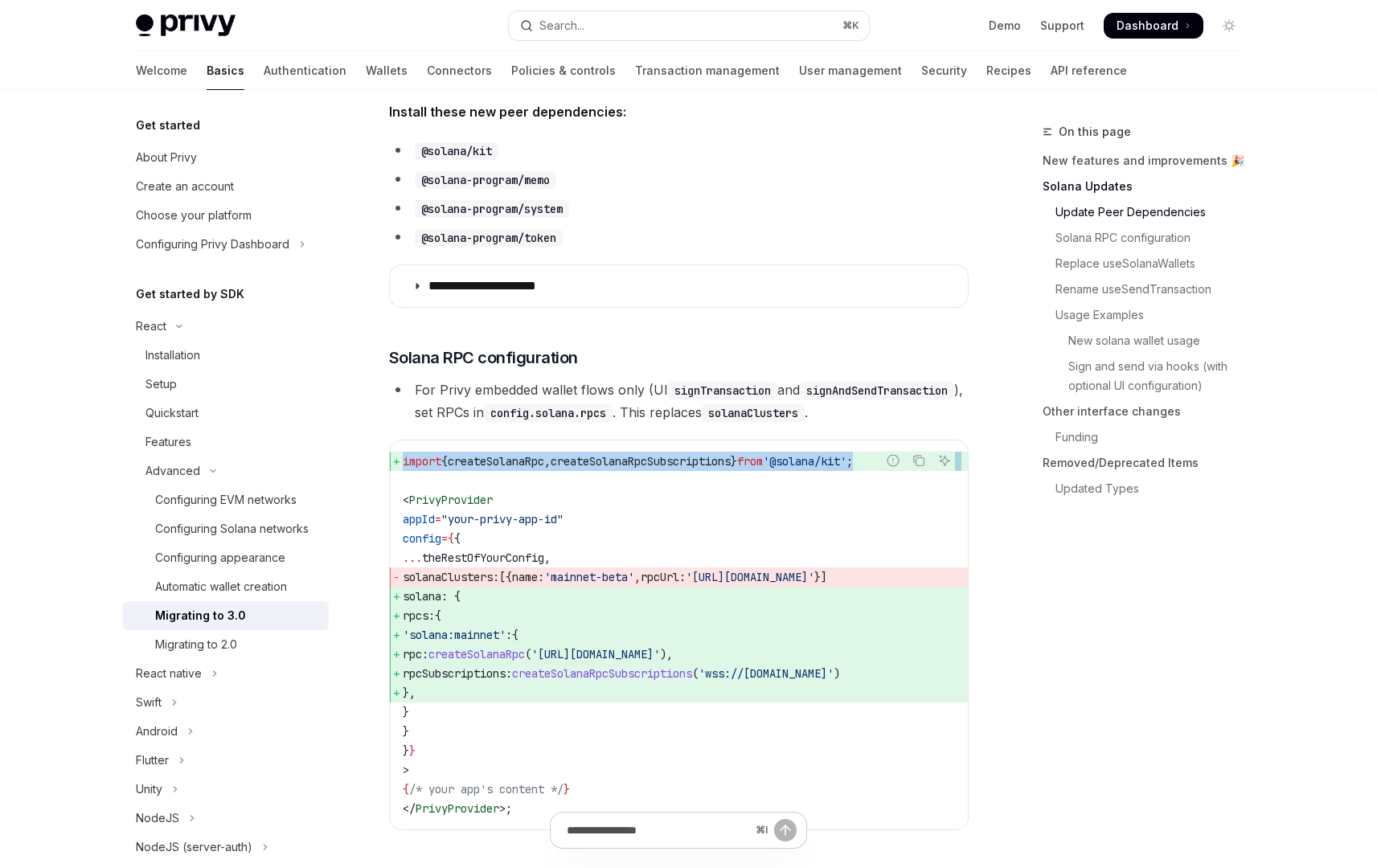
drag, startPoint x: 603, startPoint y: 498, endPoint x: 378, endPoint y: 480, distance: 225.7
copy code "import { createSolanaRpc , createSolanaRpcSubscriptions } from '@solana/kit' ;"
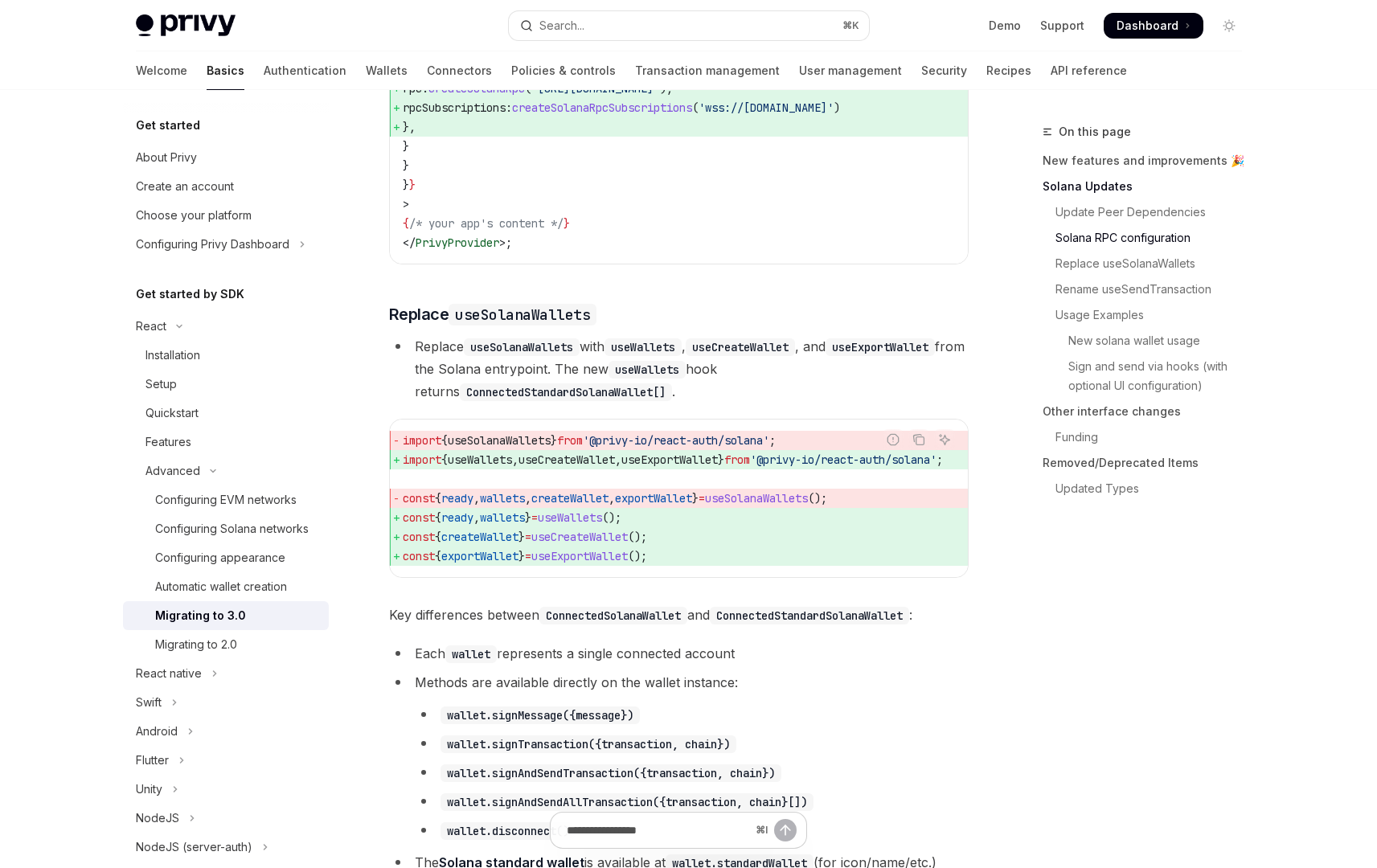
scroll to position [1253, 0]
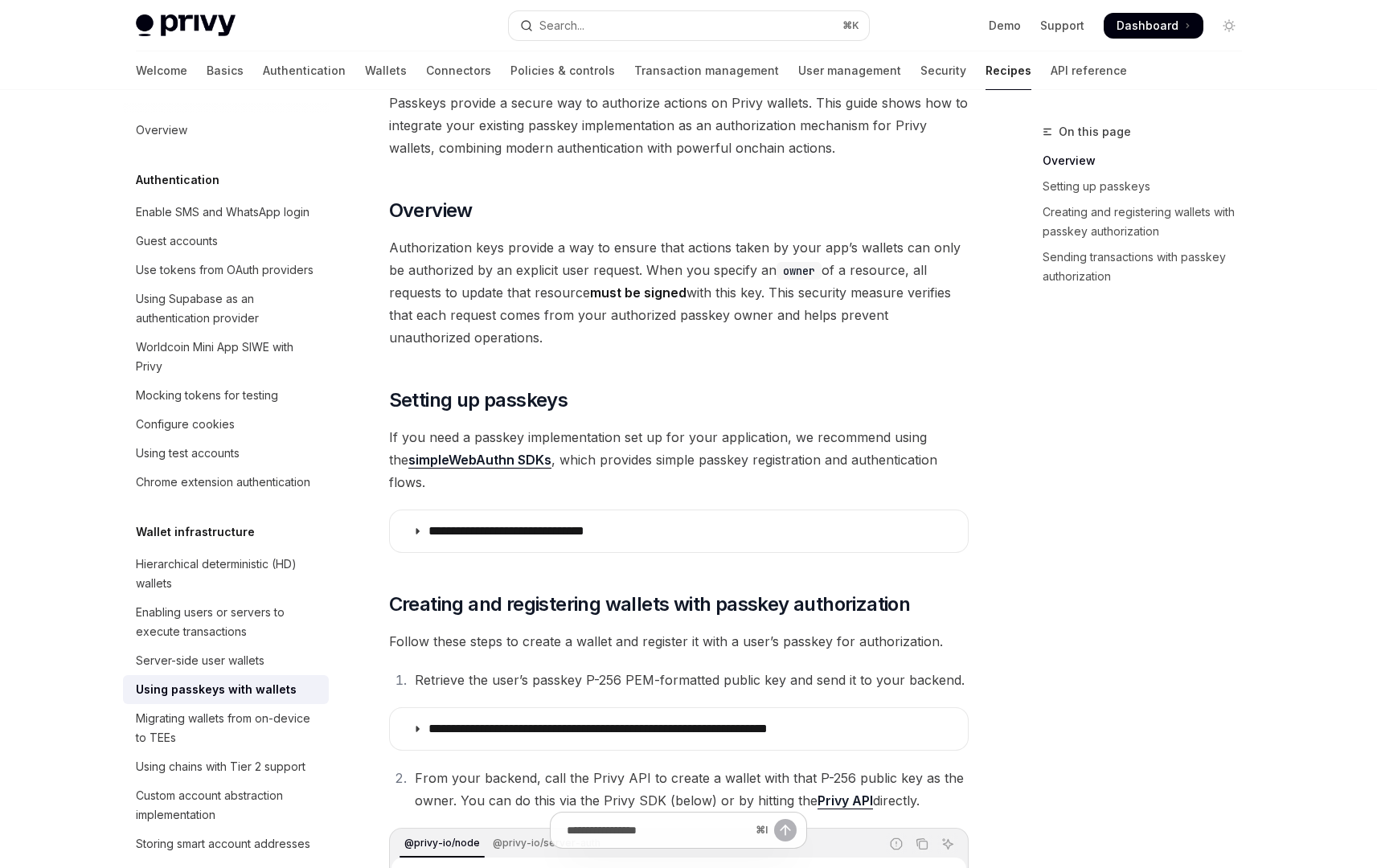
scroll to position [124, 0]
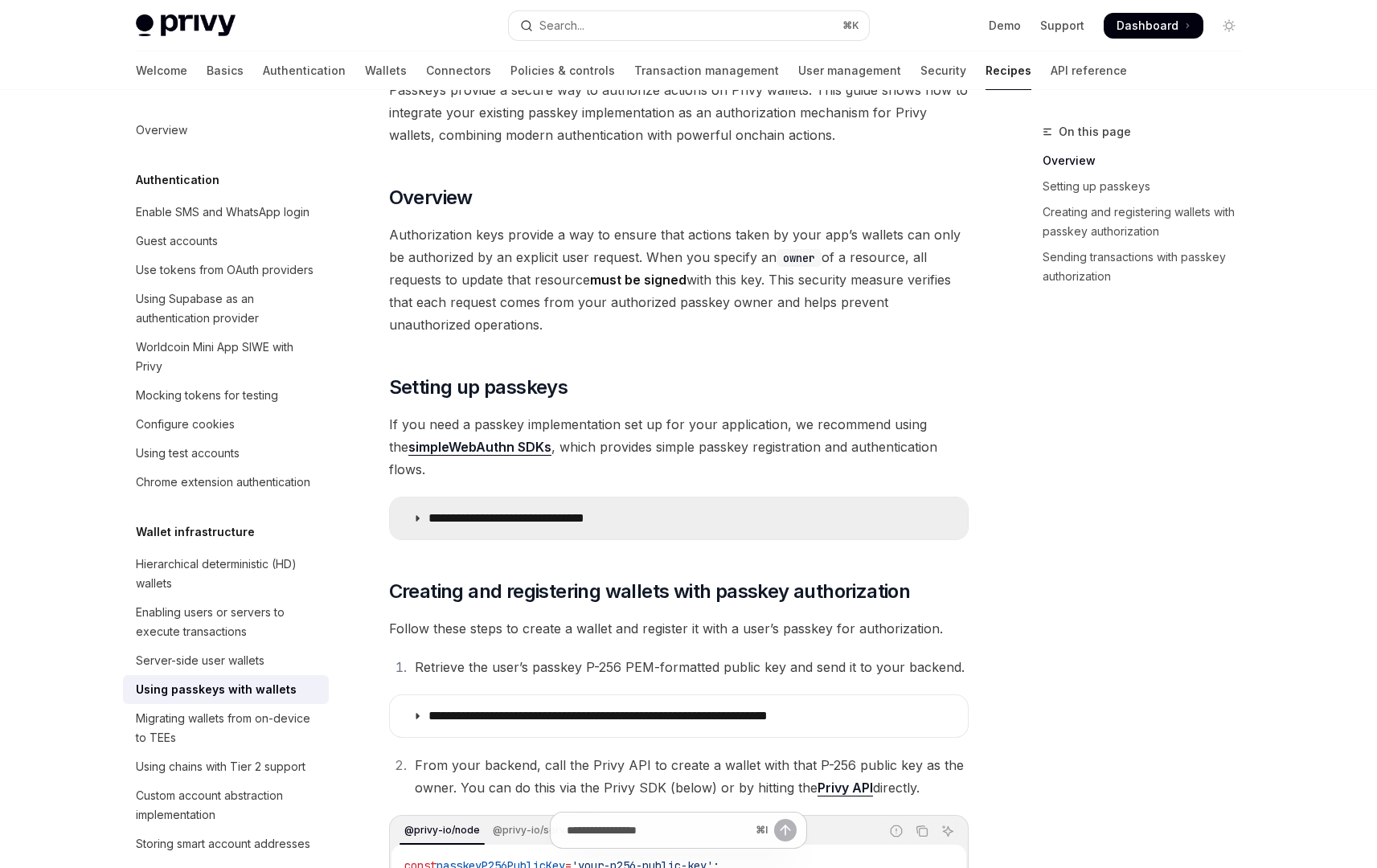
click at [460, 511] on p "**********" at bounding box center [530, 519] width 204 height 16
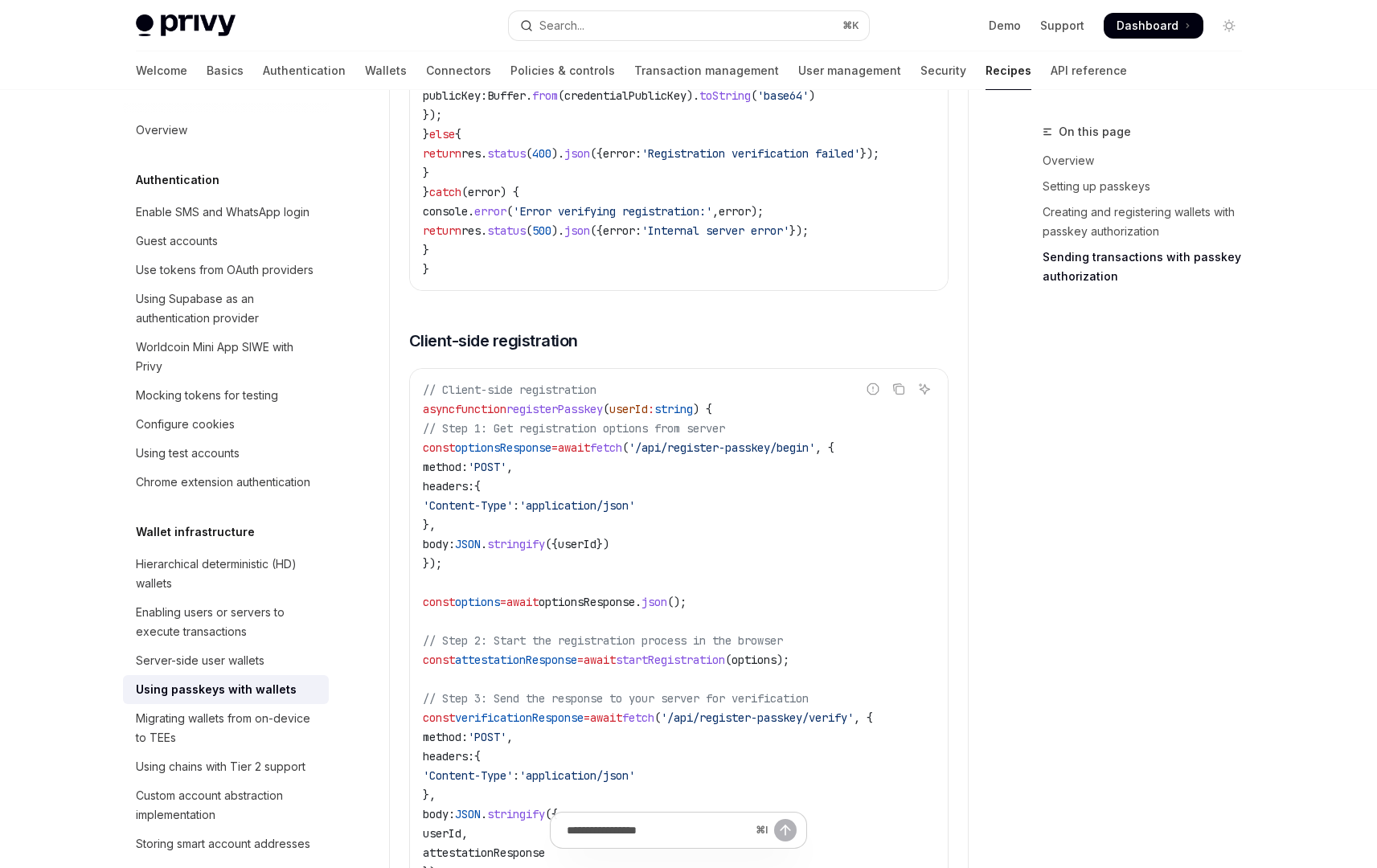
scroll to position [2700, 0]
